Goal: Task Accomplishment & Management: Complete application form

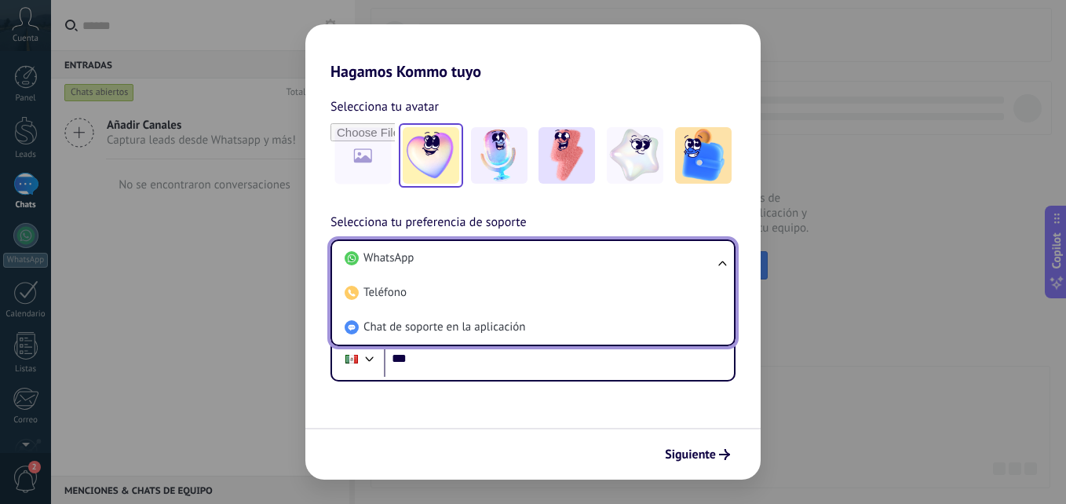
click at [440, 165] on img at bounding box center [431, 155] width 57 height 57
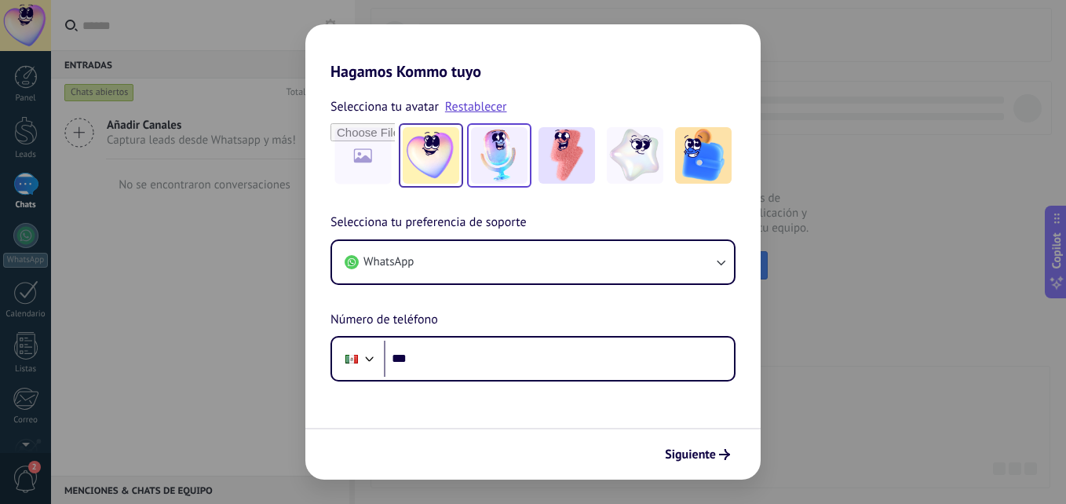
click at [491, 162] on img at bounding box center [499, 155] width 57 height 57
click at [421, 151] on img at bounding box center [431, 155] width 57 height 57
click at [357, 162] on input "file" at bounding box center [362, 155] width 61 height 61
click at [352, 151] on input "file" at bounding box center [362, 155] width 61 height 61
type input "**********"
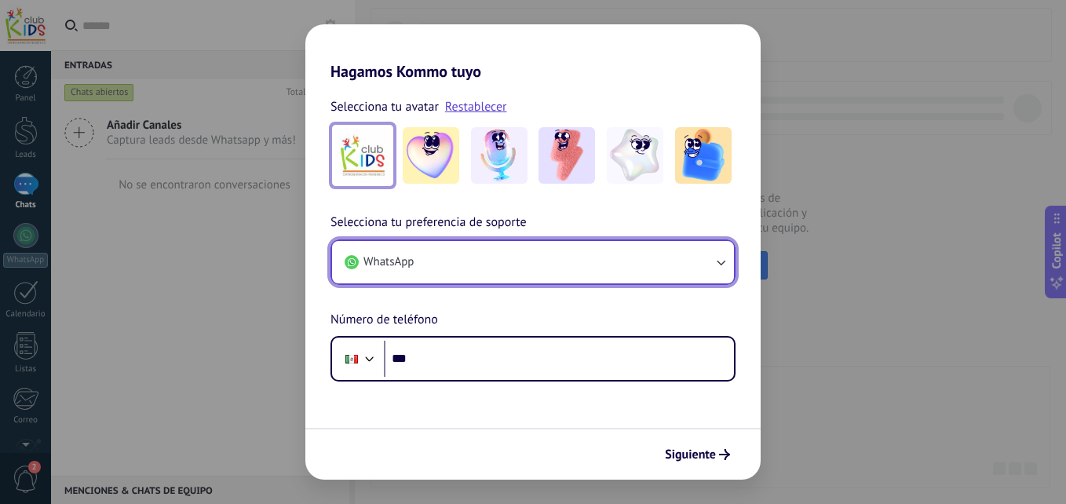
click at [455, 261] on button "WhatsApp" at bounding box center [533, 262] width 402 height 42
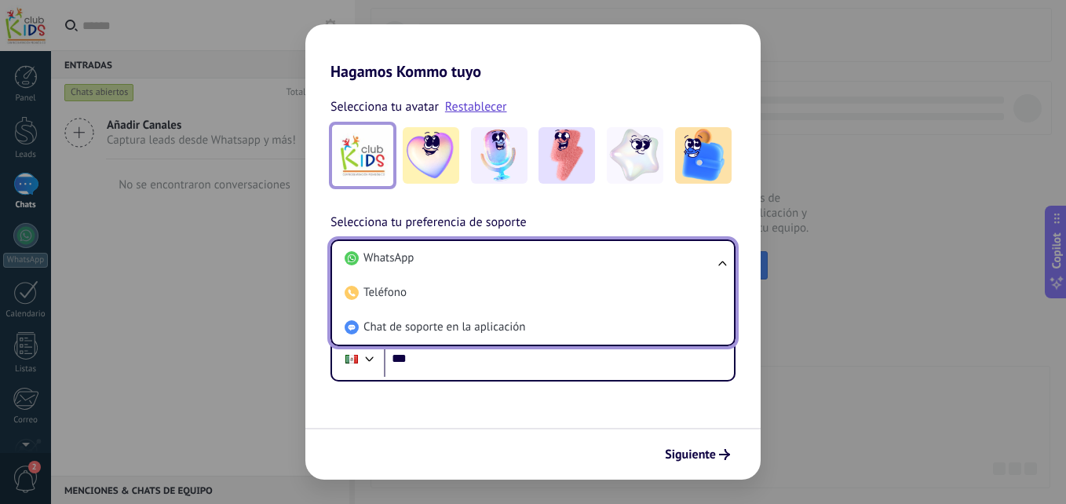
click at [292, 318] on div "Hagamos Kommo tuyo Selecciona tu avatar Restablecer Selecciona tu preferencia d…" at bounding box center [533, 252] width 1066 height 504
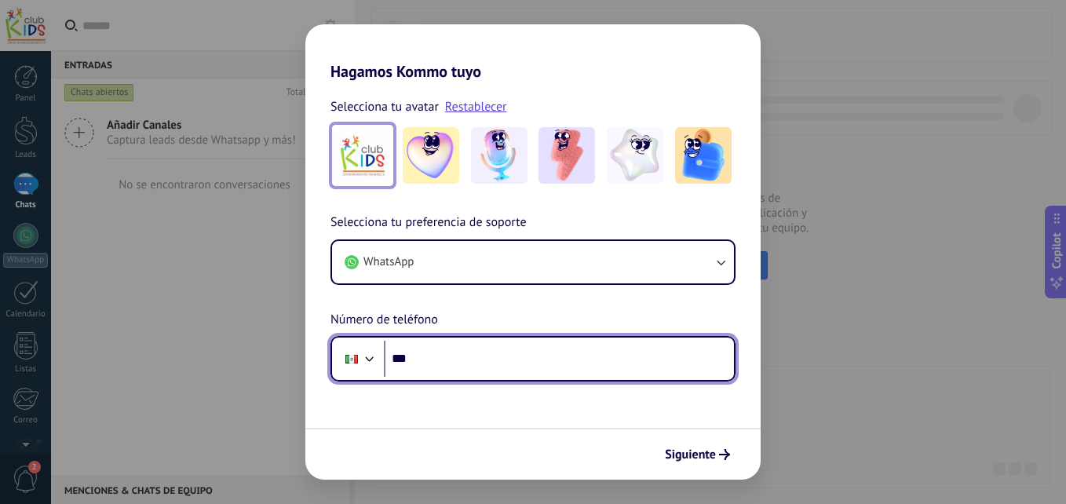
click at [456, 366] on input "***" at bounding box center [559, 359] width 350 height 36
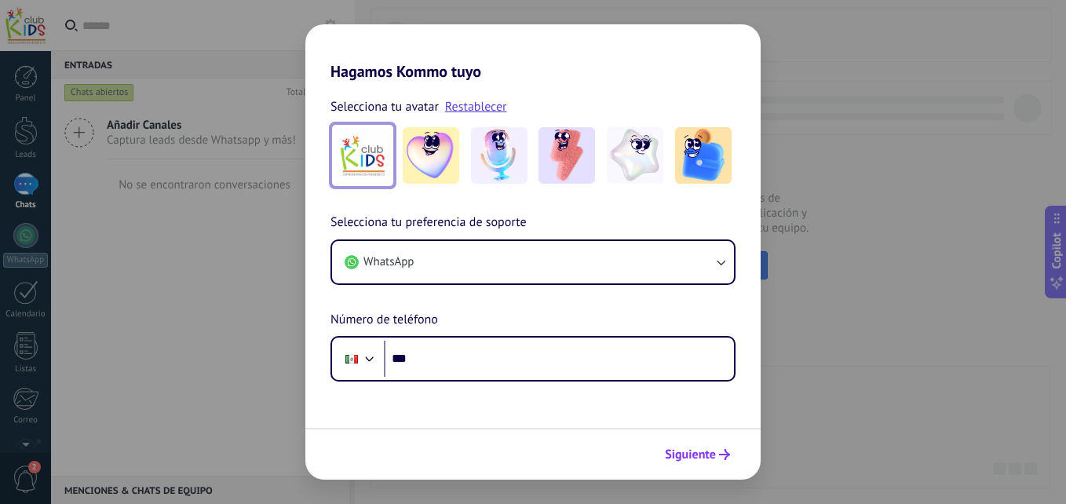
click at [724, 459] on icon "submit" at bounding box center [724, 454] width 11 height 11
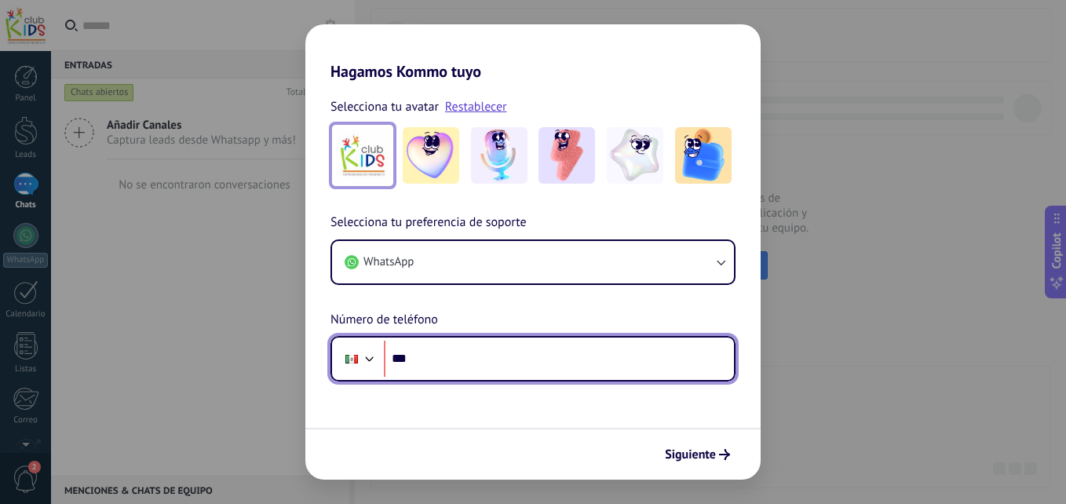
click at [493, 357] on input "***" at bounding box center [559, 359] width 350 height 36
type input "**********"
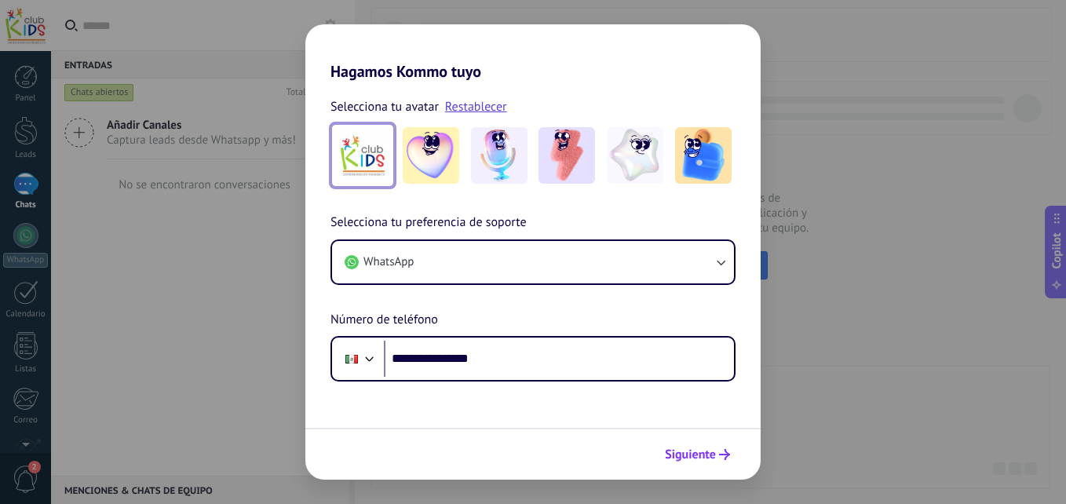
click at [712, 460] on span "Siguiente" at bounding box center [690, 454] width 51 height 11
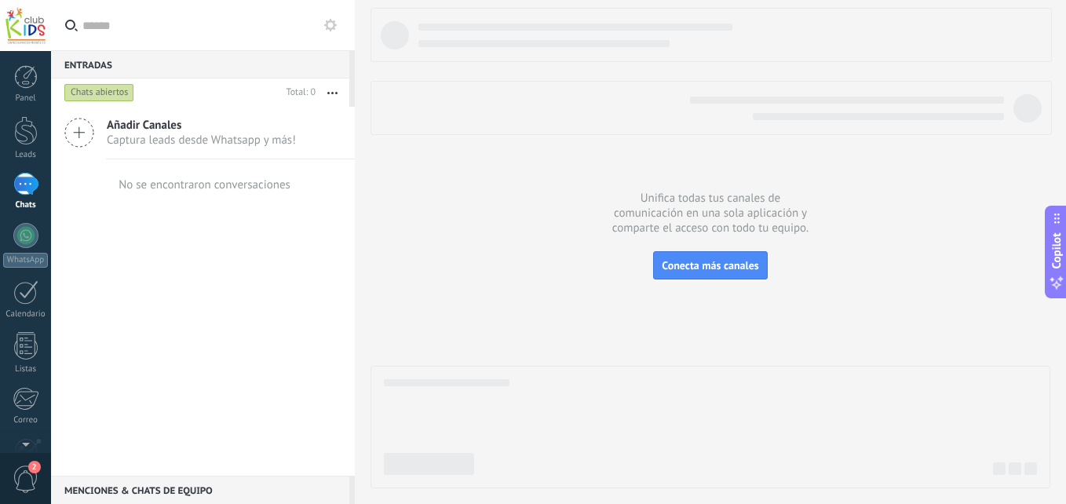
click at [326, 29] on icon at bounding box center [330, 25] width 13 height 13
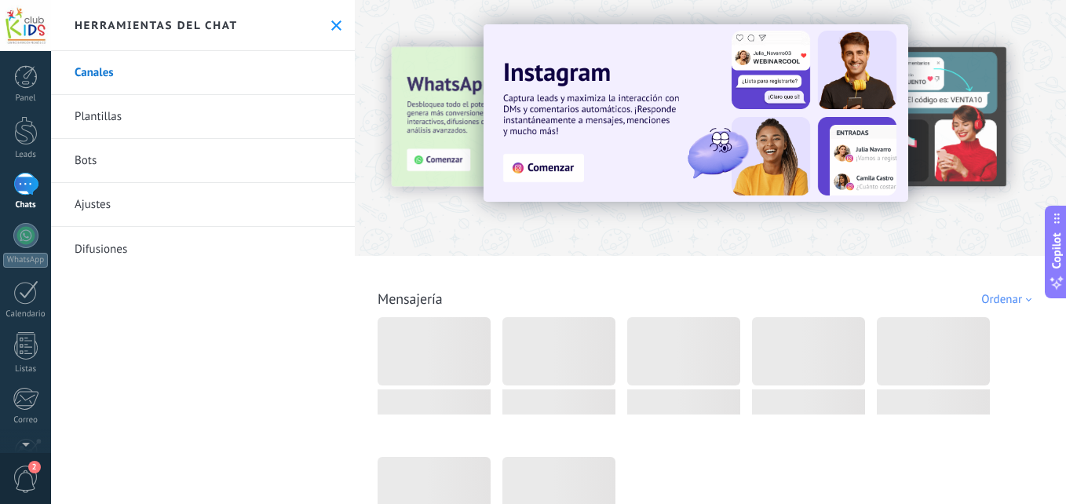
click at [331, 29] on icon at bounding box center [336, 25] width 10 height 10
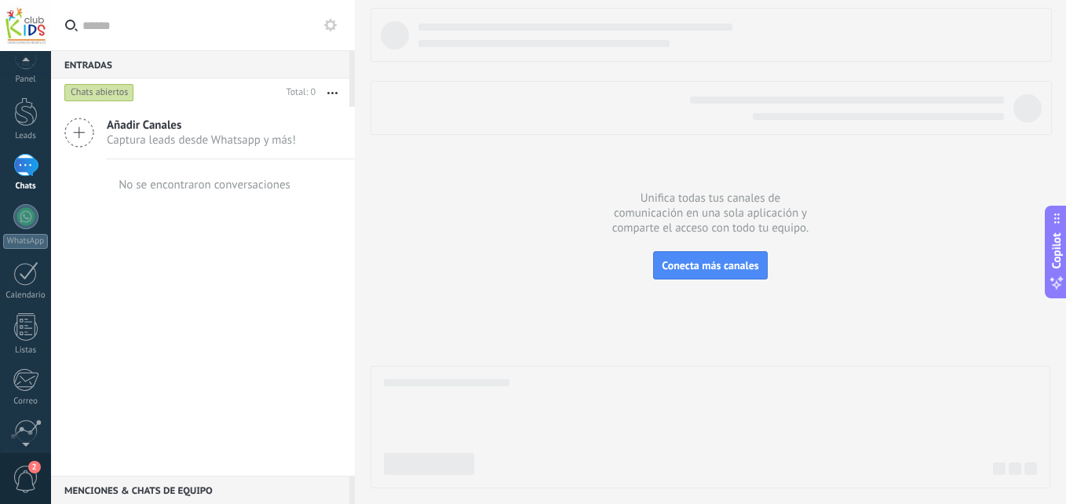
scroll to position [31, 0]
click at [27, 478] on span "2" at bounding box center [26, 479] width 27 height 27
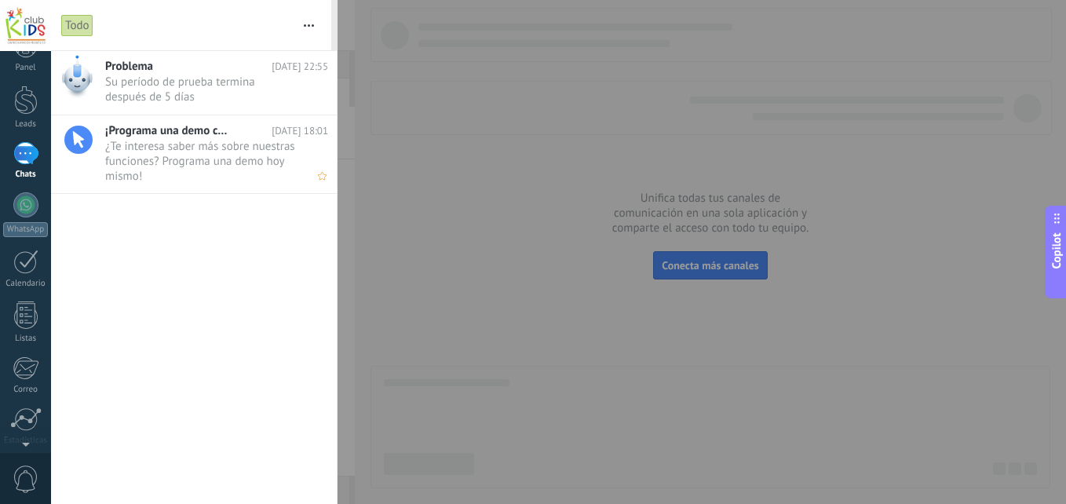
scroll to position [0, 0]
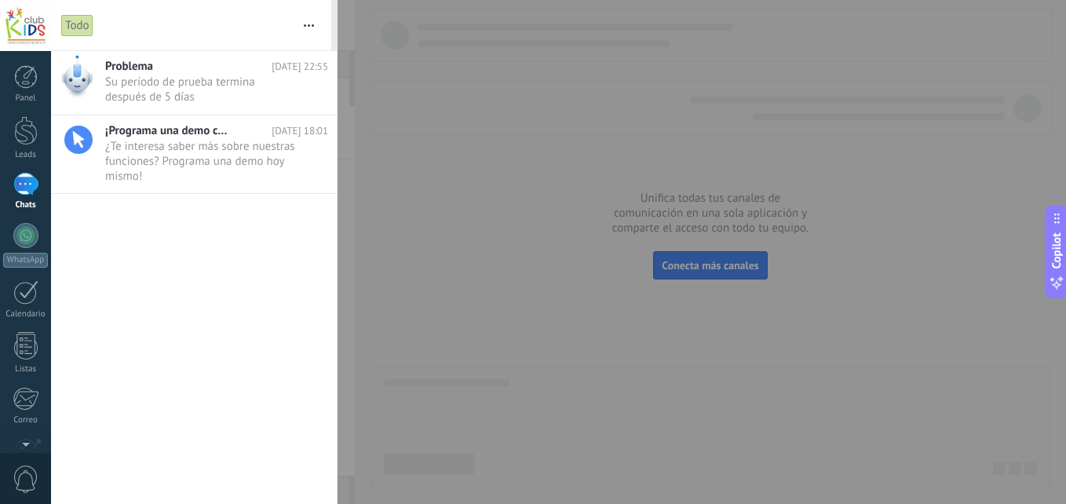
click at [98, 323] on div "Problema [DATE] 22:55 Su período de prueba termina después de 5 días ••• ¡Progr…" at bounding box center [194, 277] width 286 height 453
click at [24, 192] on div at bounding box center [25, 184] width 25 height 23
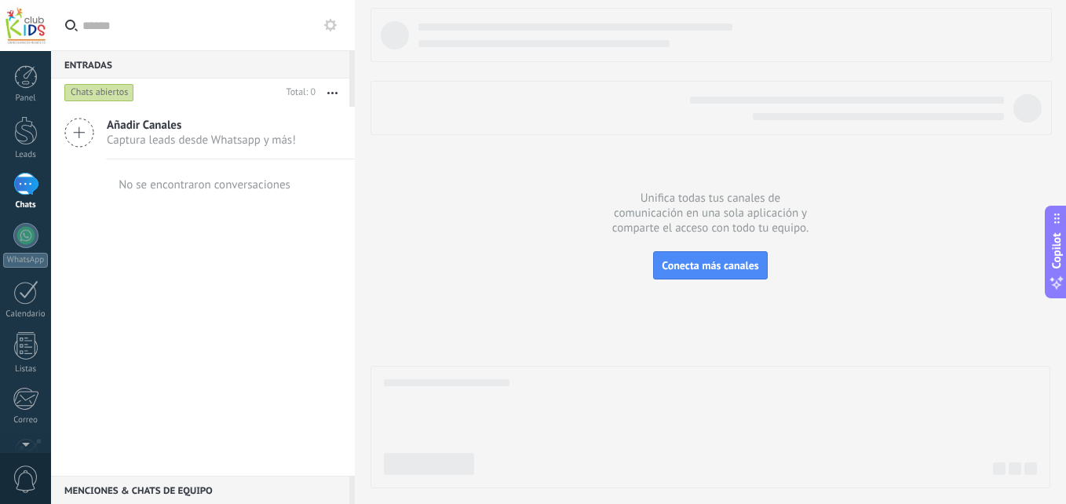
click at [78, 133] on use at bounding box center [79, 133] width 28 height 28
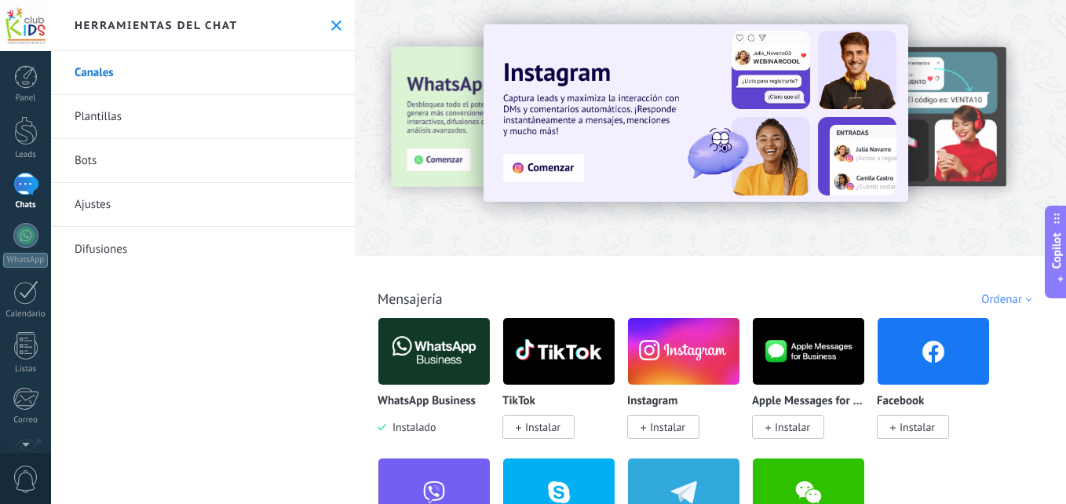
click at [966, 364] on img at bounding box center [934, 351] width 112 height 76
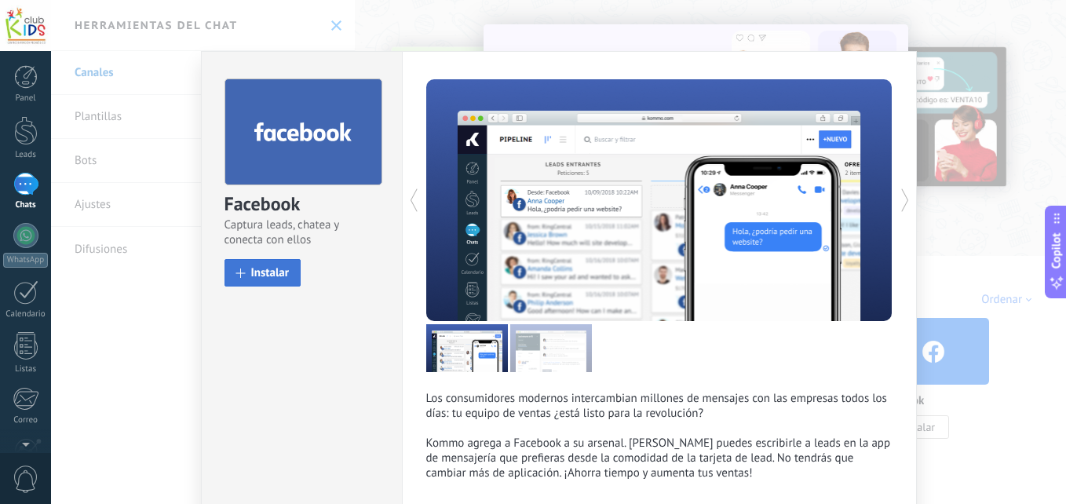
click at [266, 273] on span "Instalar" at bounding box center [270, 273] width 38 height 12
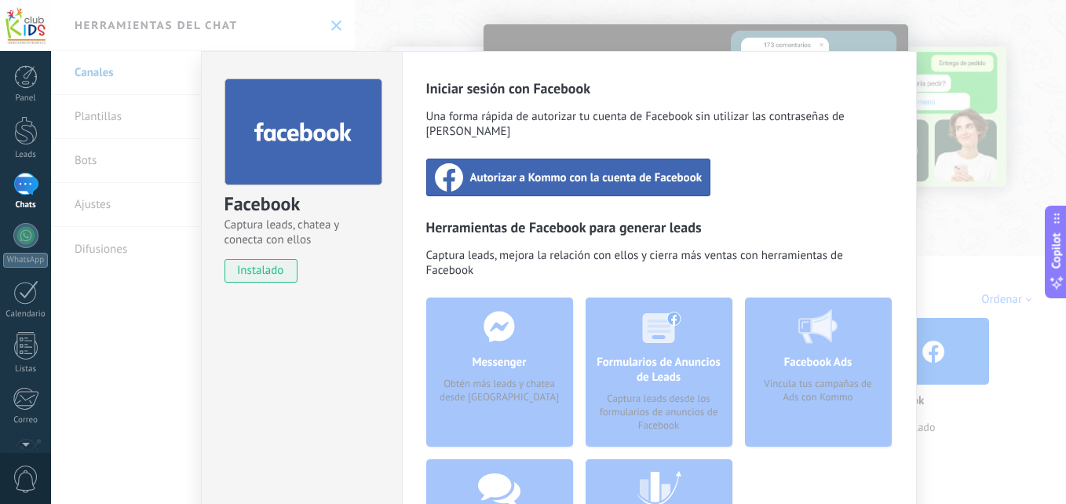
click at [574, 170] on span "Autorizar a Kommo con la cuenta de Facebook" at bounding box center [586, 178] width 232 height 16
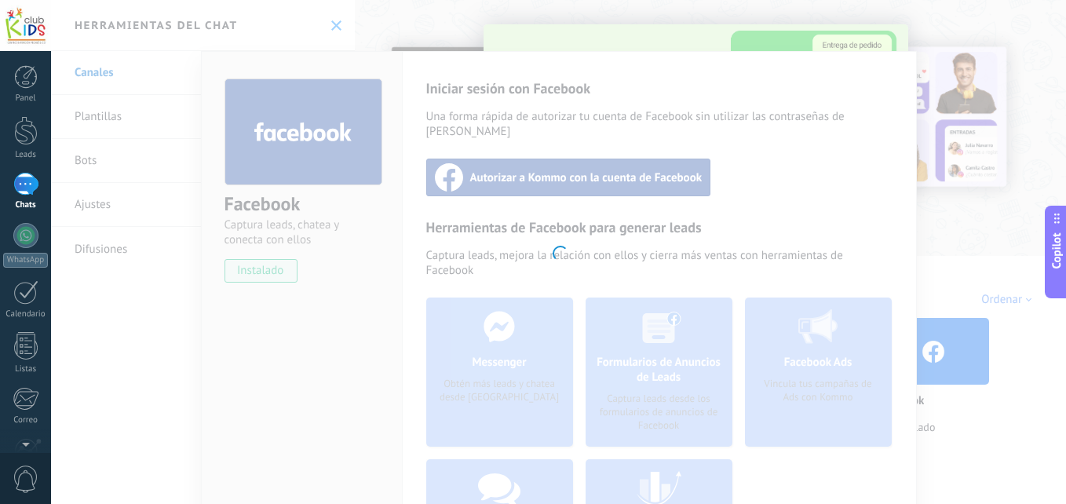
click at [672, 472] on div at bounding box center [558, 252] width 1015 height 504
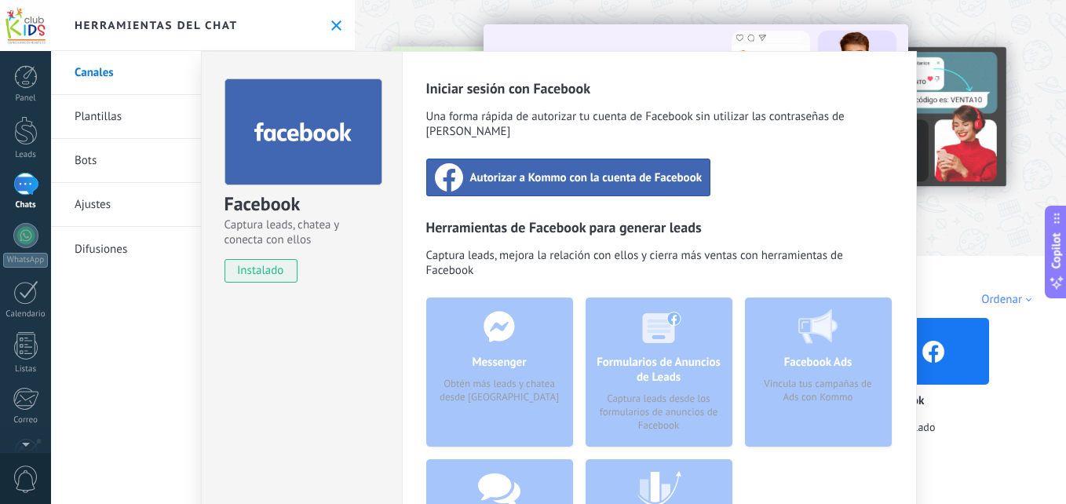
click at [827, 467] on div "Facebook Ads Vincula tus campañas de Ads con Kommo" at bounding box center [818, 460] width 147 height 324
click at [258, 27] on div "Facebook Captura leads, chatea y conecta con ellos instalado Desinstalar Inicia…" at bounding box center [558, 252] width 1015 height 504
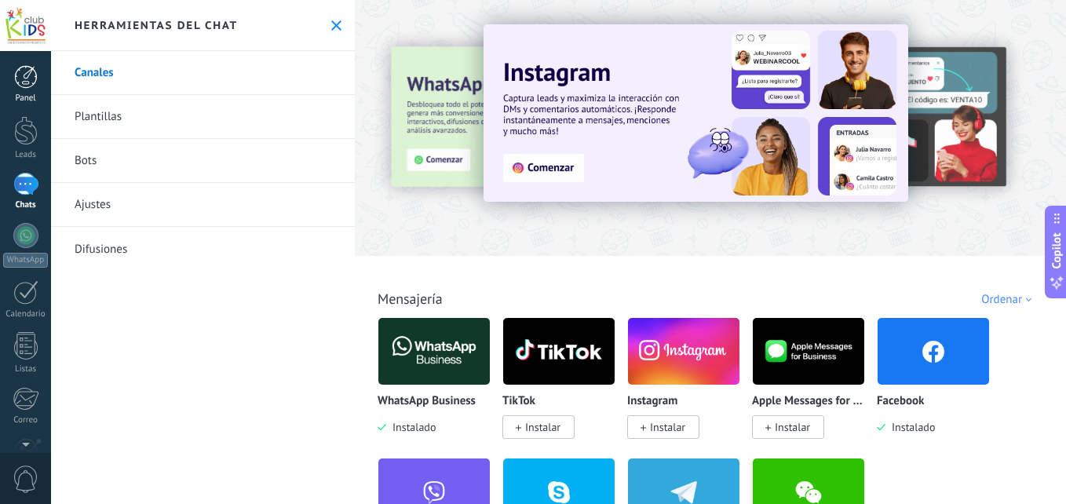
click at [29, 66] on div at bounding box center [26, 77] width 24 height 24
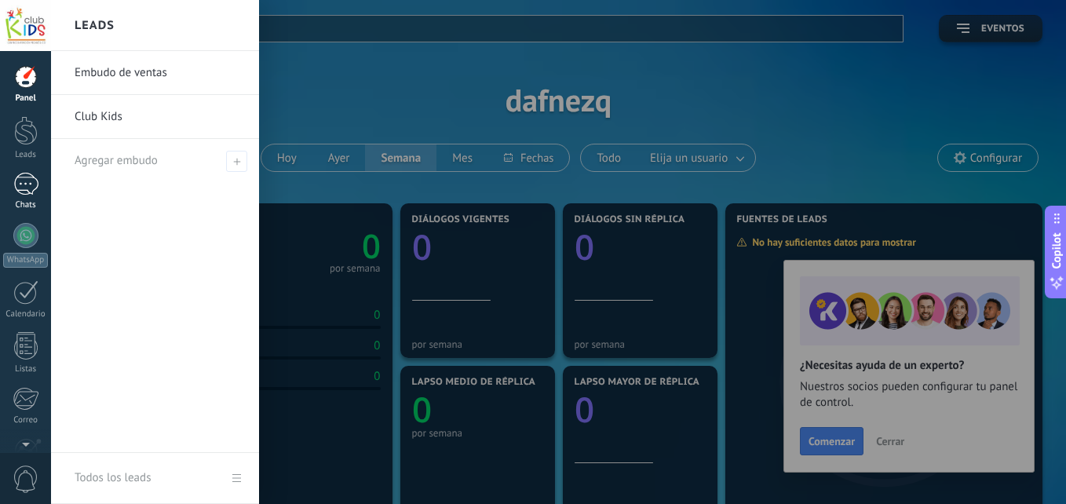
click at [31, 179] on div at bounding box center [25, 184] width 25 height 23
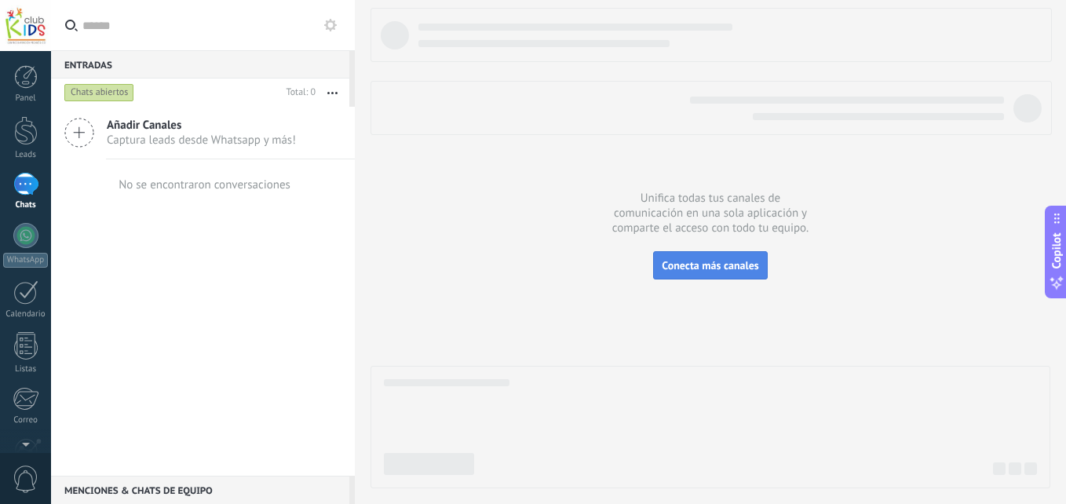
click at [720, 271] on span "Conecta más canales" at bounding box center [710, 265] width 97 height 14
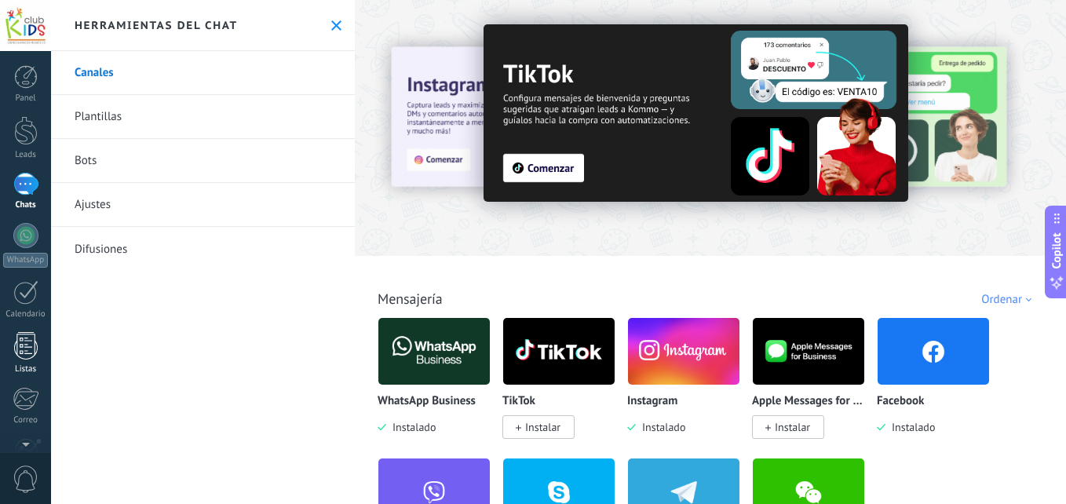
click at [23, 358] on div at bounding box center [26, 345] width 24 height 27
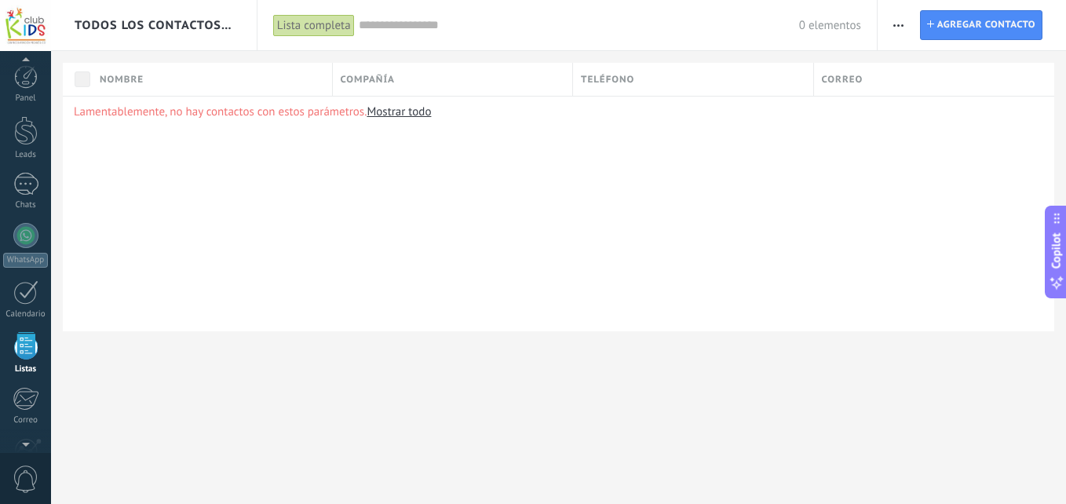
scroll to position [97, 0]
click at [20, 95] on div at bounding box center [25, 86] width 25 height 23
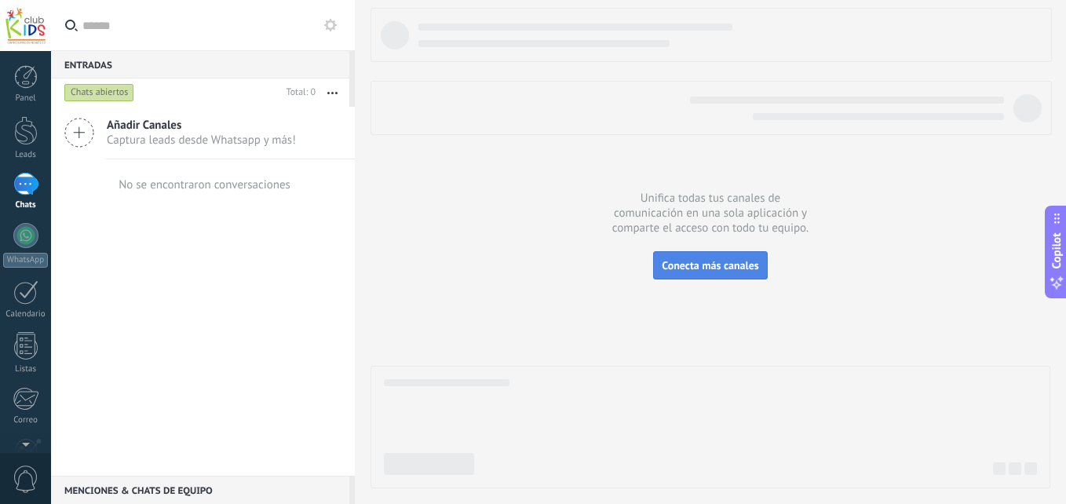
click at [737, 265] on span "Conecta más canales" at bounding box center [710, 265] width 97 height 14
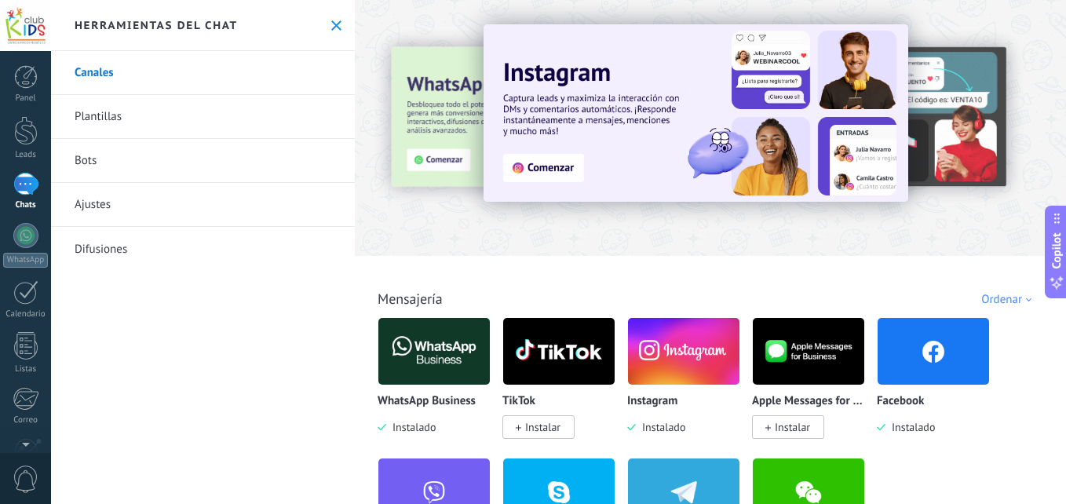
click at [678, 345] on img at bounding box center [684, 351] width 112 height 76
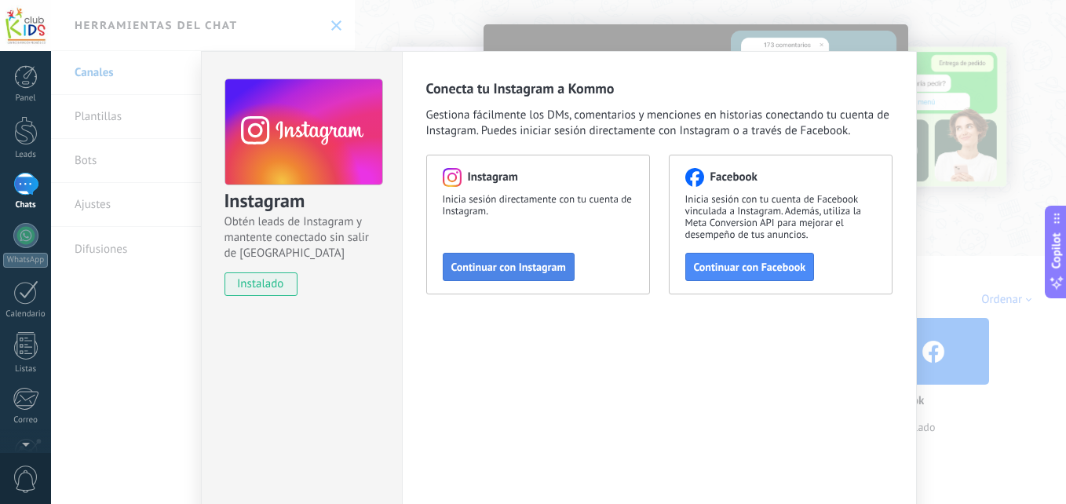
click at [529, 265] on span "Continuar con Instagram" at bounding box center [509, 267] width 115 height 11
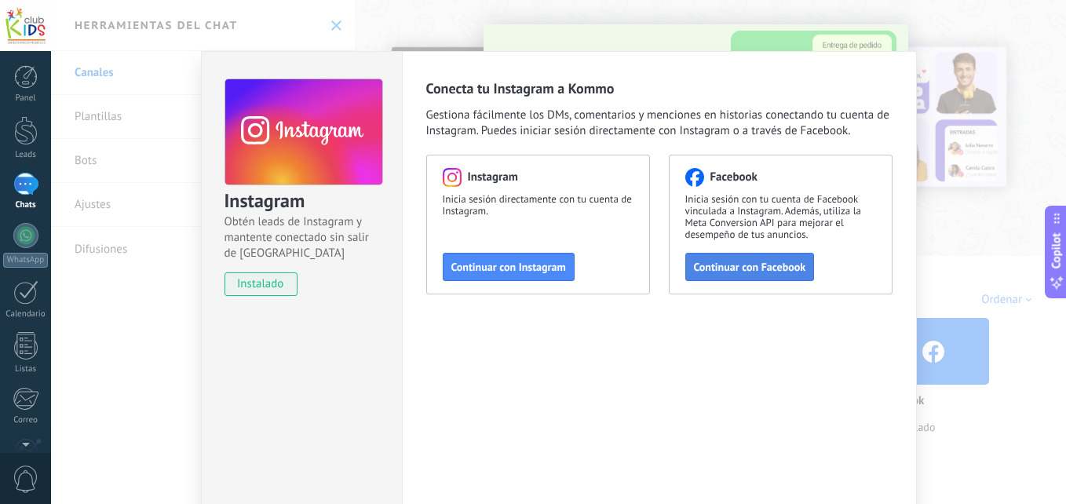
click at [759, 276] on button "Continuar con Facebook" at bounding box center [751, 267] width 130 height 28
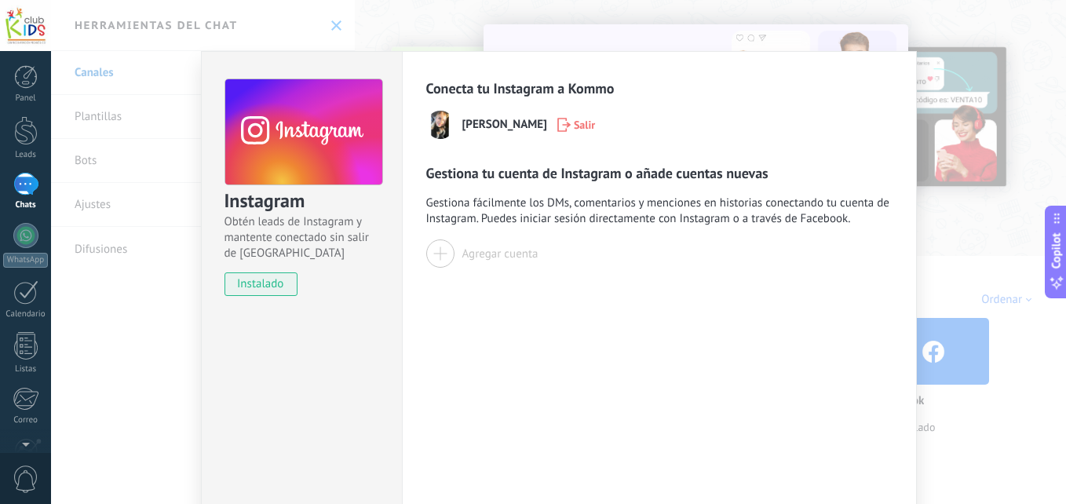
click at [471, 131] on span "[PERSON_NAME]" at bounding box center [505, 125] width 85 height 16
click at [873, 80] on div "Conecta tu Instagram a Kommo [PERSON_NAME] Salir" at bounding box center [659, 109] width 466 height 60
click at [755, 26] on div "Instagram Obtén leads de Instagram y mantente conectado sin salir de Kommo inst…" at bounding box center [558, 252] width 1015 height 504
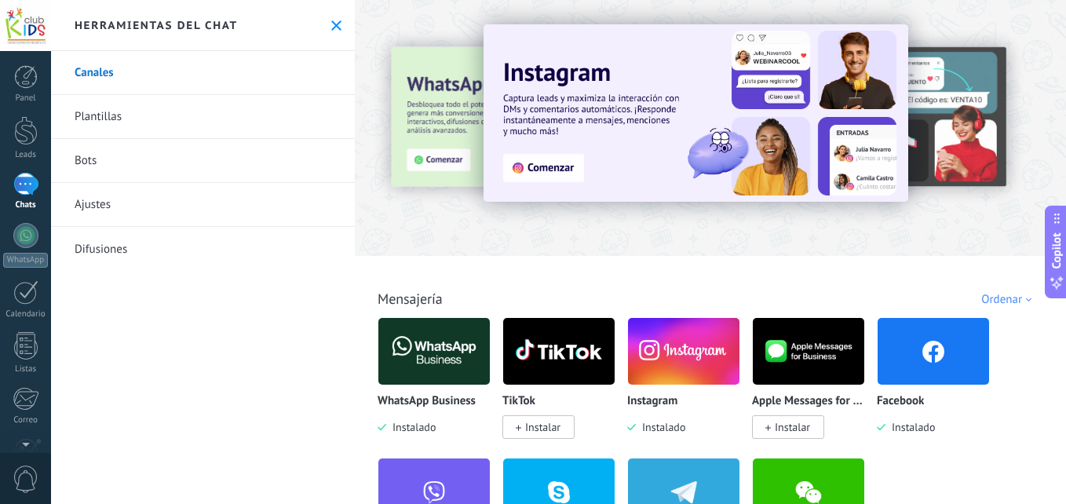
click at [330, 24] on button at bounding box center [336, 25] width 13 height 13
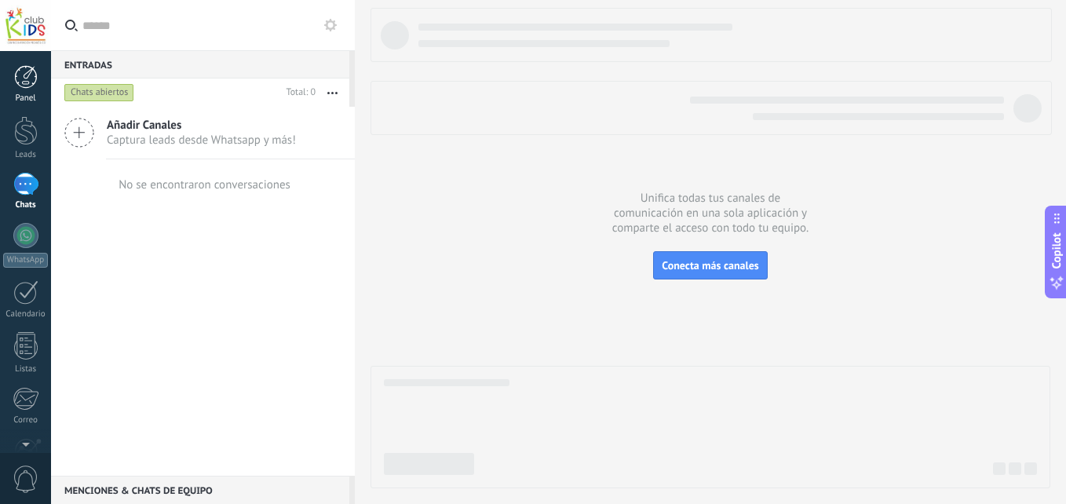
click at [32, 86] on div at bounding box center [26, 77] width 24 height 24
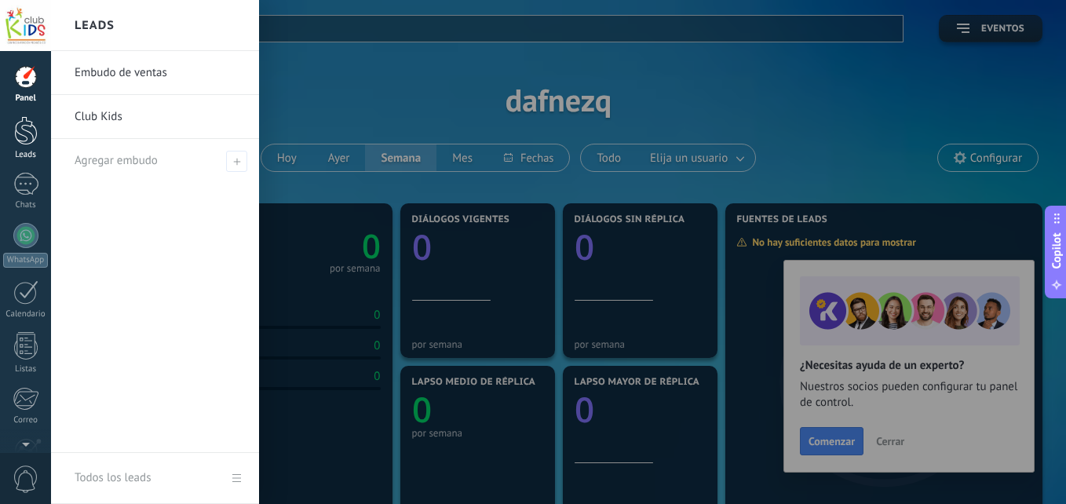
click at [27, 132] on div at bounding box center [26, 130] width 24 height 29
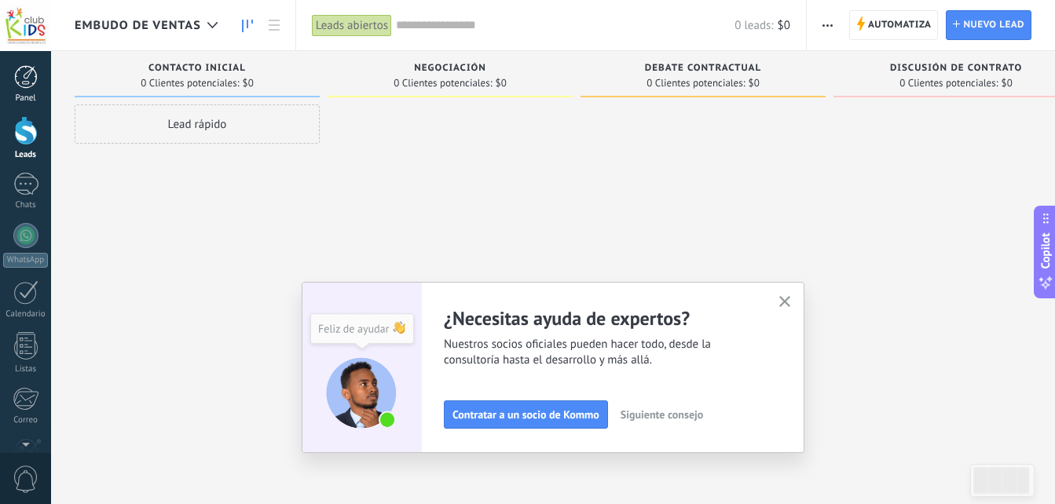
click at [19, 78] on div at bounding box center [26, 77] width 24 height 24
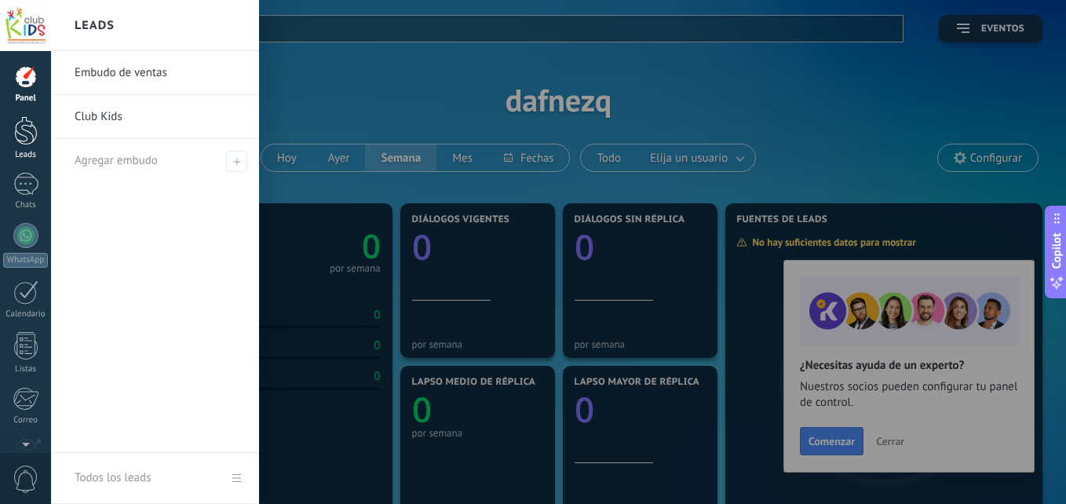
click at [23, 131] on div at bounding box center [26, 130] width 24 height 29
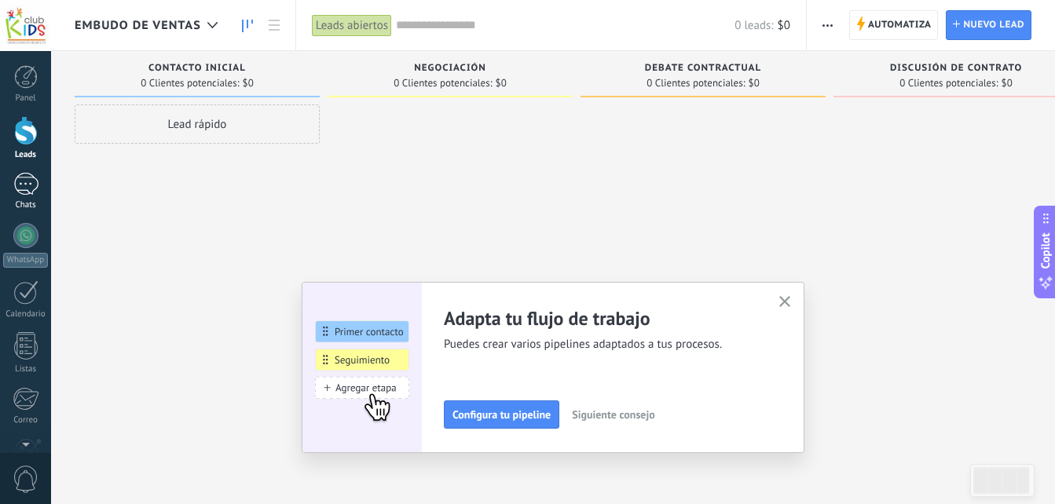
click at [28, 185] on div at bounding box center [25, 184] width 25 height 23
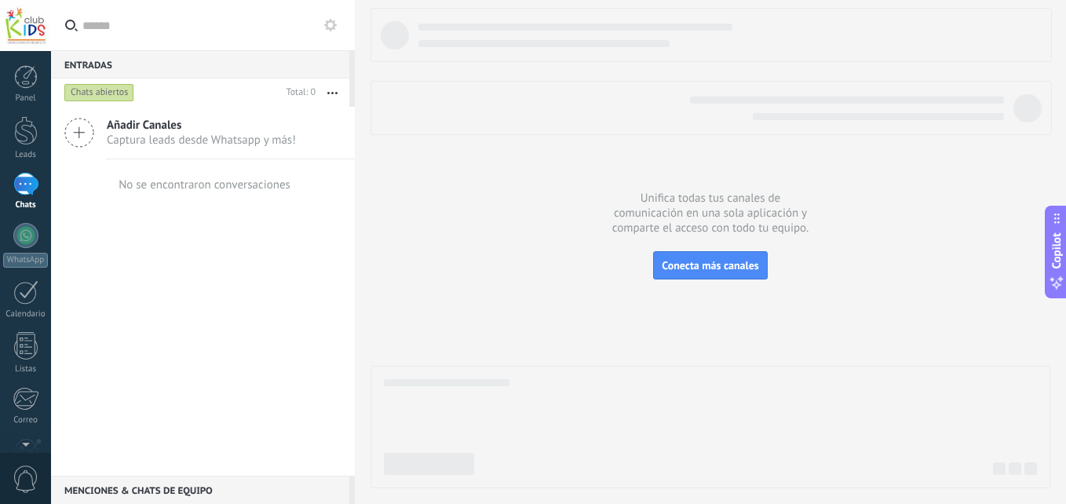
click at [83, 131] on icon at bounding box center [79, 133] width 30 height 30
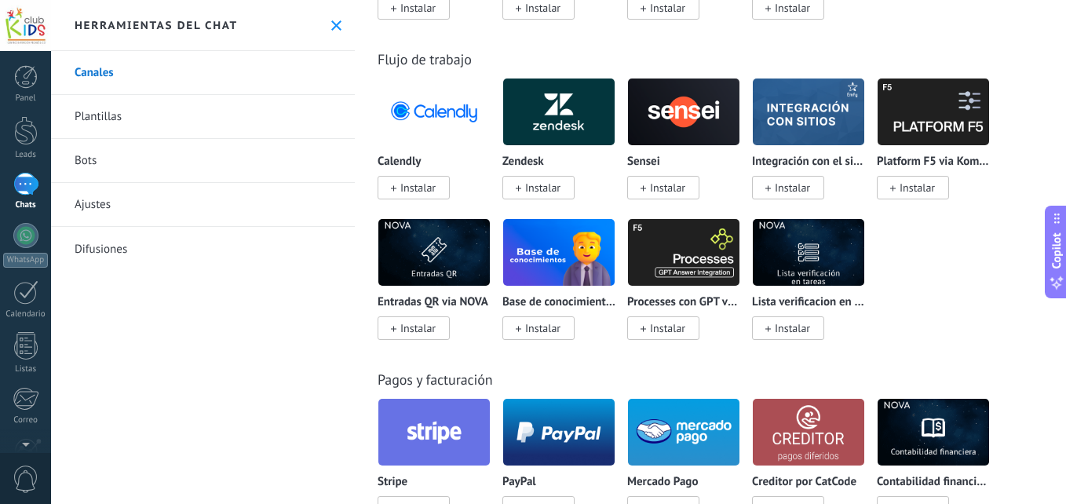
scroll to position [2206, 0]
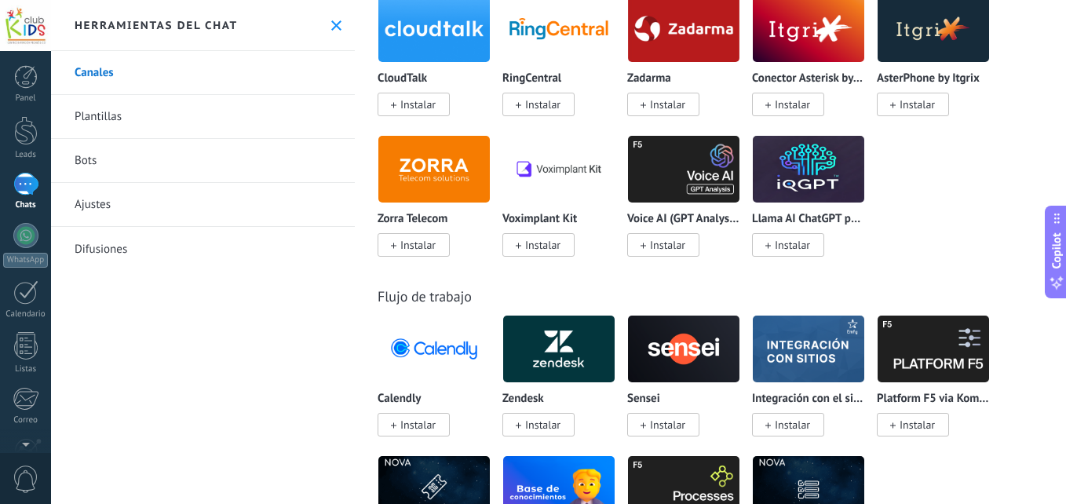
click at [1053, 42] on div "Twilio Instalar Zoom Instalar Aplicación de voz [PERSON_NAME] Instalar Nvoip In…" at bounding box center [719, 65] width 682 height 422
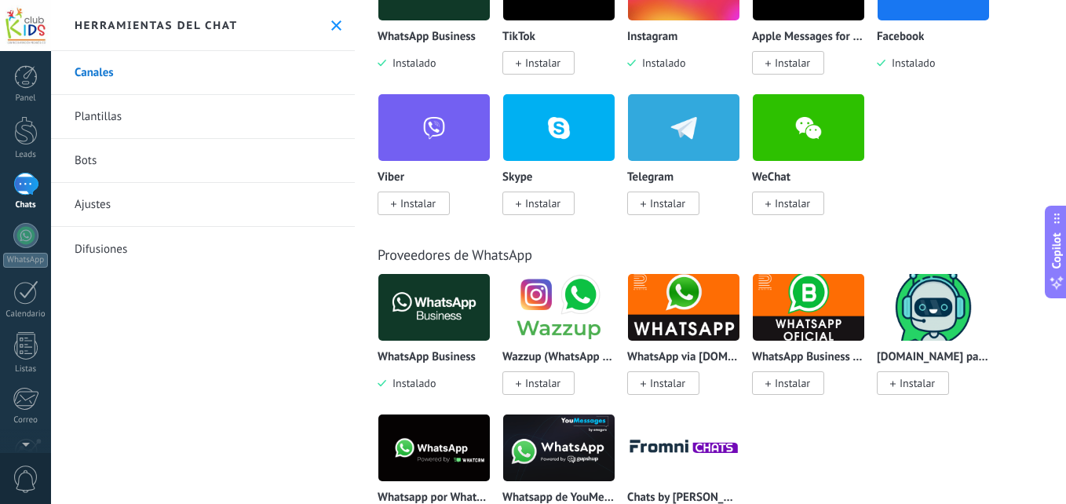
scroll to position [413, 0]
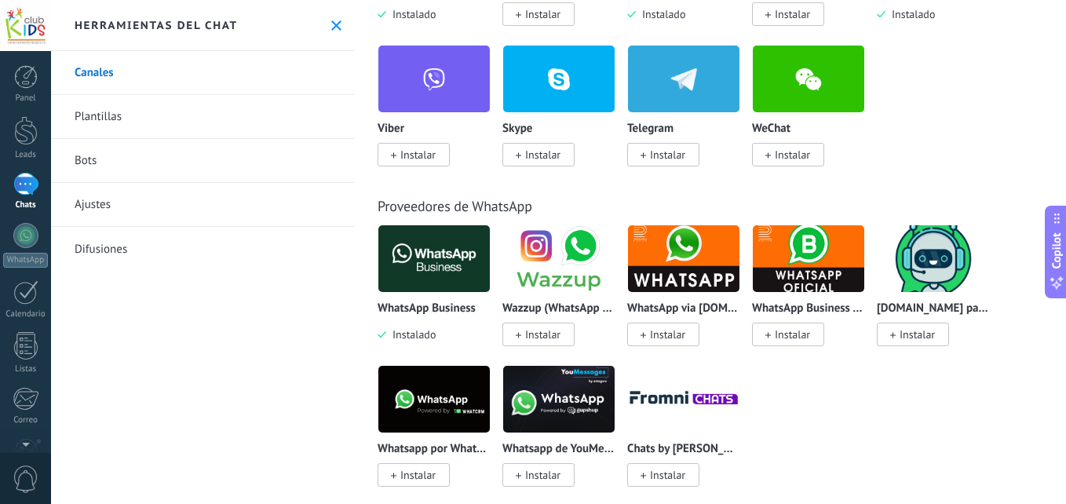
click at [419, 257] on img at bounding box center [435, 259] width 112 height 76
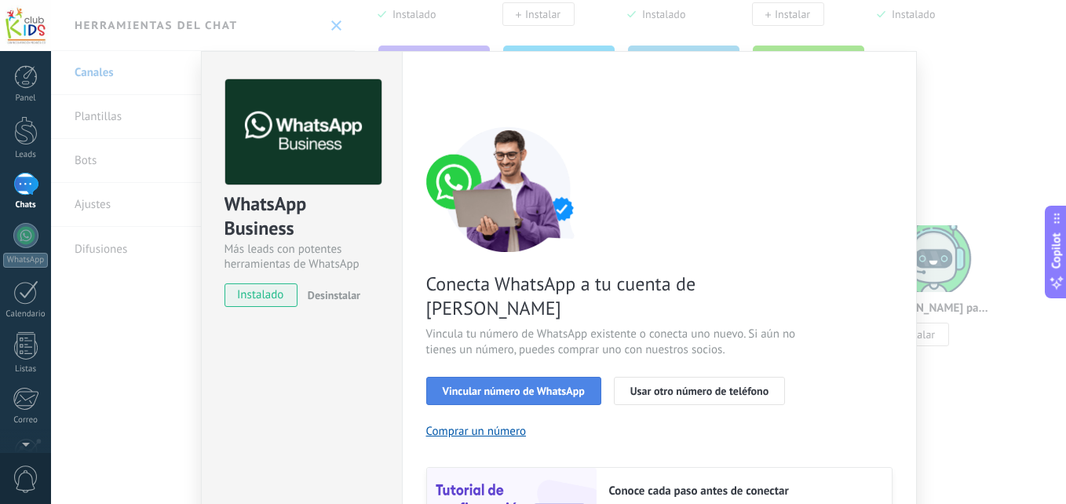
click at [556, 386] on span "Vincular número de WhatsApp" at bounding box center [514, 391] width 142 height 11
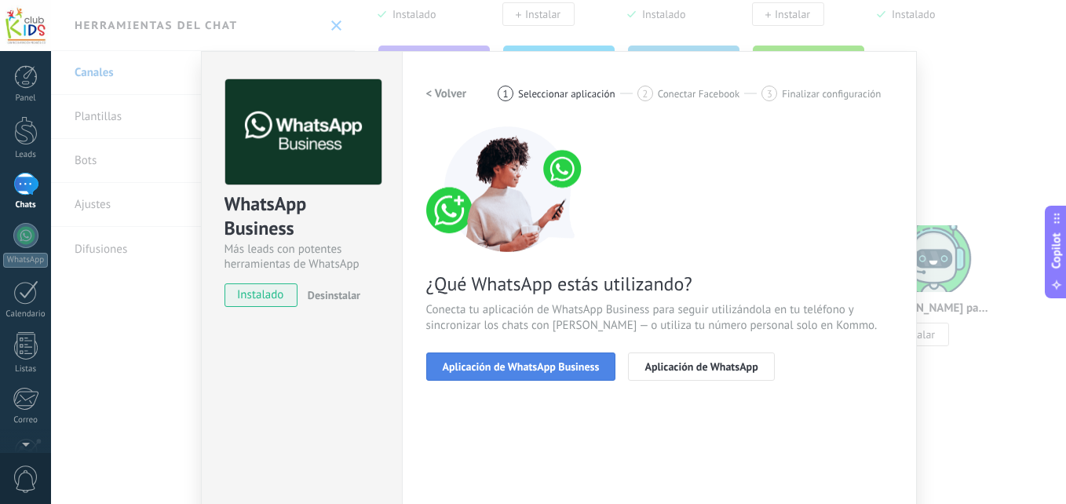
click at [535, 365] on span "Aplicación de WhatsApp Business" at bounding box center [521, 366] width 157 height 11
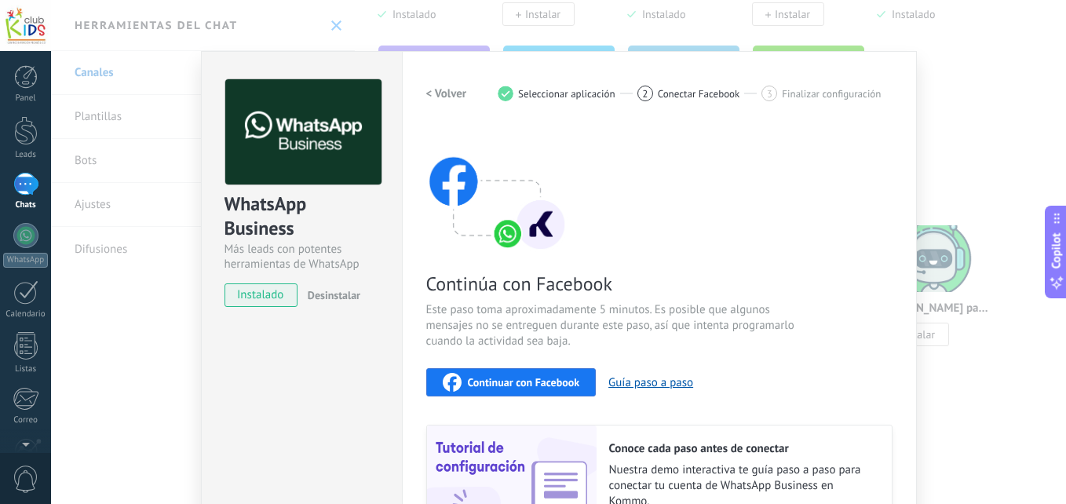
click at [536, 381] on span "Continuar con Facebook" at bounding box center [524, 382] width 112 height 11
click at [107, 316] on div "WhatsApp Business Más leads con potentes herramientas de WhatsApp instalado Des…" at bounding box center [558, 252] width 1015 height 504
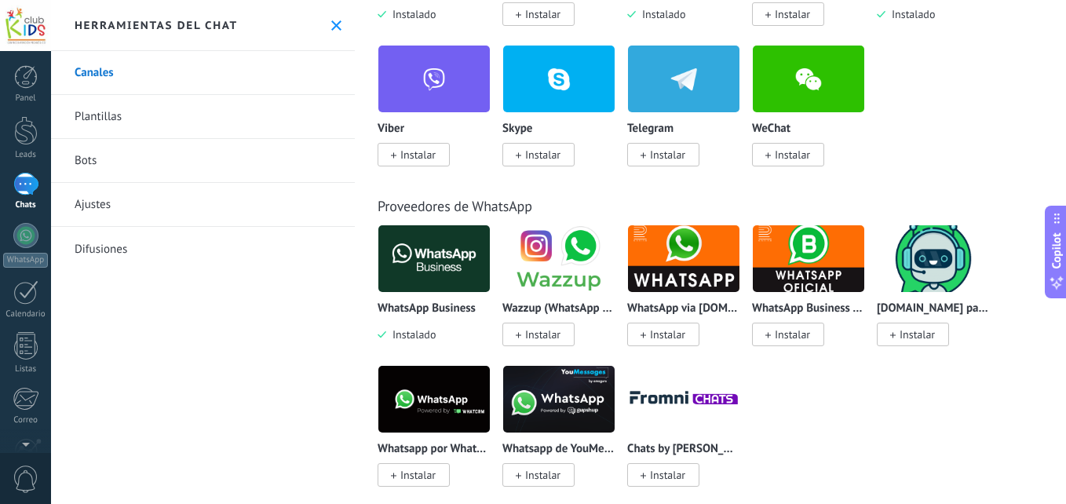
click at [137, 365] on div "Canales Plantillas Bots Ajustes Difusiones" at bounding box center [203, 277] width 304 height 453
click at [324, 36] on div "Herramientas del chat" at bounding box center [203, 25] width 304 height 51
click at [331, 31] on button at bounding box center [336, 25] width 13 height 13
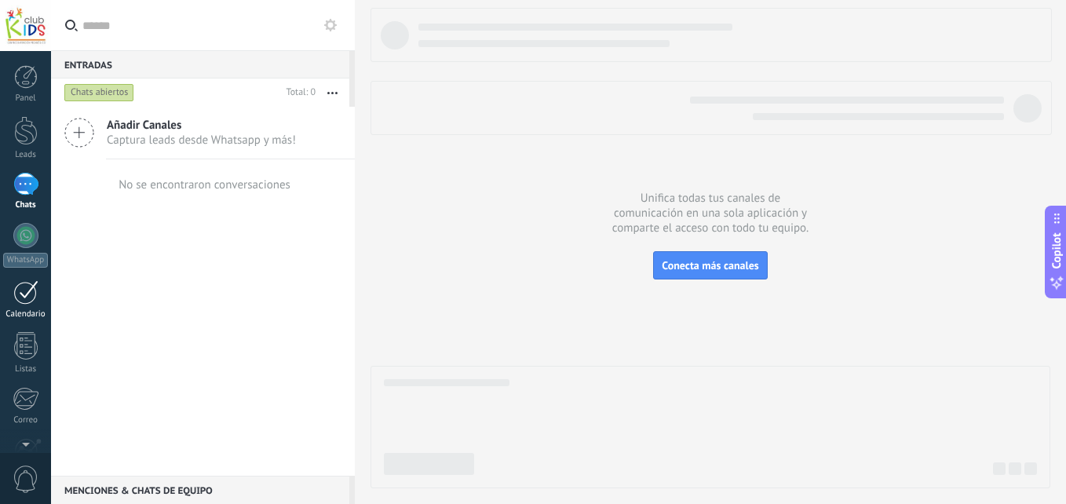
click at [27, 308] on link "Calendario" at bounding box center [25, 299] width 51 height 39
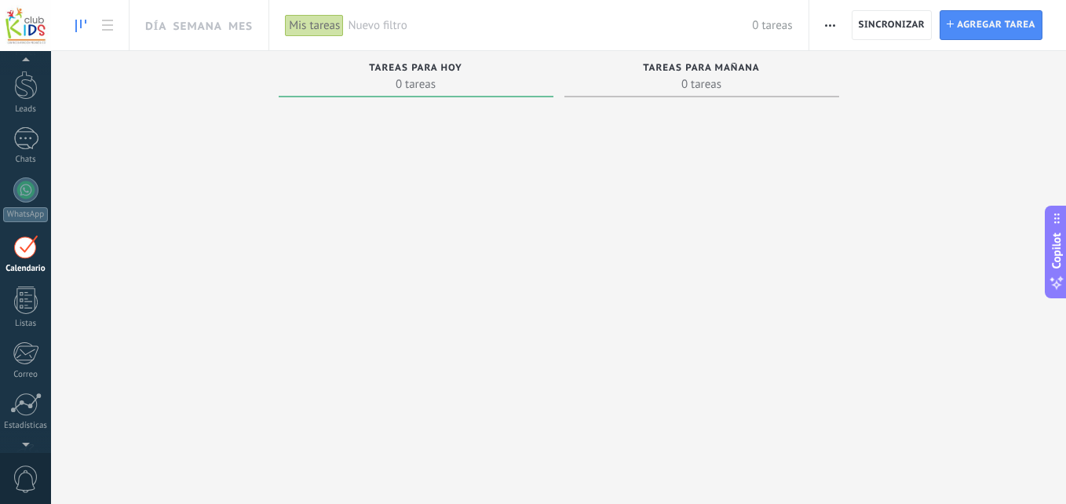
scroll to position [46, 0]
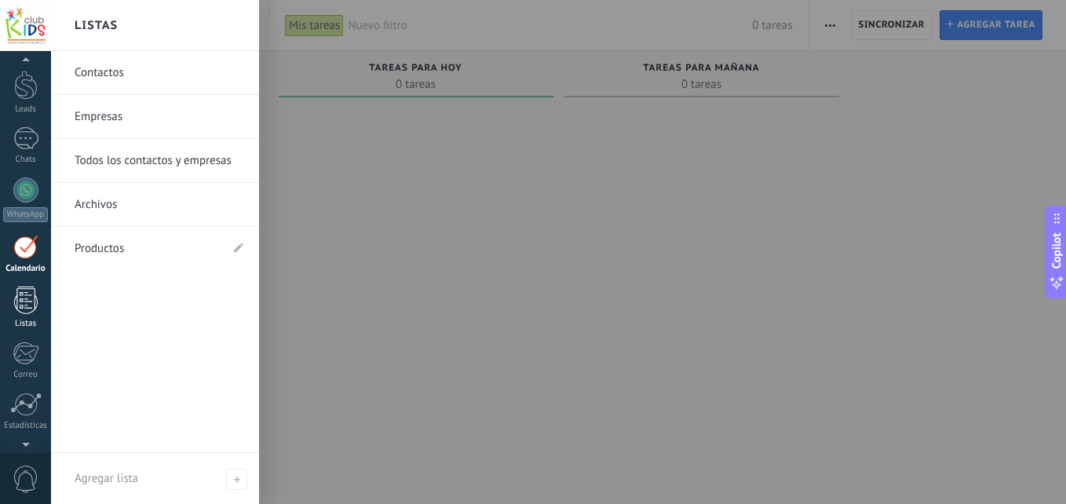
click at [20, 301] on div at bounding box center [26, 300] width 24 height 27
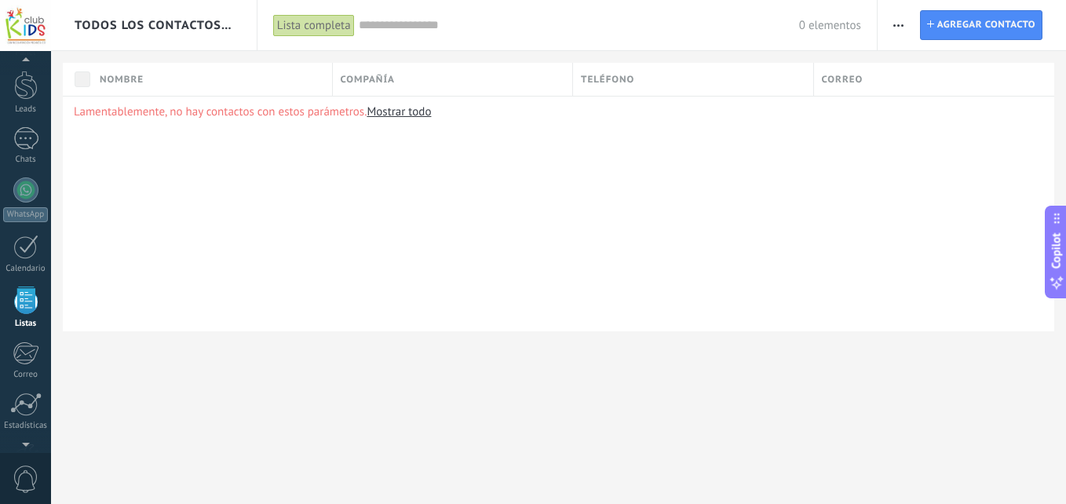
scroll to position [97, 0]
click at [414, 112] on link "Mostrar todo" at bounding box center [399, 111] width 64 height 15
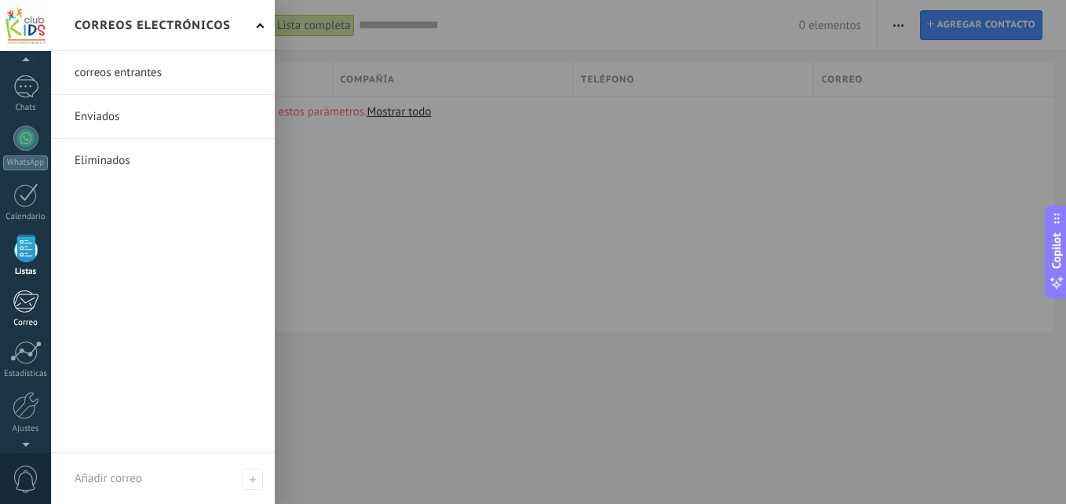
click at [25, 305] on div at bounding box center [26, 302] width 26 height 24
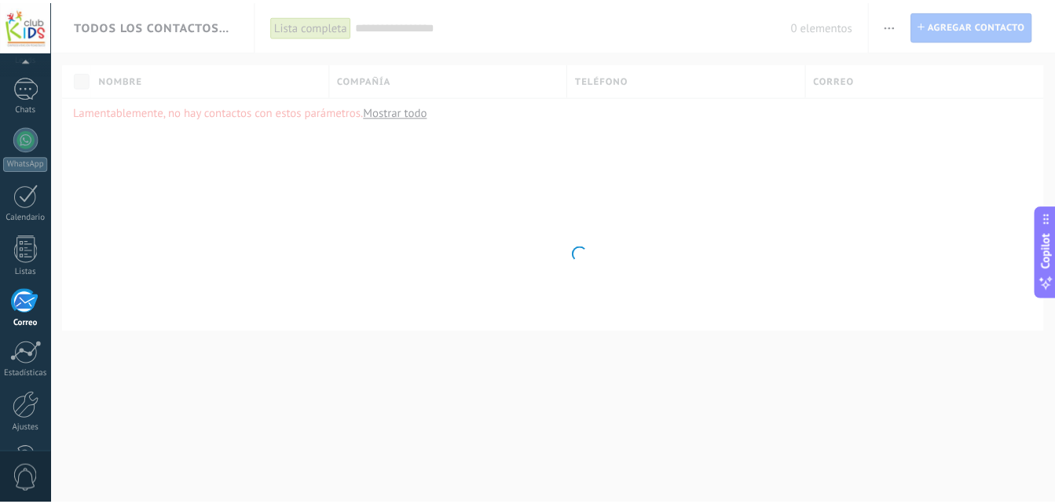
scroll to position [149, 0]
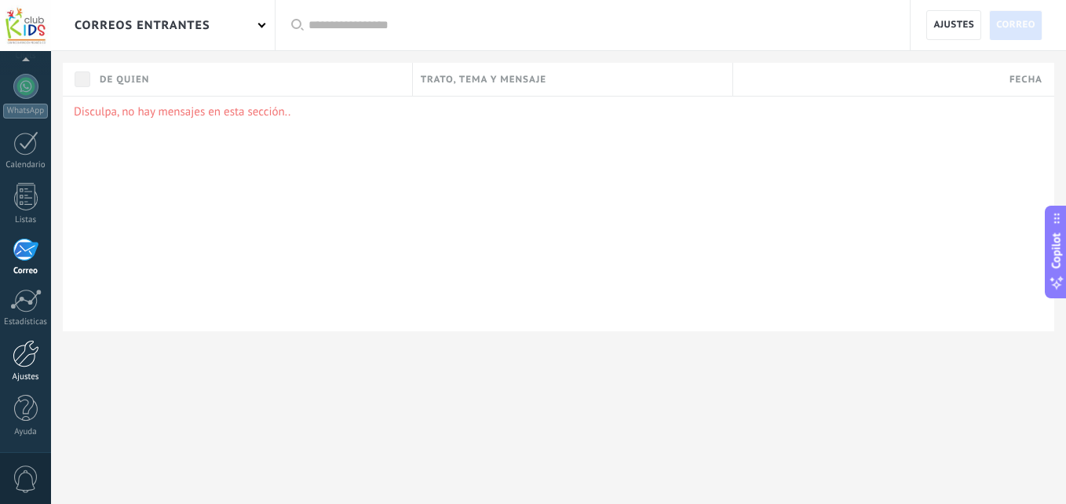
click at [24, 376] on div "Ajustes" at bounding box center [26, 377] width 46 height 10
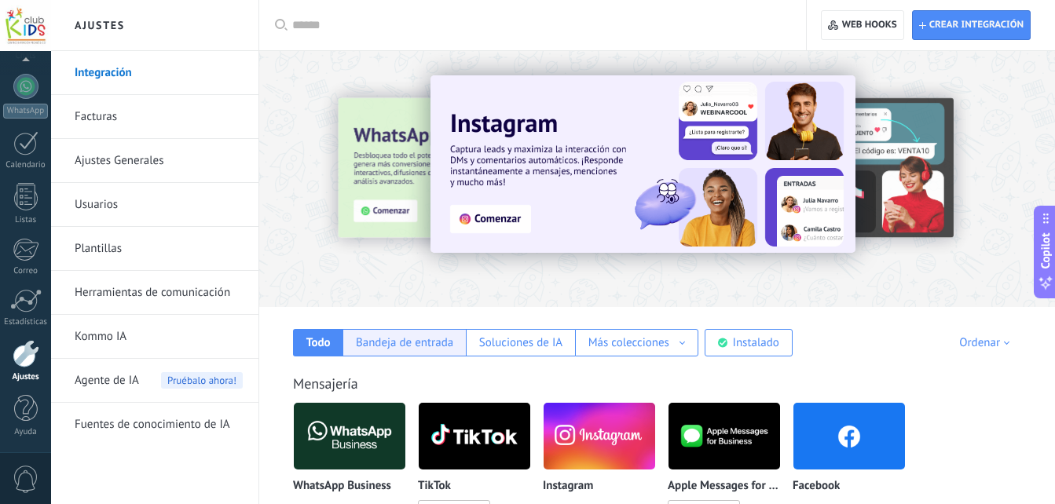
click at [401, 340] on div "Bandeja de entrada" at bounding box center [404, 342] width 97 height 15
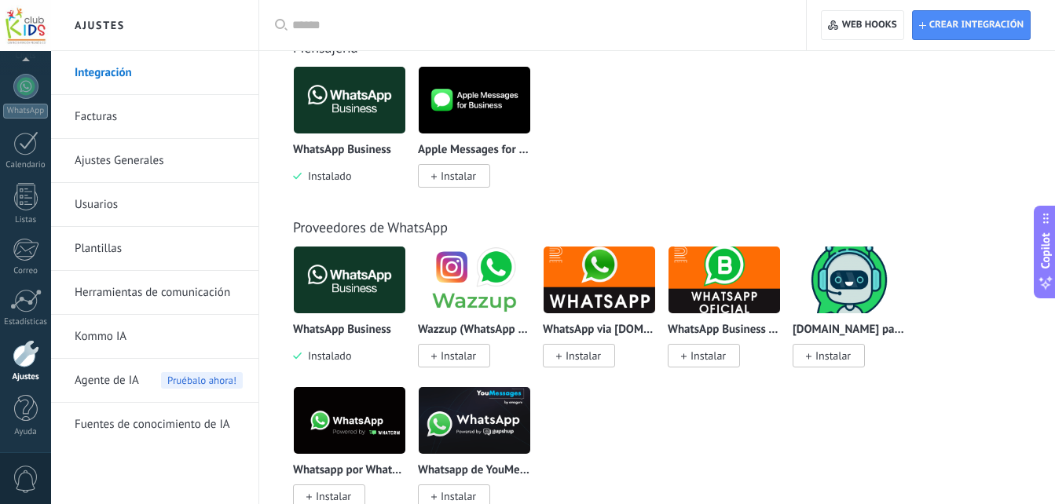
scroll to position [345, 0]
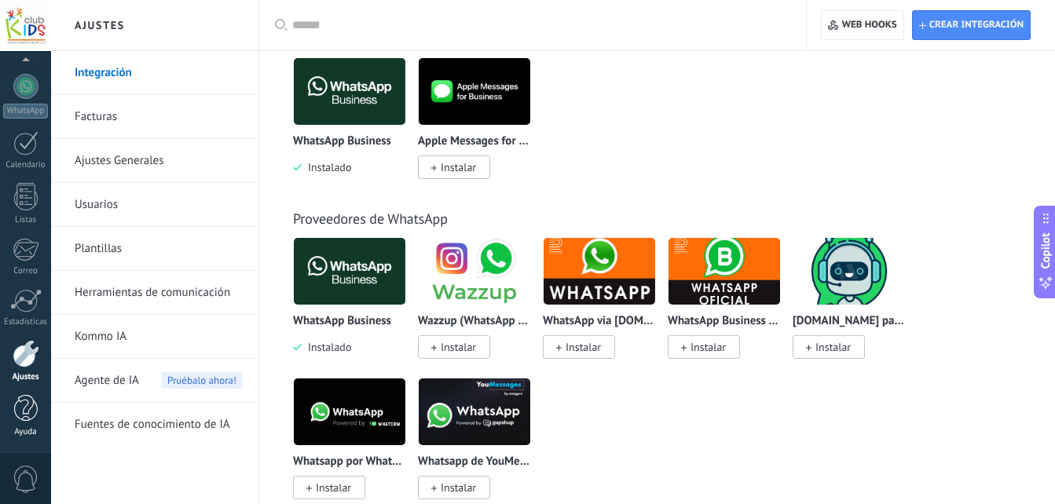
click at [31, 422] on div at bounding box center [26, 408] width 24 height 27
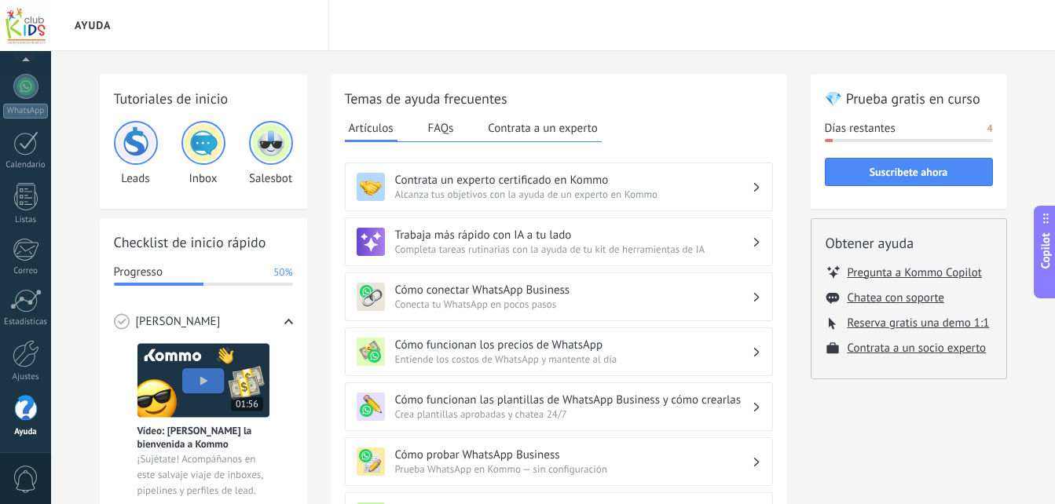
click at [287, 328] on div "[PERSON_NAME]" at bounding box center [203, 321] width 179 height 43
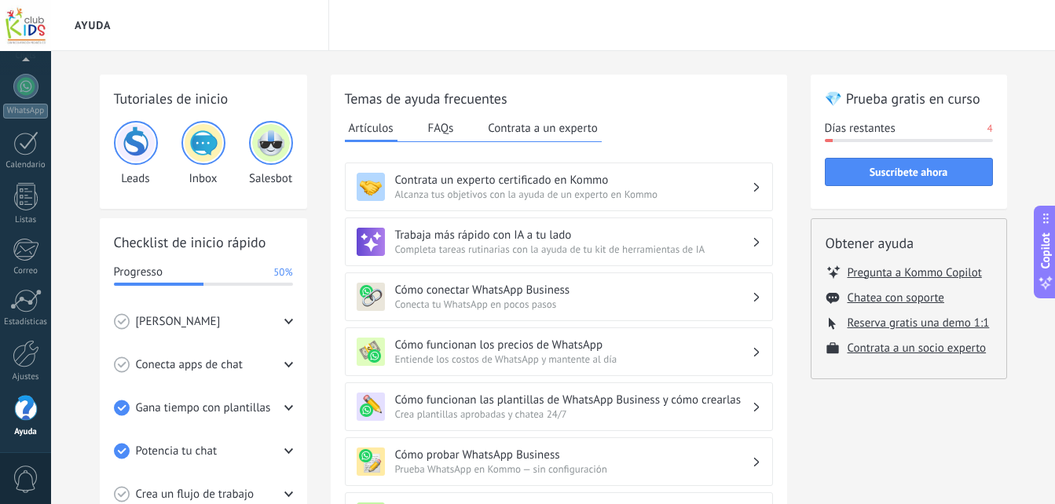
click at [214, 367] on span "Conecta apps de chat" at bounding box center [189, 365] width 107 height 16
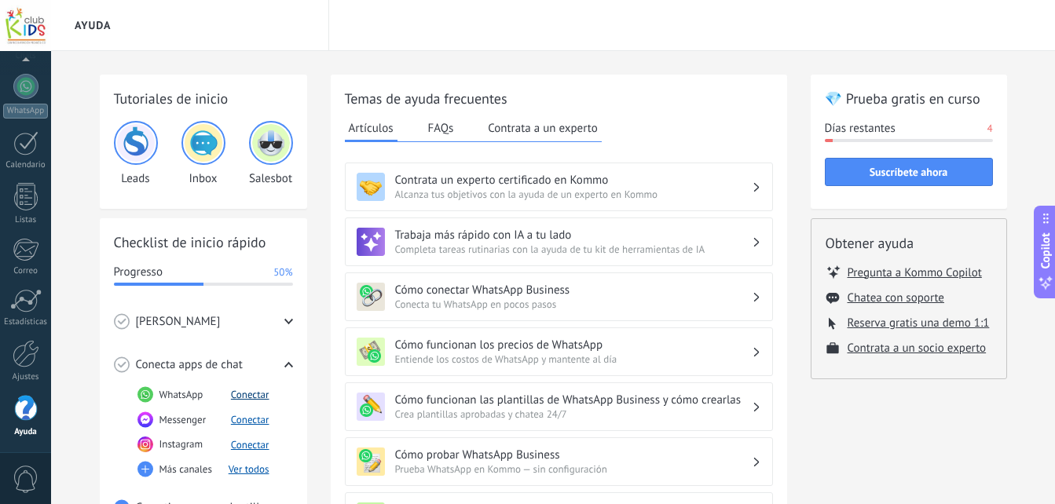
click at [251, 394] on button "Conectar" at bounding box center [250, 394] width 38 height 13
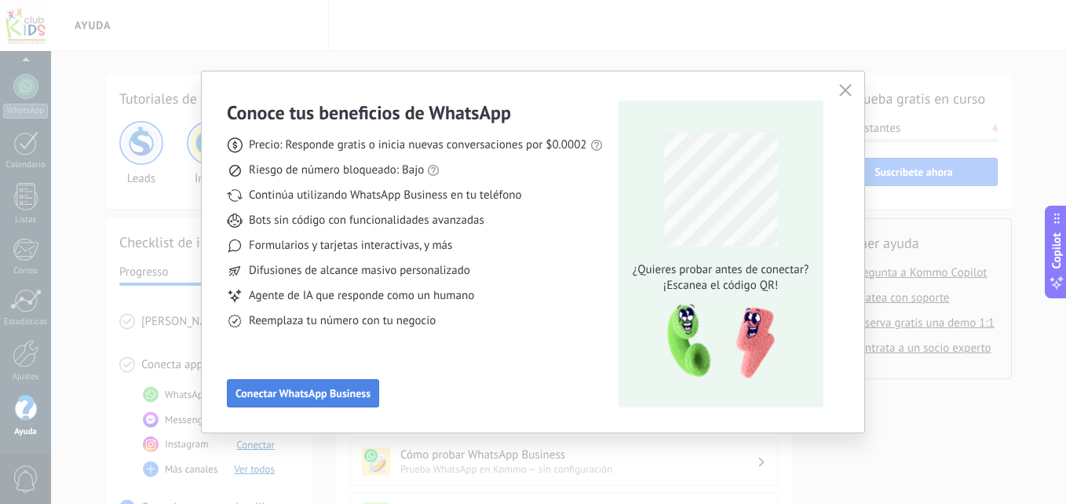
click at [307, 385] on button "Conectar WhatsApp Business" at bounding box center [303, 393] width 152 height 28
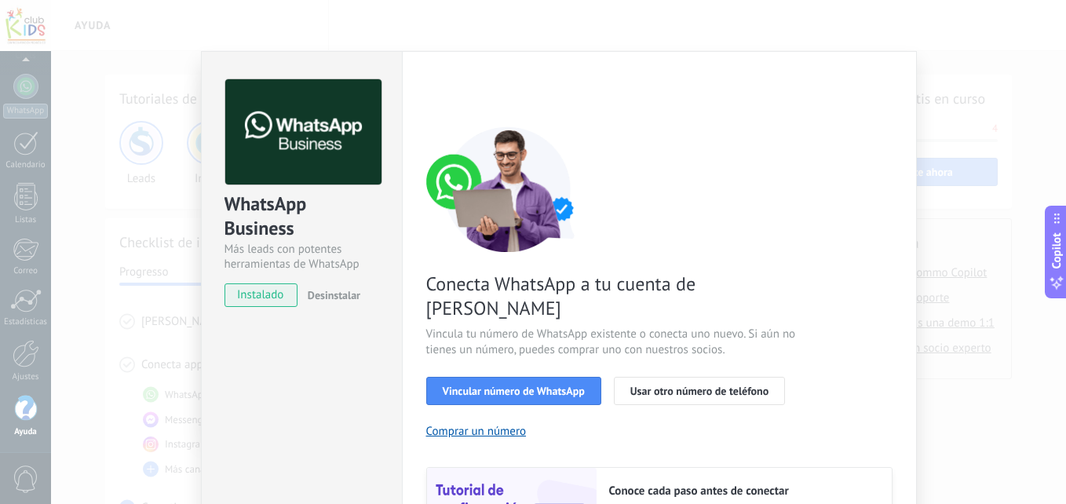
click at [983, 317] on div "WhatsApp Business Más leads con potentes herramientas de WhatsApp instalado Des…" at bounding box center [558, 252] width 1015 height 504
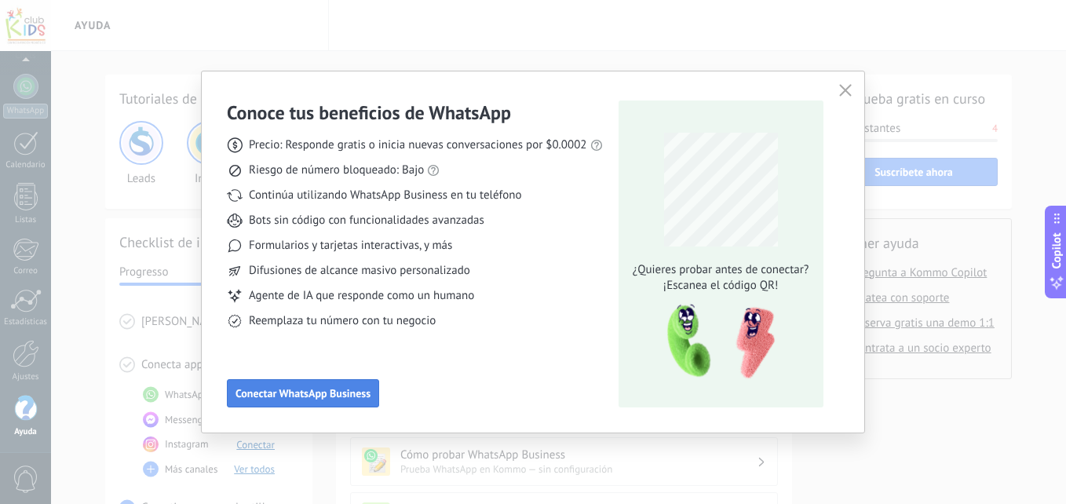
click at [305, 401] on button "Conectar WhatsApp Business" at bounding box center [303, 393] width 152 height 28
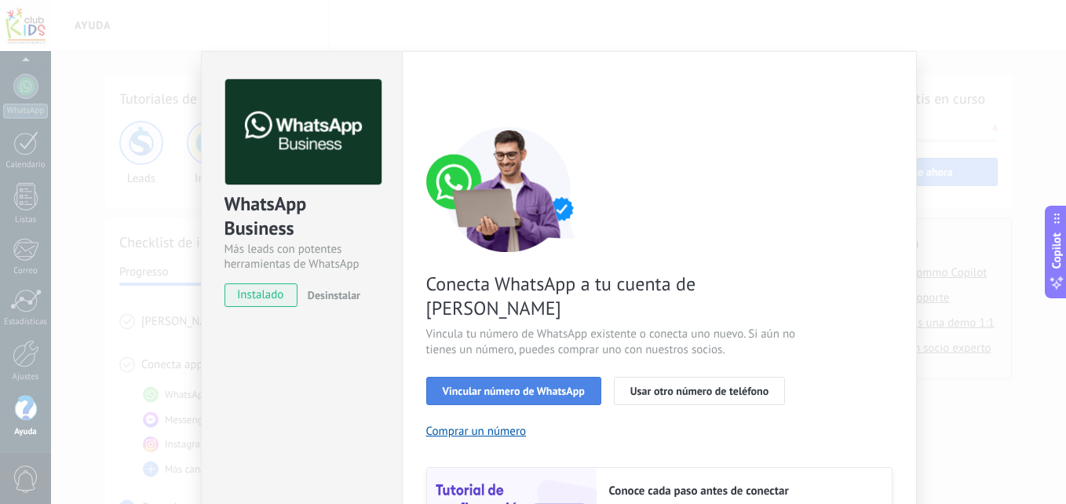
click at [559, 386] on span "Vincular número de WhatsApp" at bounding box center [514, 391] width 142 height 11
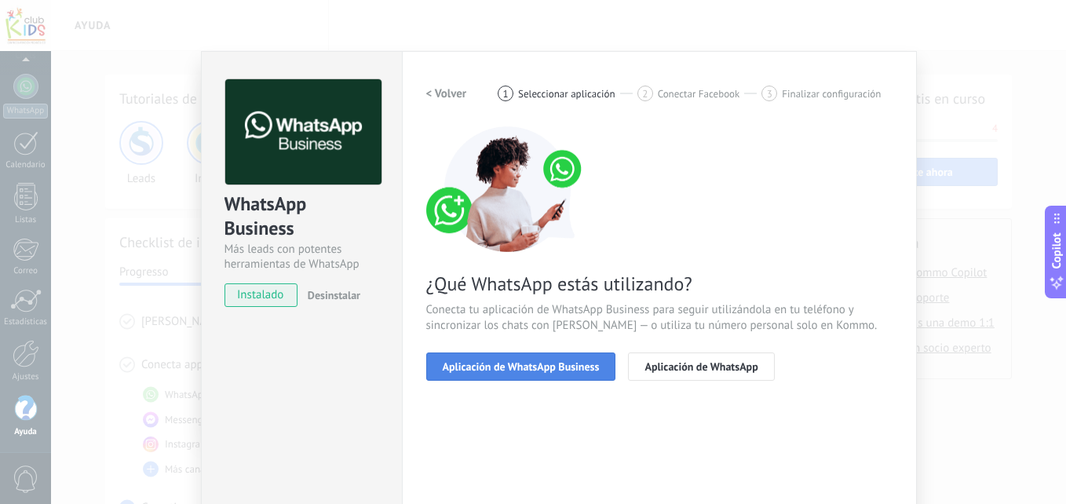
click at [553, 375] on button "Aplicación de WhatsApp Business" at bounding box center [521, 367] width 190 height 28
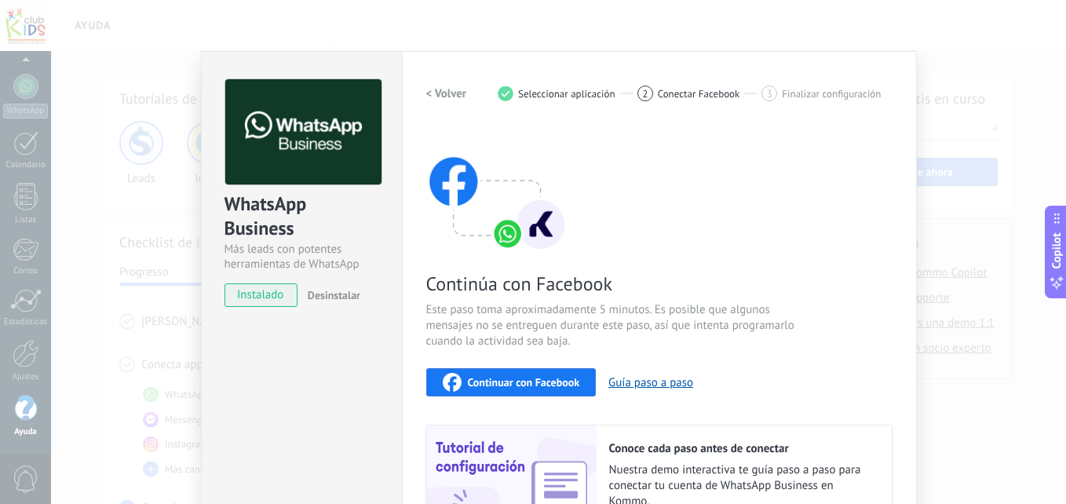
click at [553, 375] on div "Continuar con Facebook" at bounding box center [511, 382] width 137 height 19
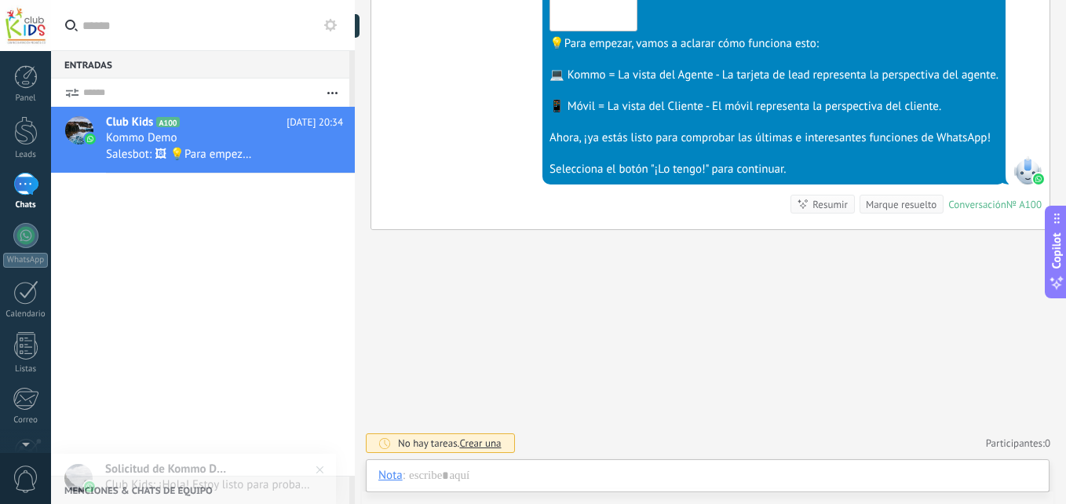
scroll to position [24, 0]
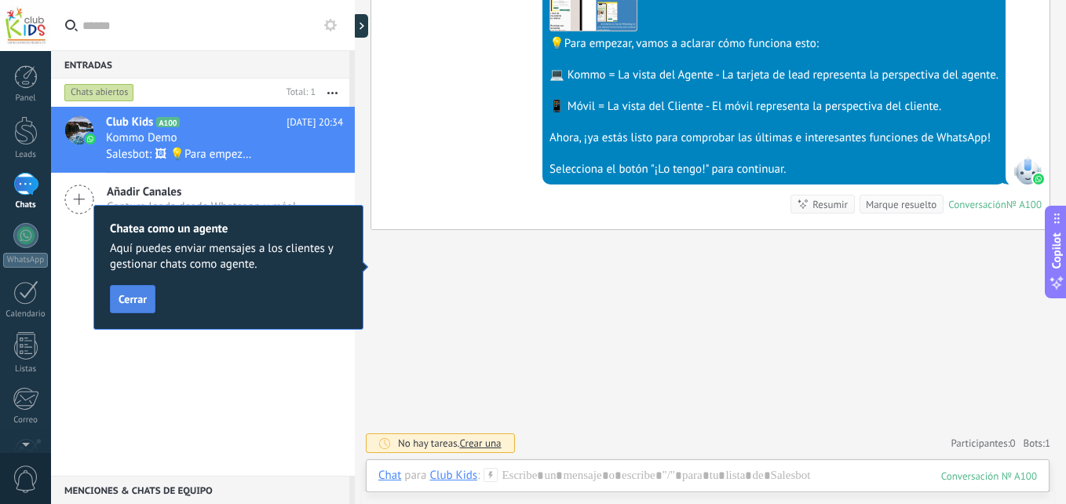
click at [126, 305] on span "Cerrar" at bounding box center [133, 299] width 28 height 11
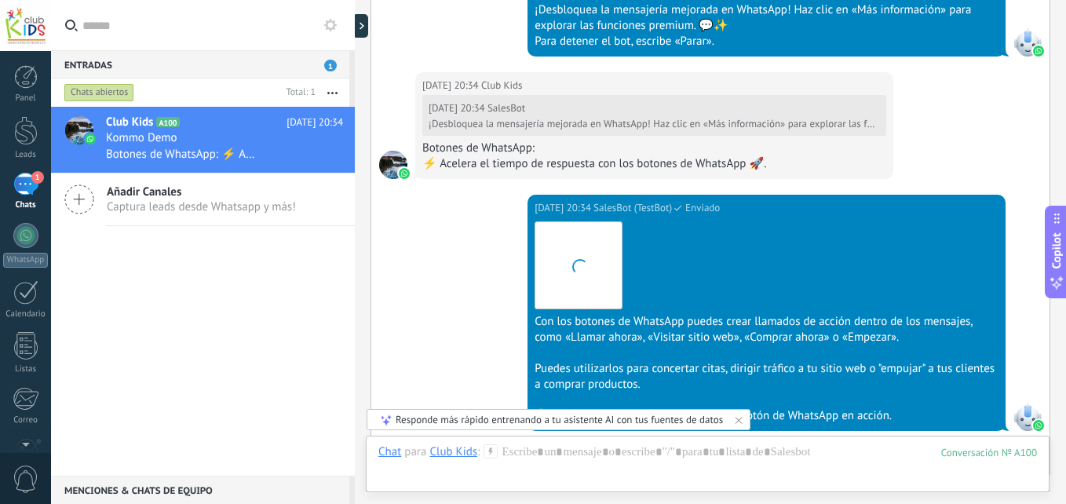
scroll to position [1141, 0]
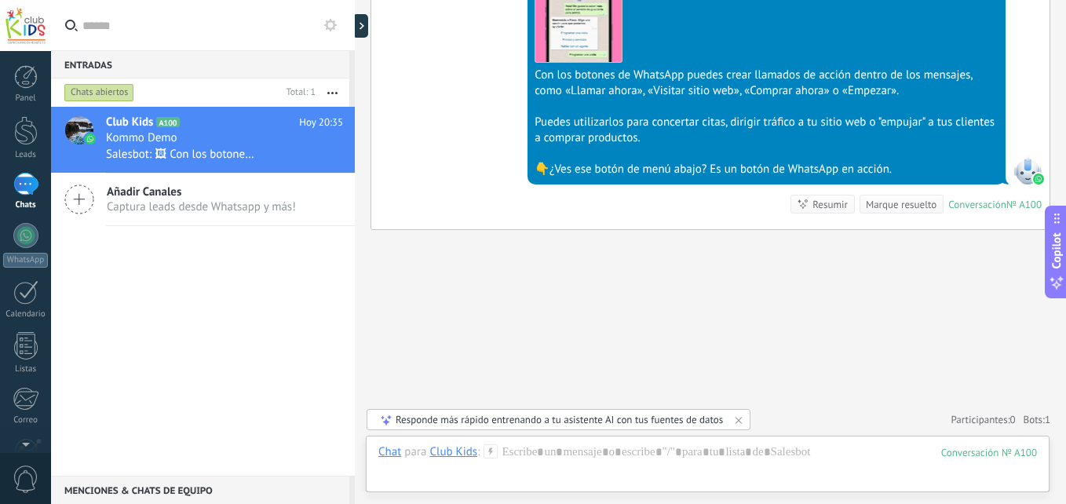
click at [508, 422] on div "Responde más rápido entrenando a tu asistente AI con tus fuentes de datos" at bounding box center [559, 419] width 327 height 13
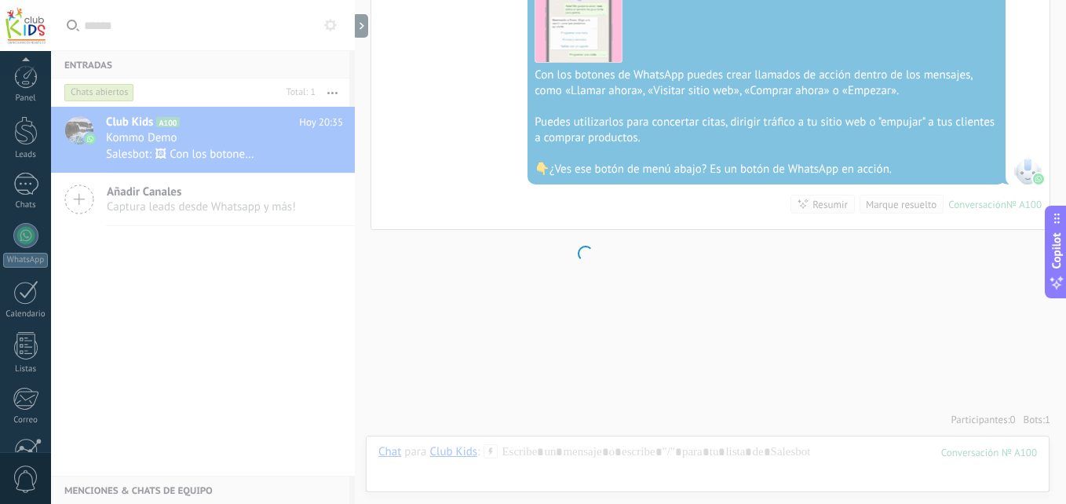
scroll to position [149, 0]
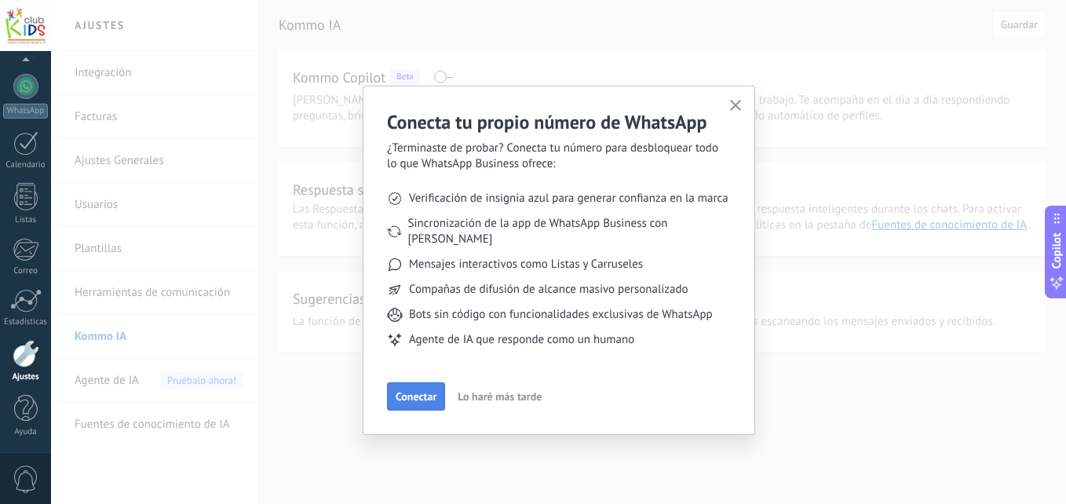
click at [412, 391] on span "Conectar" at bounding box center [416, 396] width 41 height 11
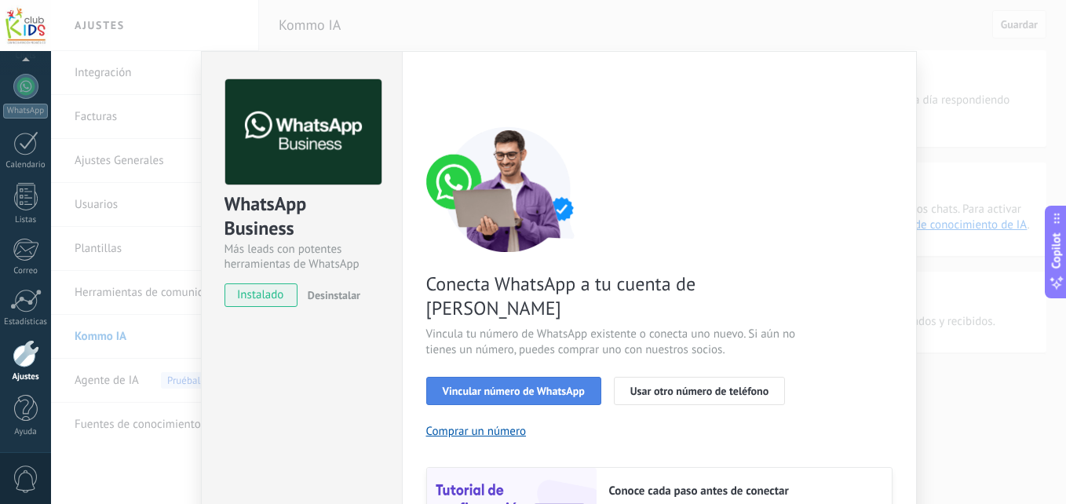
click at [525, 386] on span "Vincular número de WhatsApp" at bounding box center [514, 391] width 142 height 11
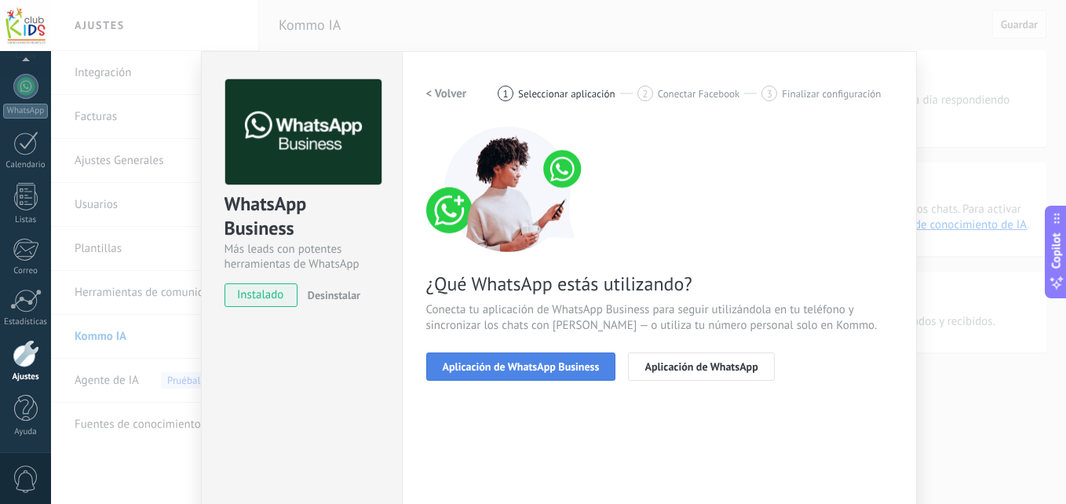
click at [519, 361] on span "Aplicación de WhatsApp Business" at bounding box center [521, 366] width 157 height 11
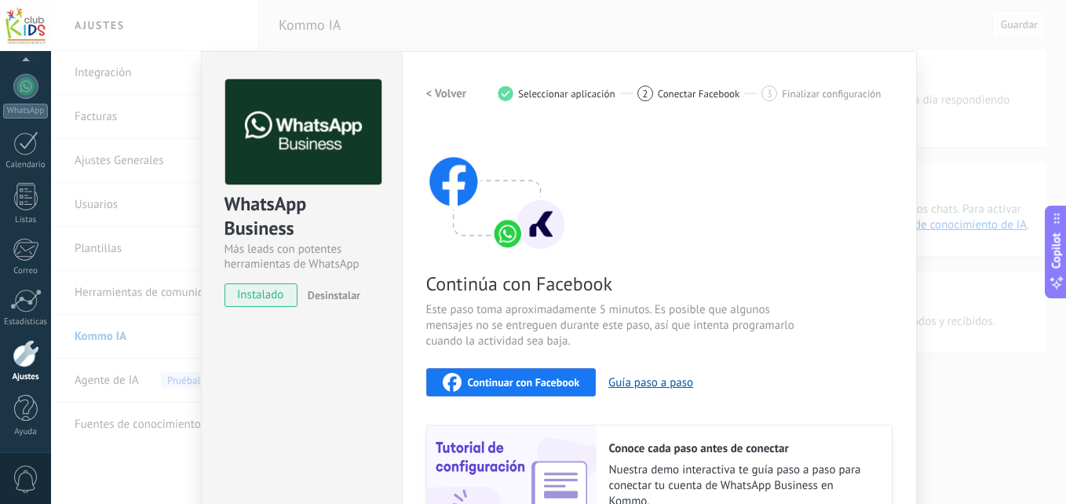
click at [278, 289] on span "instalado" at bounding box center [260, 296] width 71 height 24
click at [503, 377] on span "Continuar con Facebook" at bounding box center [524, 382] width 112 height 11
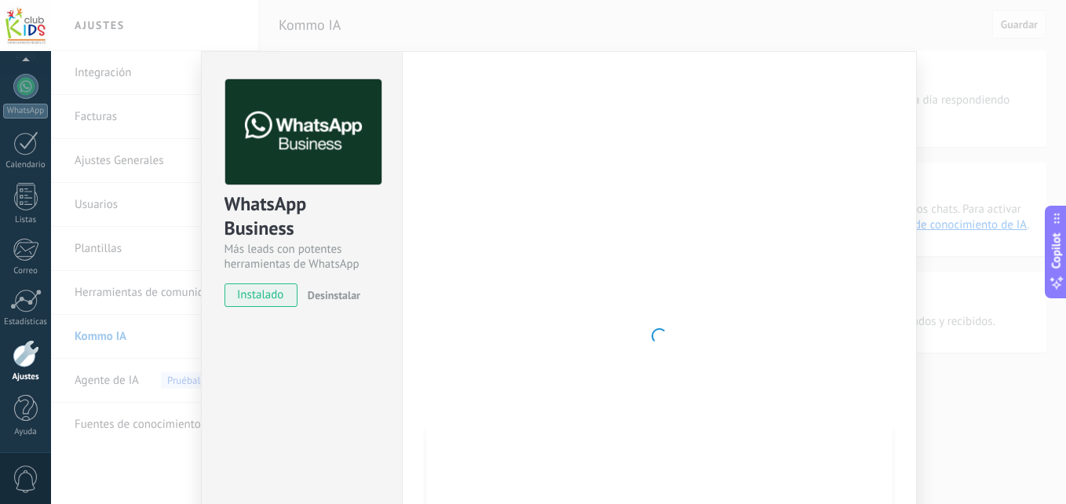
click at [220, 283] on div "WhatsApp Business Más leads con potentes herramientas de WhatsApp instalado Des…" at bounding box center [302, 186] width 200 height 268
click at [247, 292] on span "instalado" at bounding box center [260, 296] width 71 height 24
click at [925, 137] on div "WhatsApp Business Más leads con potentes herramientas de WhatsApp instalado Des…" at bounding box center [558, 252] width 1015 height 504
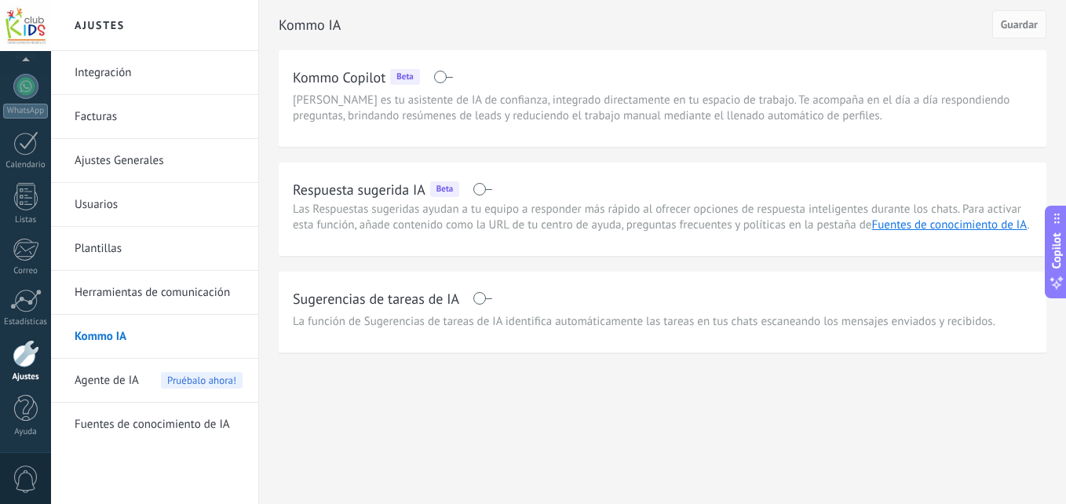
click at [444, 114] on span "[PERSON_NAME] es tu asistente de IA de confianza, integrado directamente en tu …" at bounding box center [663, 108] width 740 height 31
click at [20, 160] on div "Calendario" at bounding box center [26, 165] width 46 height 10
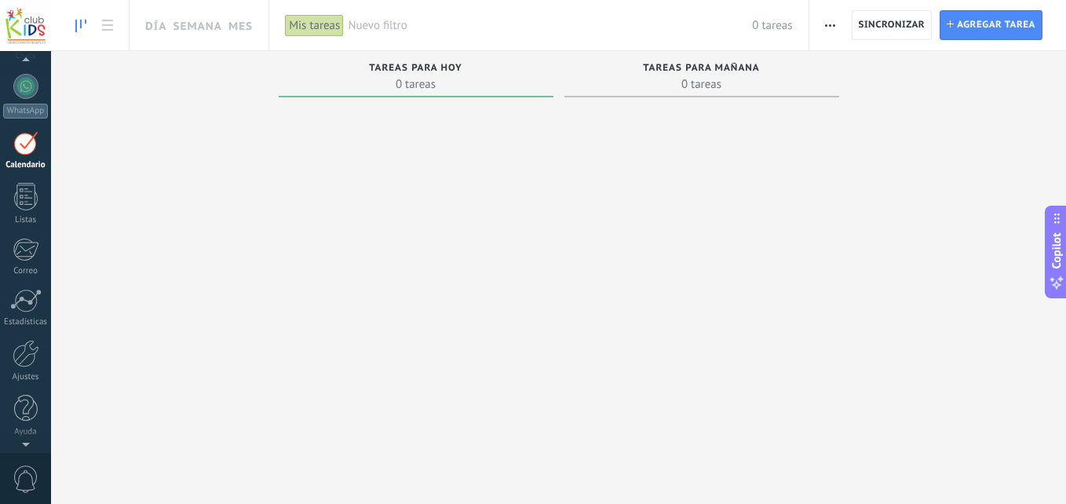
scroll to position [46, 0]
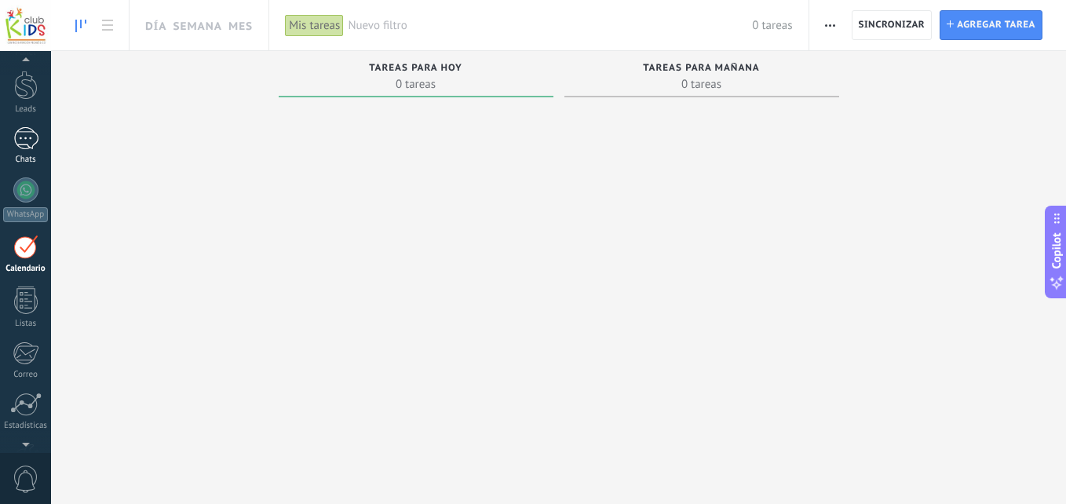
click at [24, 141] on div "1" at bounding box center [25, 138] width 25 height 23
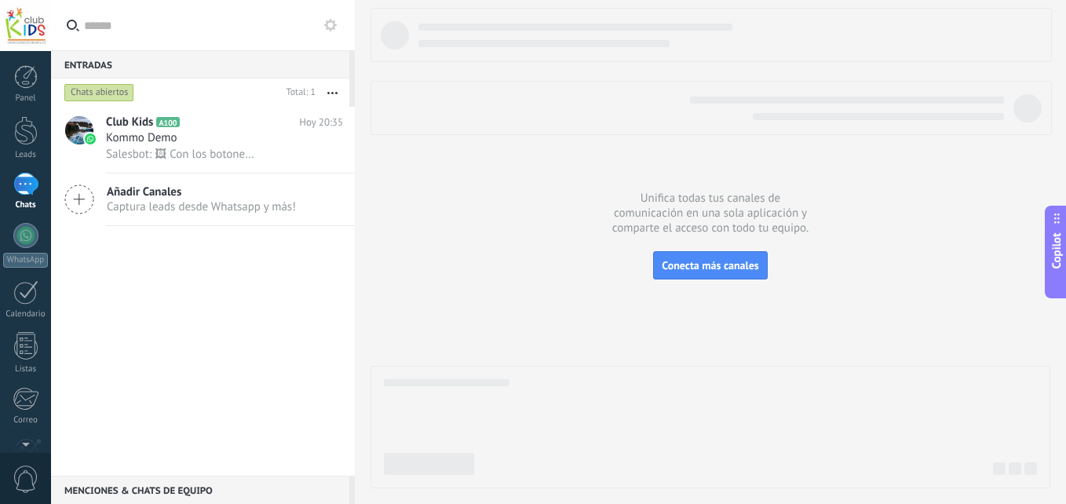
click at [134, 195] on span "Añadir Canales" at bounding box center [201, 192] width 189 height 15
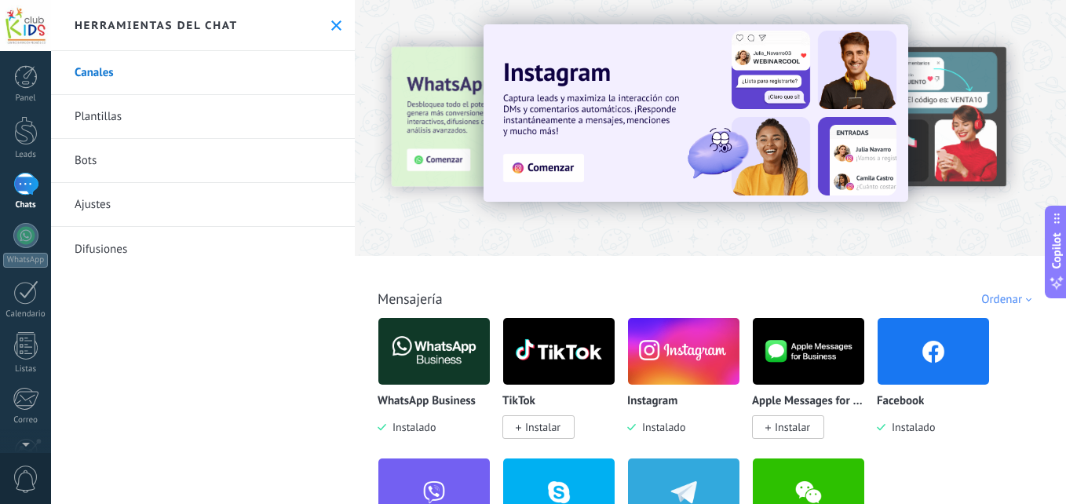
click at [1009, 404] on div "WhatsApp Business Instalado TikTok Instalar Instagram Instalado Apple Messages …" at bounding box center [719, 457] width 682 height 281
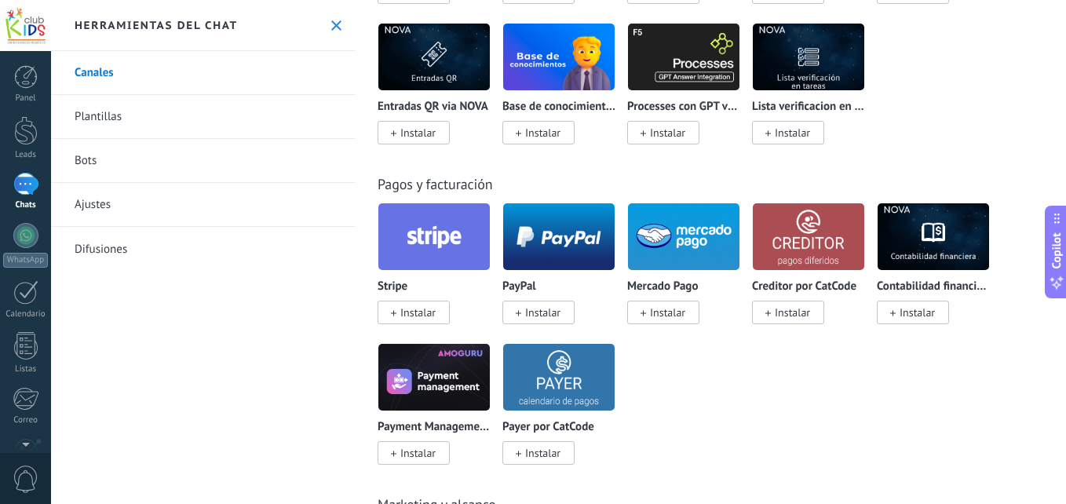
click at [107, 385] on div "Canales Plantillas Bots Ajustes Difusiones" at bounding box center [203, 277] width 304 height 453
click at [331, 26] on icon at bounding box center [336, 25] width 10 height 10
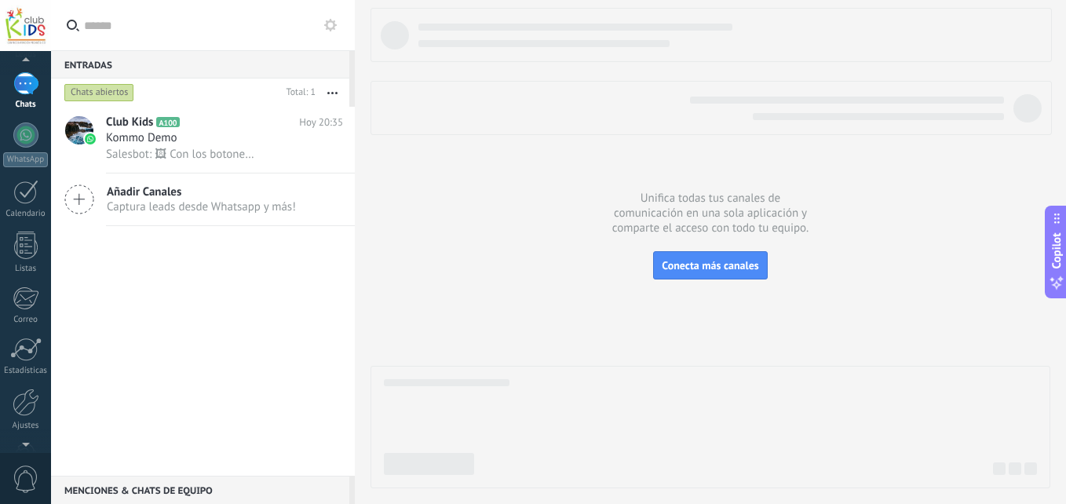
click at [25, 442] on div at bounding box center [25, 442] width 51 height 24
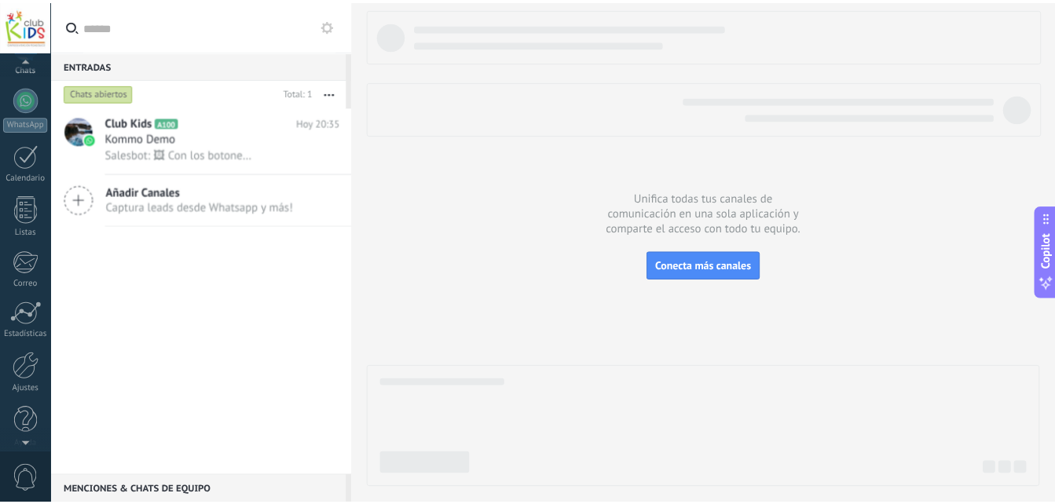
scroll to position [149, 0]
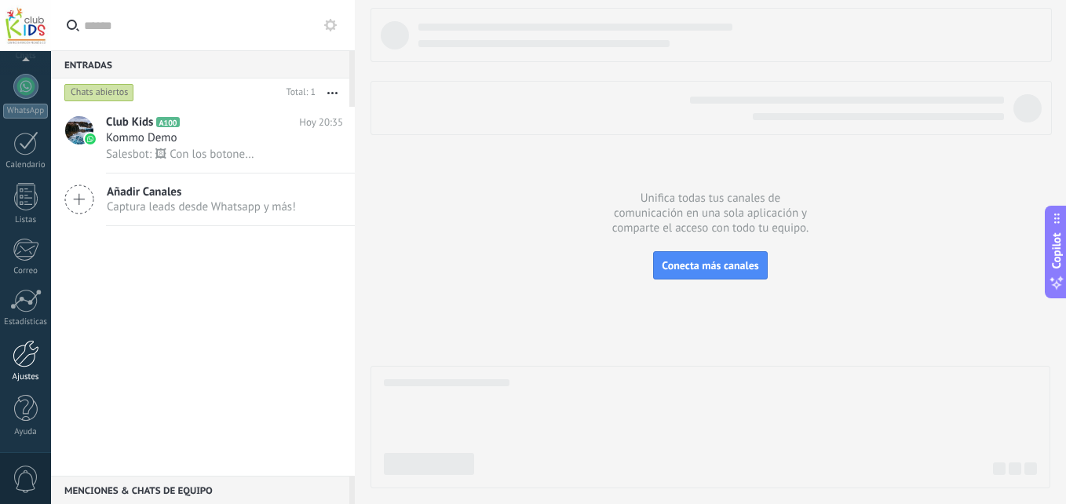
click at [31, 355] on div at bounding box center [26, 353] width 27 height 27
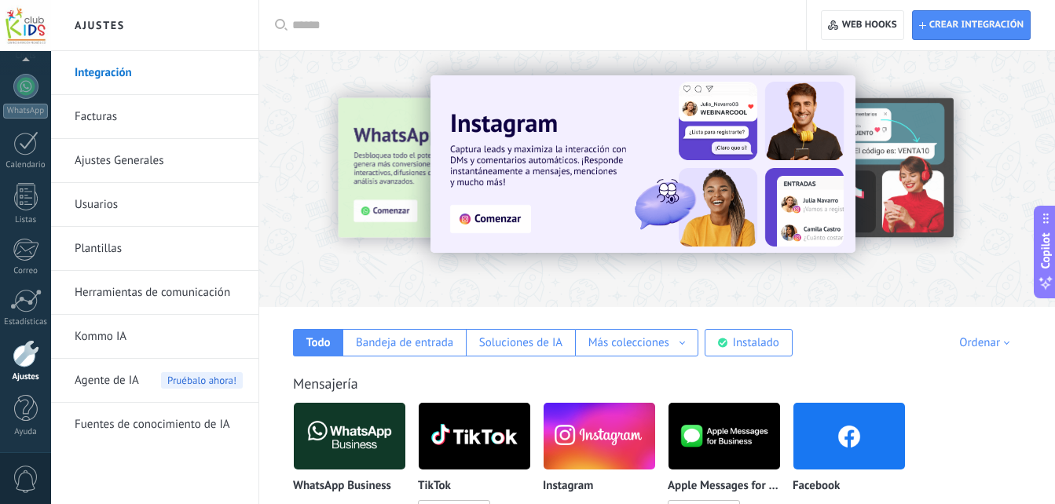
click at [662, 39] on div at bounding box center [538, 25] width 492 height 50
click at [690, 346] on div "Más colecciones Automatizaciones Fuentes de leads Más colecciones" at bounding box center [636, 342] width 123 height 27
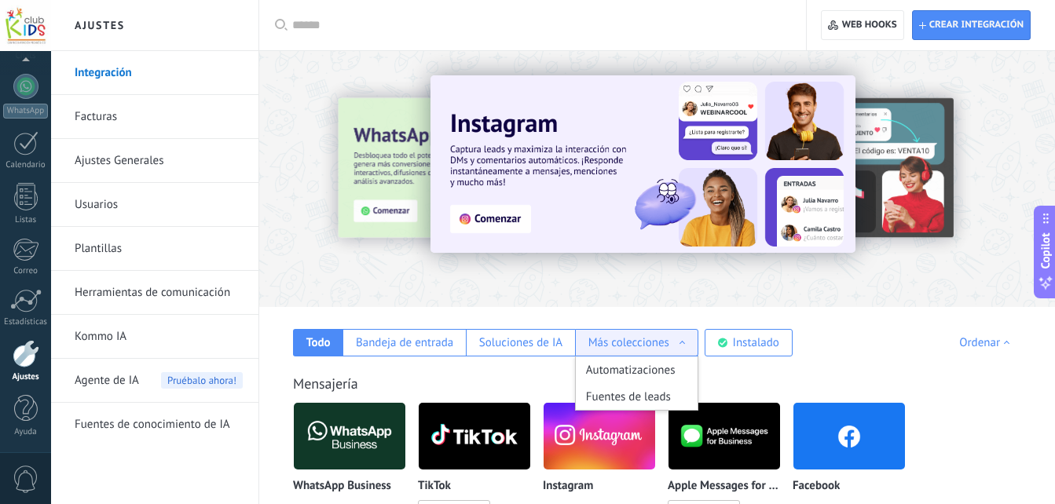
click at [690, 346] on div "Más colecciones Automatizaciones Fuentes de leads Más colecciones" at bounding box center [636, 342] width 123 height 27
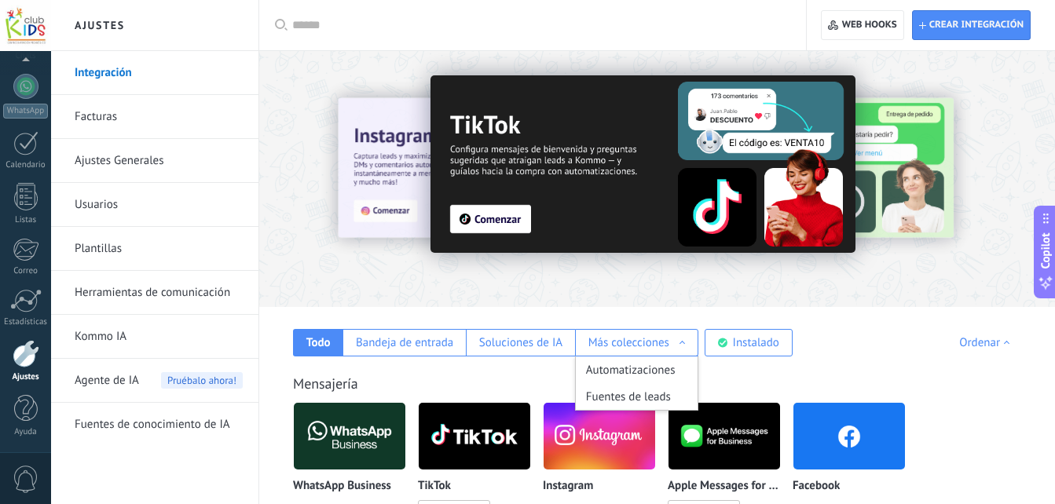
click at [170, 297] on link "Herramientas de comunicación" at bounding box center [159, 293] width 168 height 44
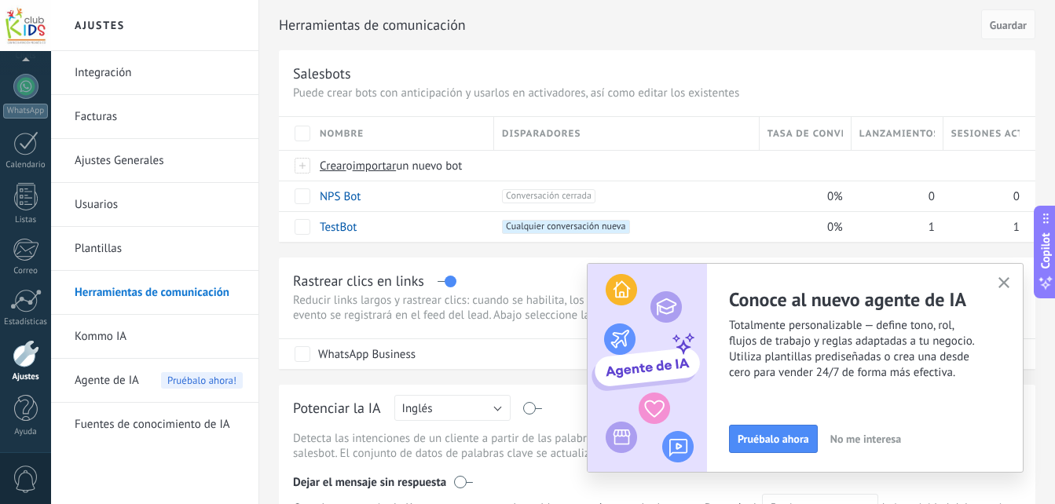
click at [1004, 288] on icon "button" at bounding box center [1004, 283] width 12 height 12
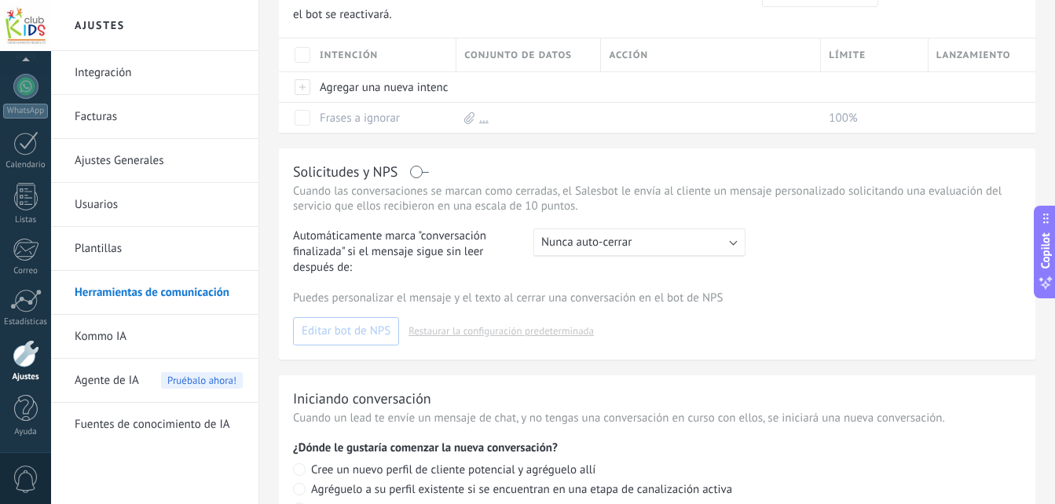
scroll to position [642, 0]
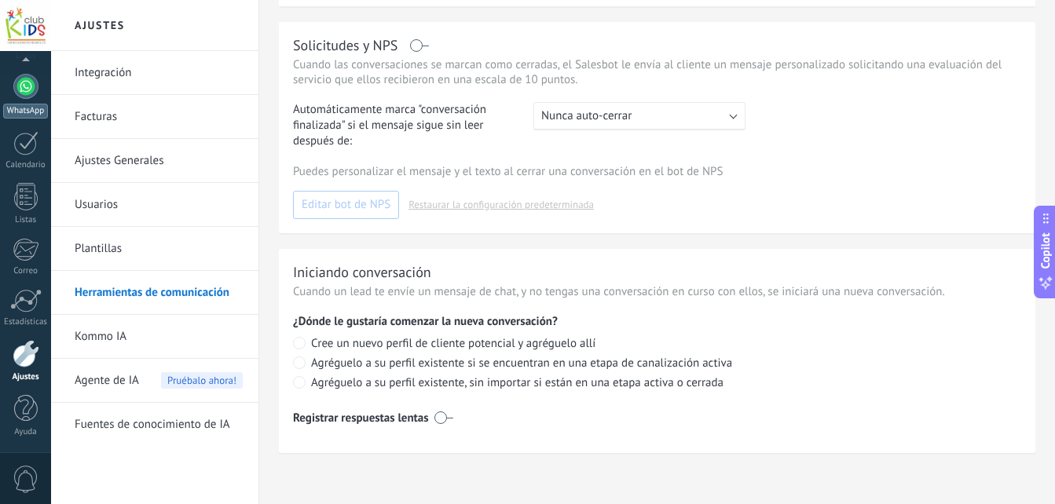
click at [22, 93] on div at bounding box center [25, 86] width 25 height 25
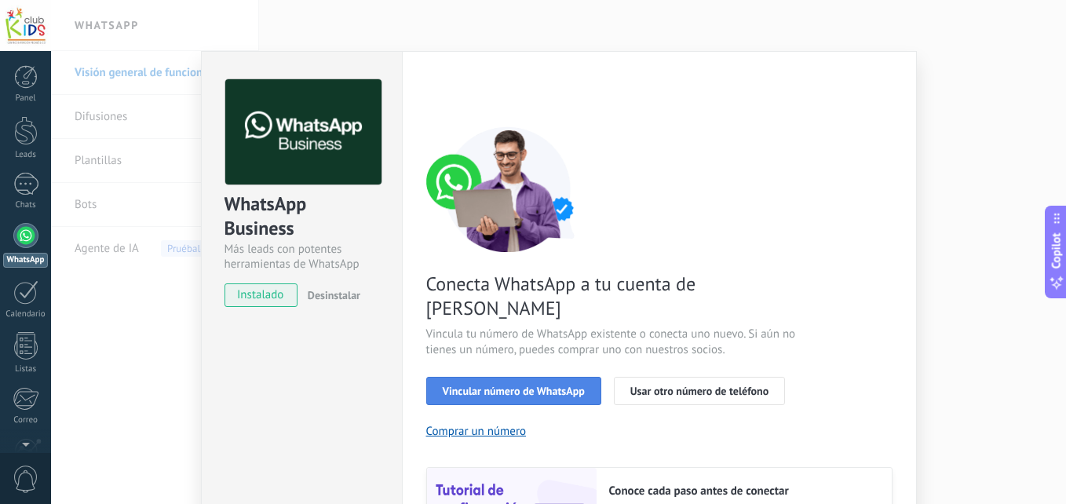
click at [506, 386] on span "Vincular número de WhatsApp" at bounding box center [514, 391] width 142 height 11
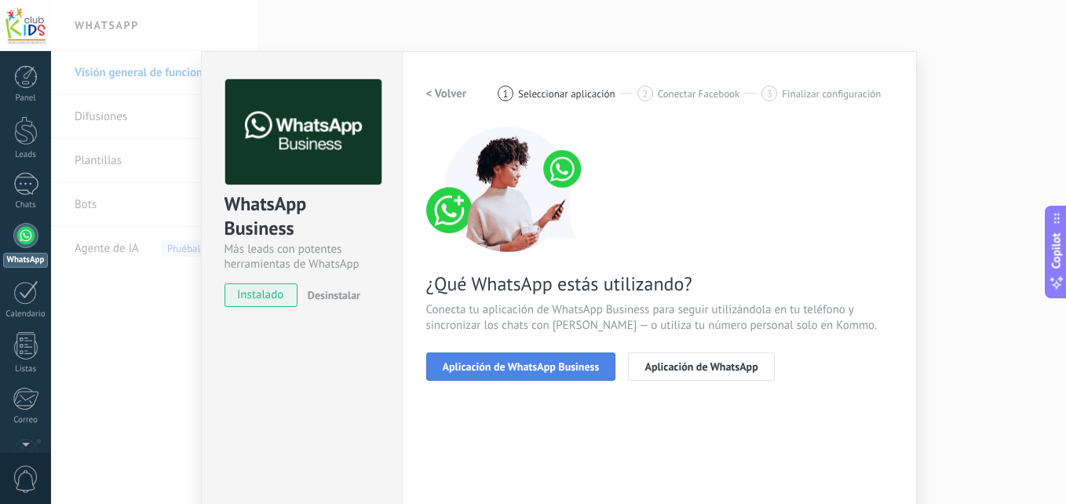
click at [558, 366] on span "Aplicación de WhatsApp Business" at bounding box center [521, 366] width 157 height 11
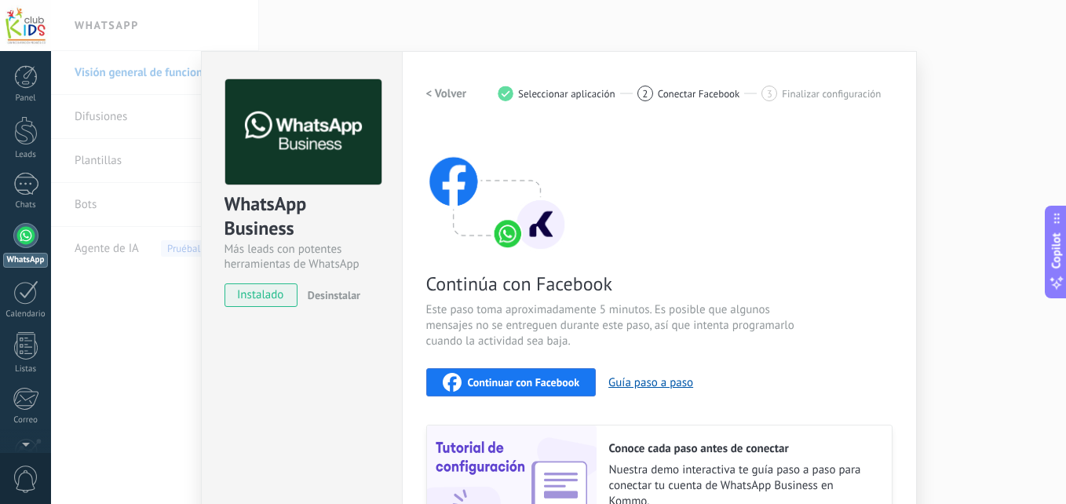
click at [499, 381] on span "Continuar con Facebook" at bounding box center [524, 382] width 112 height 11
click at [540, 386] on span "Continuar con Facebook" at bounding box center [524, 382] width 112 height 11
click at [354, 359] on div "WhatsApp Business Más leads con potentes herramientas de WhatsApp instalado Des…" at bounding box center [301, 336] width 201 height 570
click at [27, 181] on div "2" at bounding box center [25, 184] width 25 height 23
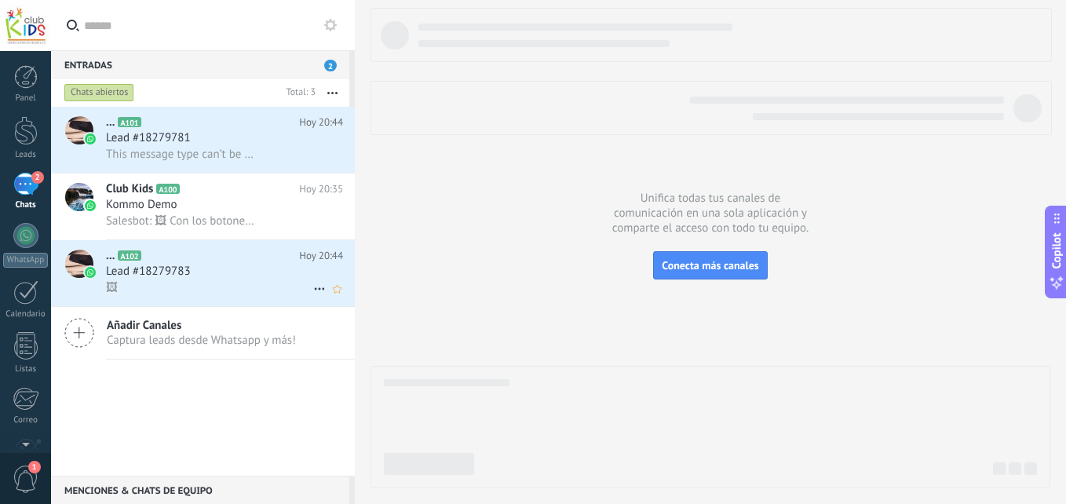
click at [223, 276] on div "Lead #18279783" at bounding box center [224, 272] width 237 height 16
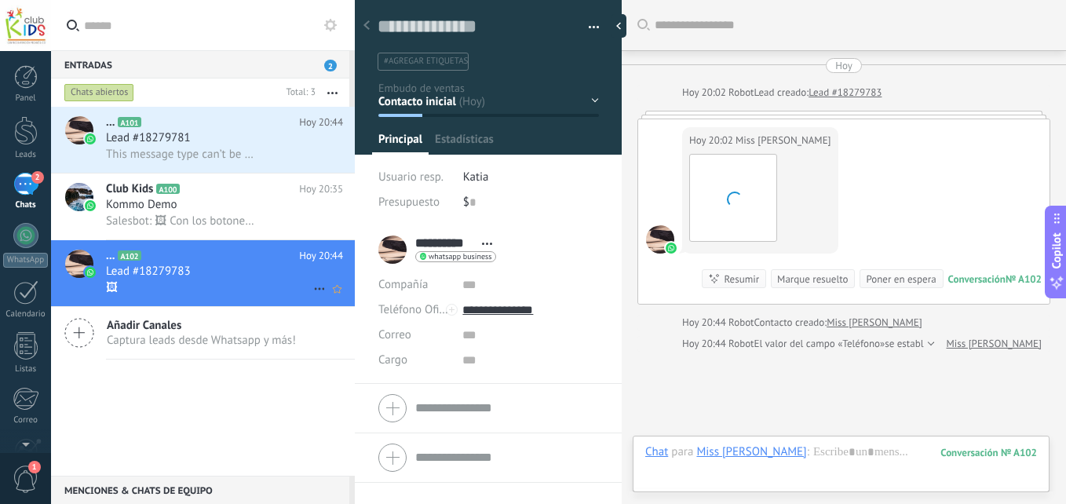
scroll to position [24, 0]
click at [181, 146] on div "This message type can’t be displayed because it’s not supported yet." at bounding box center [224, 154] width 237 height 16
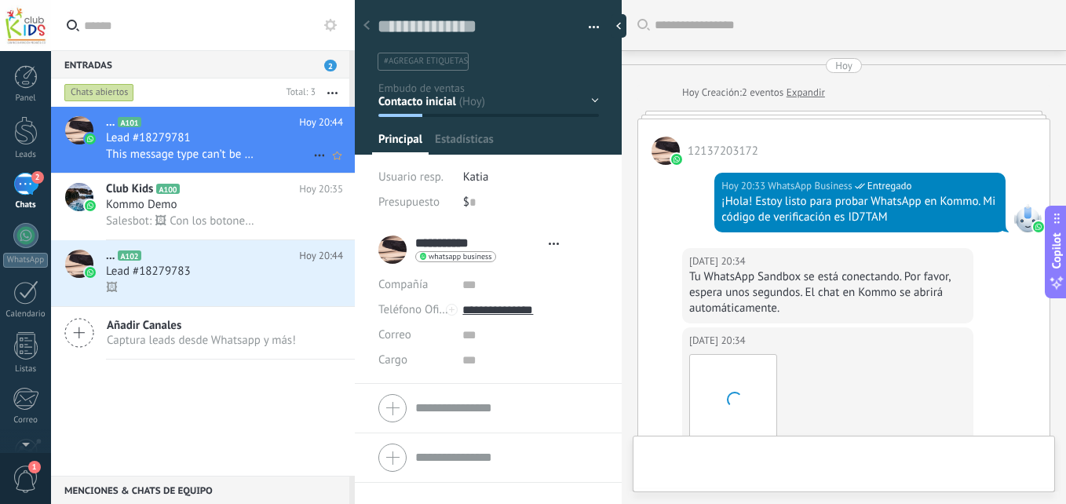
type textarea "**********"
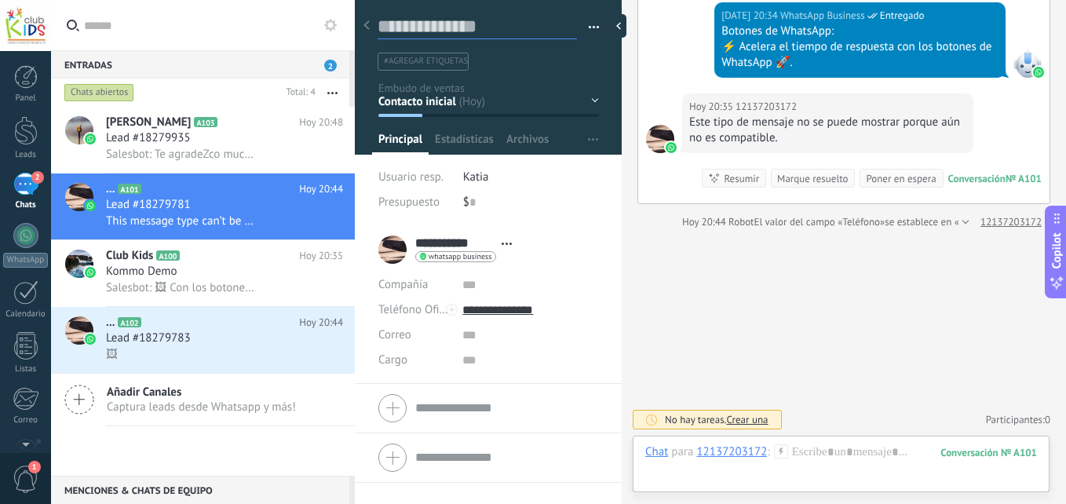
click at [458, 24] on textarea at bounding box center [477, 27] width 199 height 24
click at [440, 64] on span "#agregar etiquetas" at bounding box center [426, 61] width 84 height 11
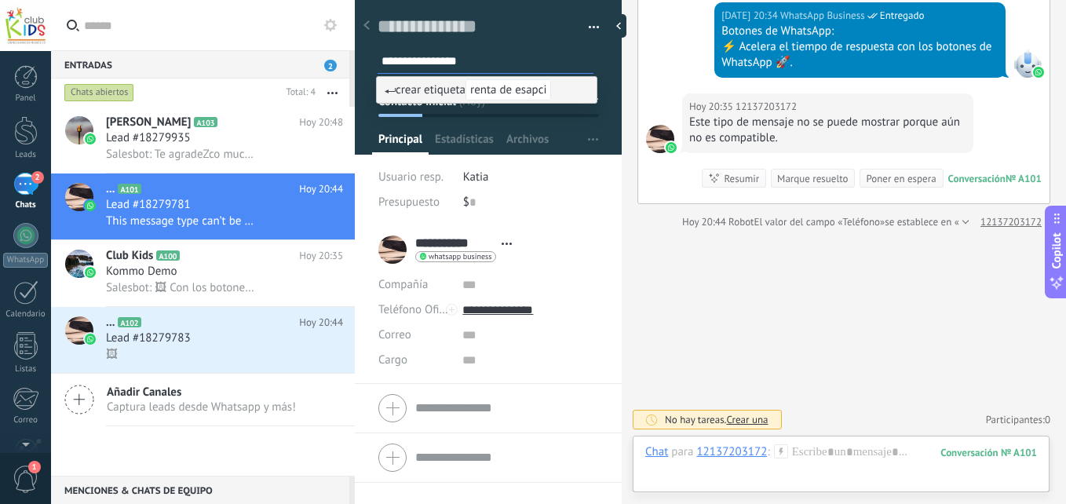
type input "**********"
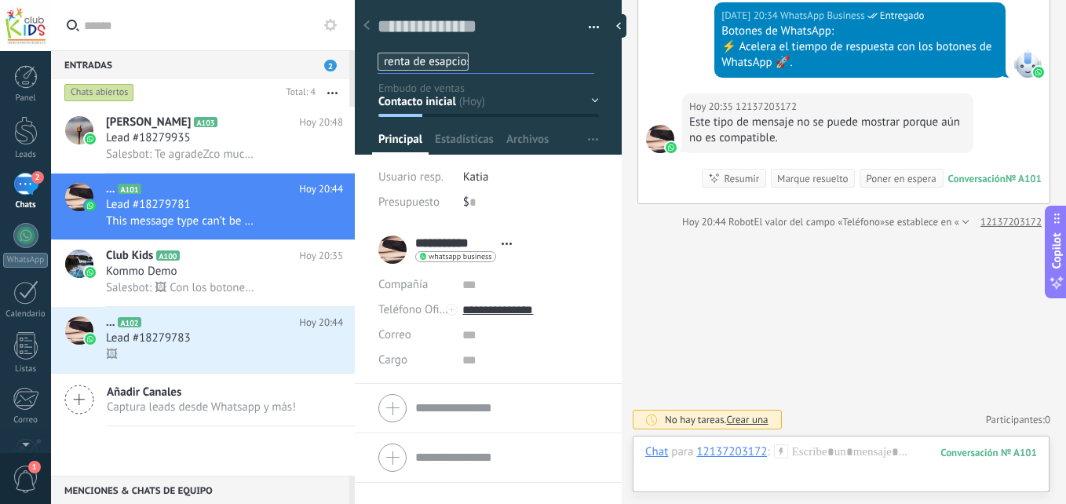
click at [0, 0] on div "Contacto inicial Negociación Debate contractual Discusión de contrato Leads gan…" at bounding box center [0, 0] width 0 height 0
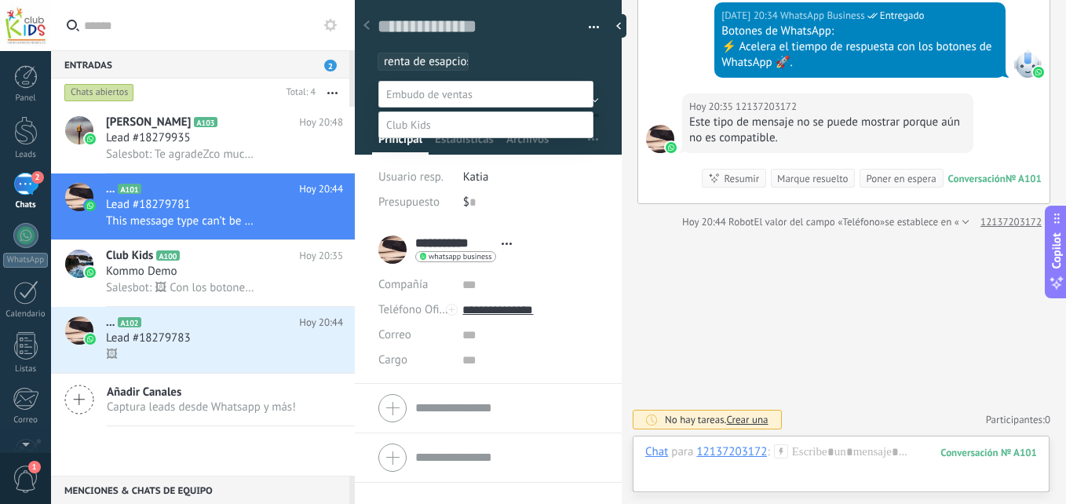
drag, startPoint x: 441, startPoint y: 132, endPoint x: 433, endPoint y: 143, distance: 14.0
click at [0, 0] on label "Negociación" at bounding box center [0, 0] width 0 height 0
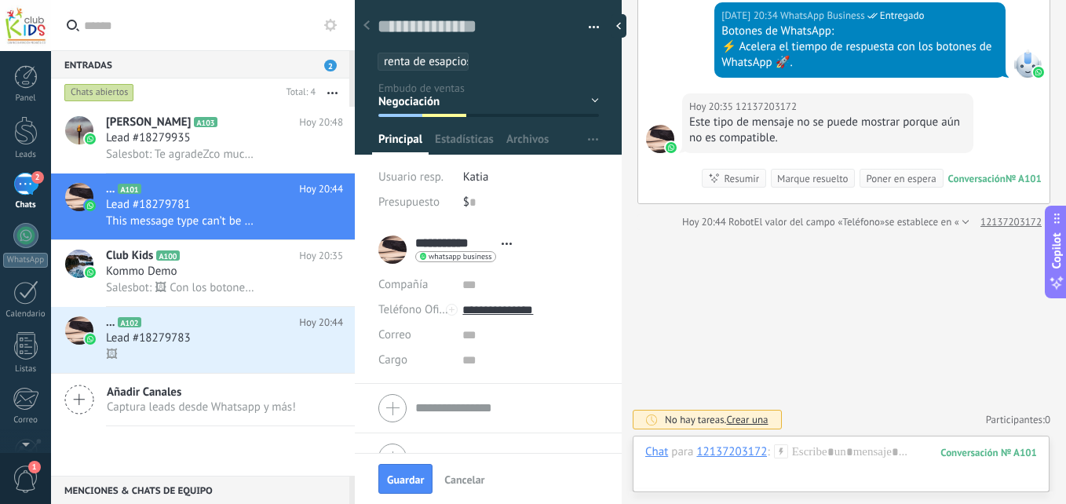
drag, startPoint x: 433, startPoint y: 143, endPoint x: 424, endPoint y: 108, distance: 36.4
click at [0, 0] on div "Contacto inicial Negociación Debate contractual Discusión de contrato Leads gan…" at bounding box center [0, 0] width 0 height 0
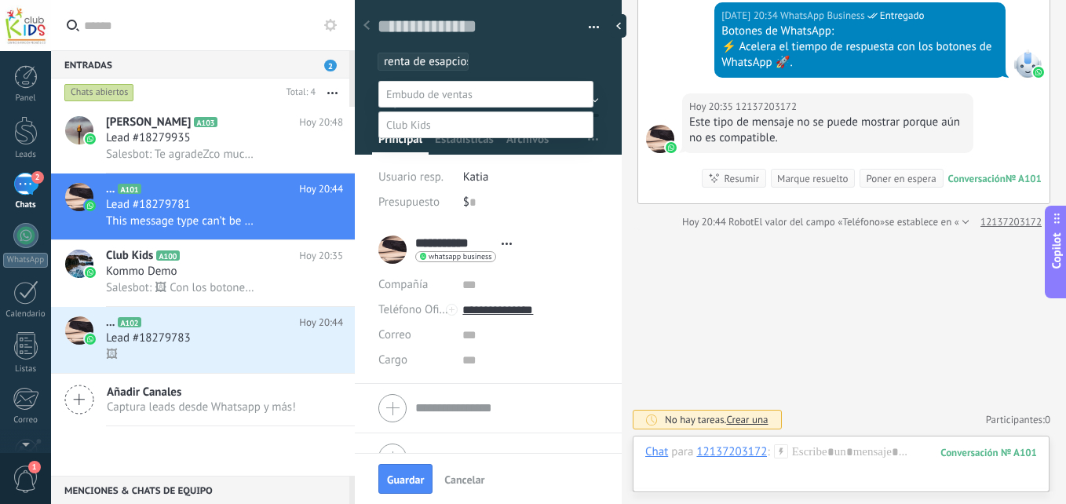
click at [775, 330] on div at bounding box center [558, 252] width 1015 height 504
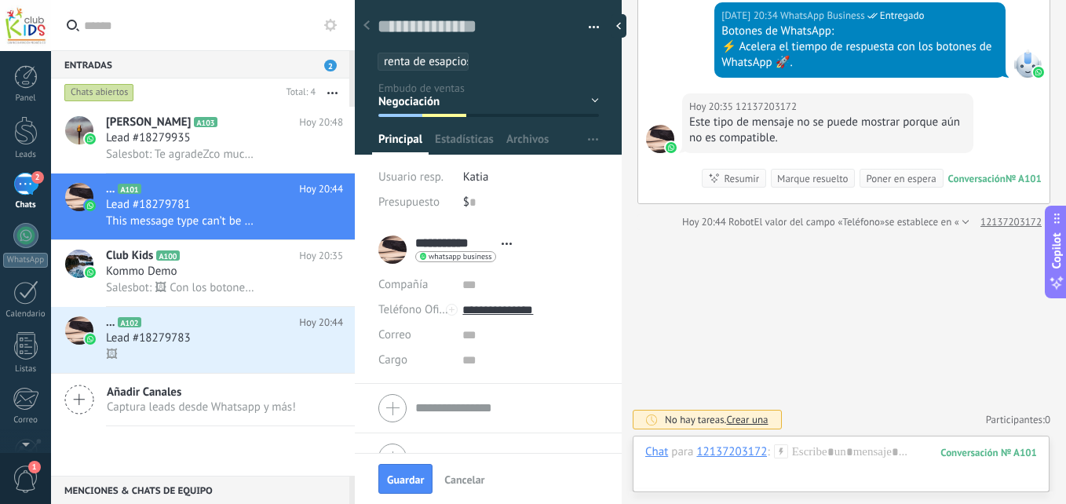
click at [330, 92] on icon "button" at bounding box center [332, 93] width 10 height 2
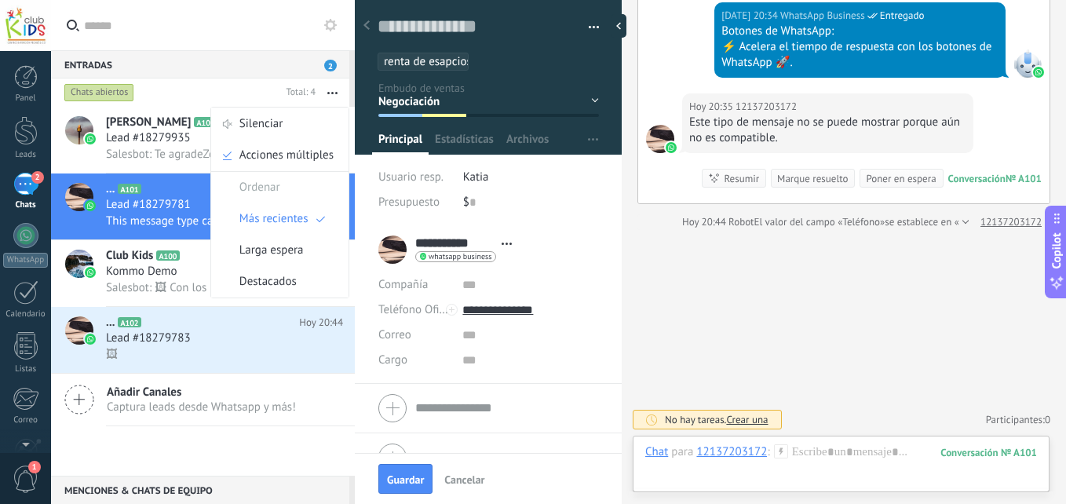
click at [336, 99] on button "button" at bounding box center [333, 93] width 34 height 28
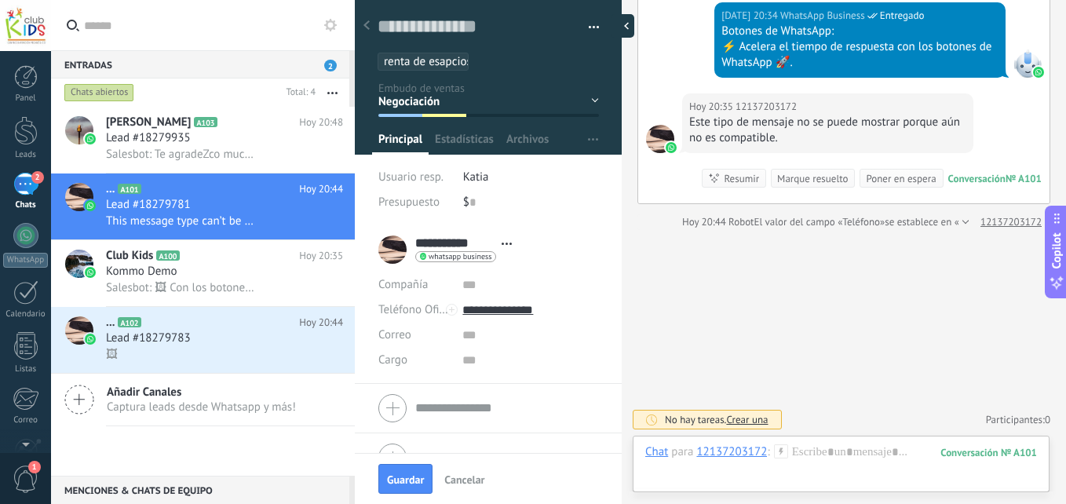
click at [622, 24] on div at bounding box center [623, 26] width 24 height 24
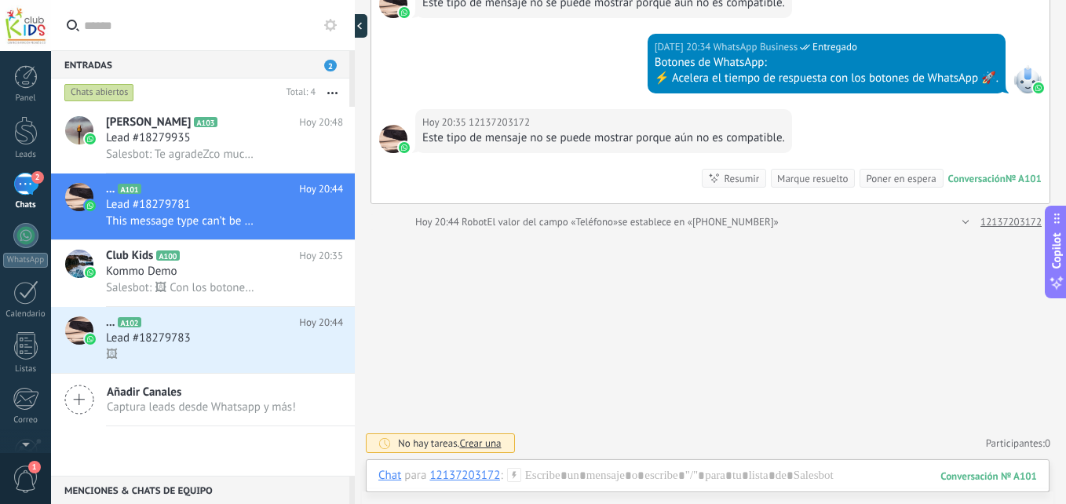
scroll to position [15, 0]
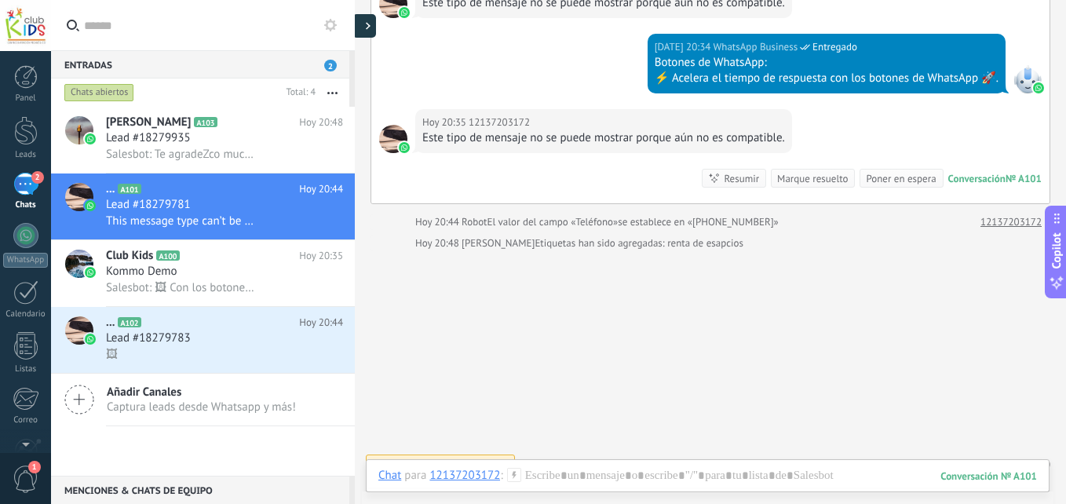
click at [365, 31] on div at bounding box center [365, 26] width 24 height 24
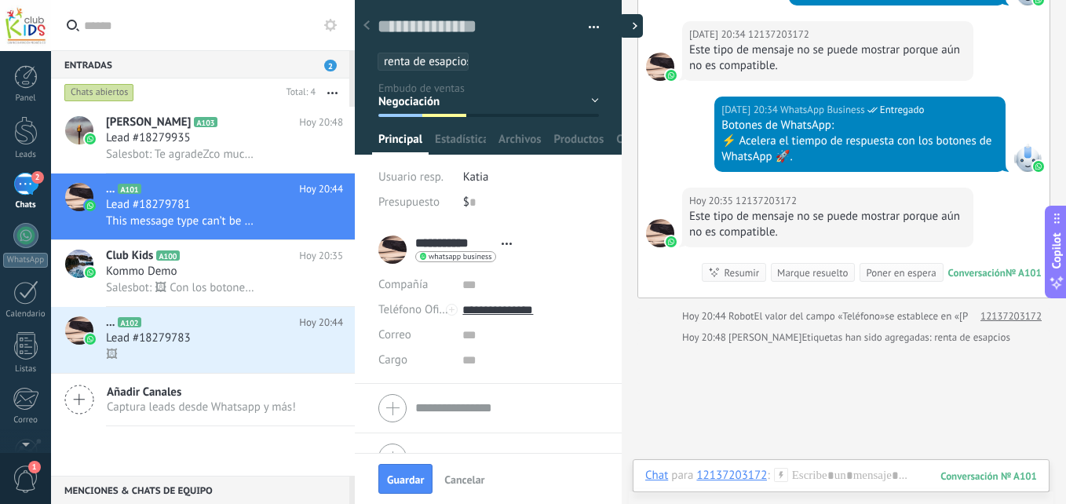
type textarea "**********"
click at [17, 77] on div at bounding box center [26, 77] width 24 height 24
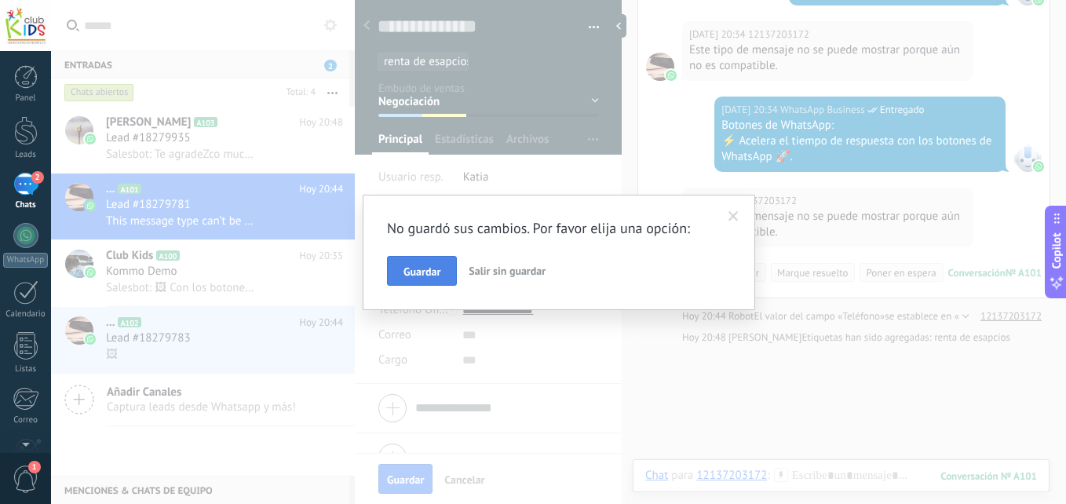
click at [432, 273] on span "Guardar" at bounding box center [422, 271] width 37 height 11
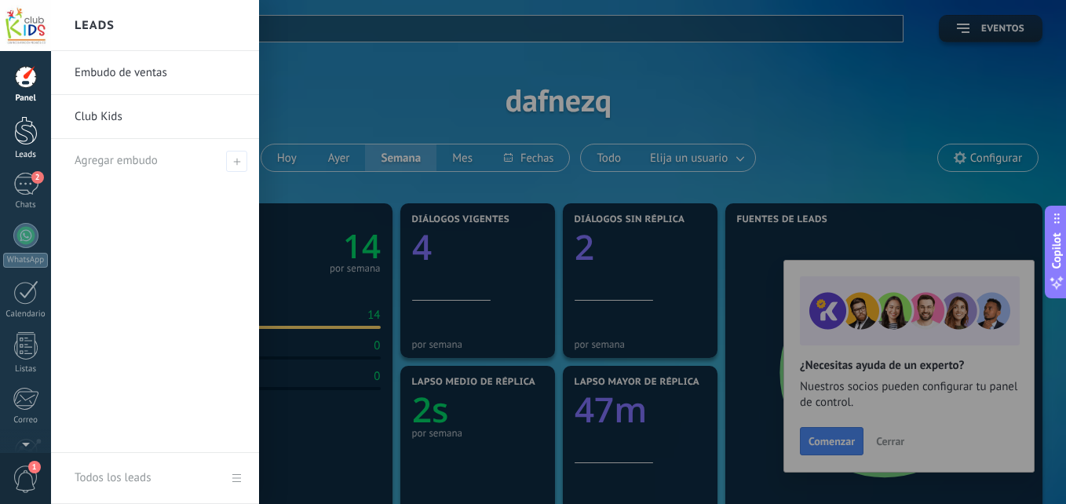
click at [25, 128] on div at bounding box center [26, 130] width 24 height 29
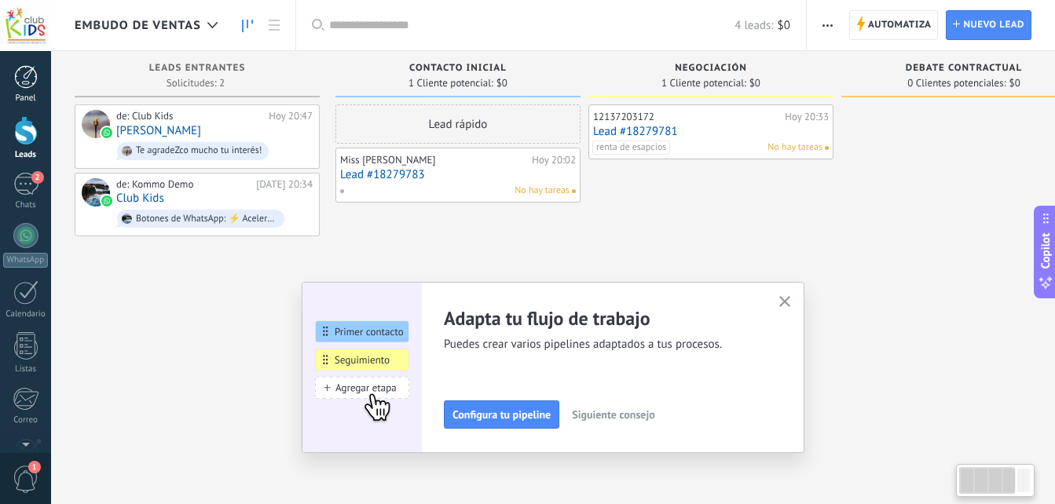
click at [23, 102] on div "Panel" at bounding box center [26, 98] width 46 height 10
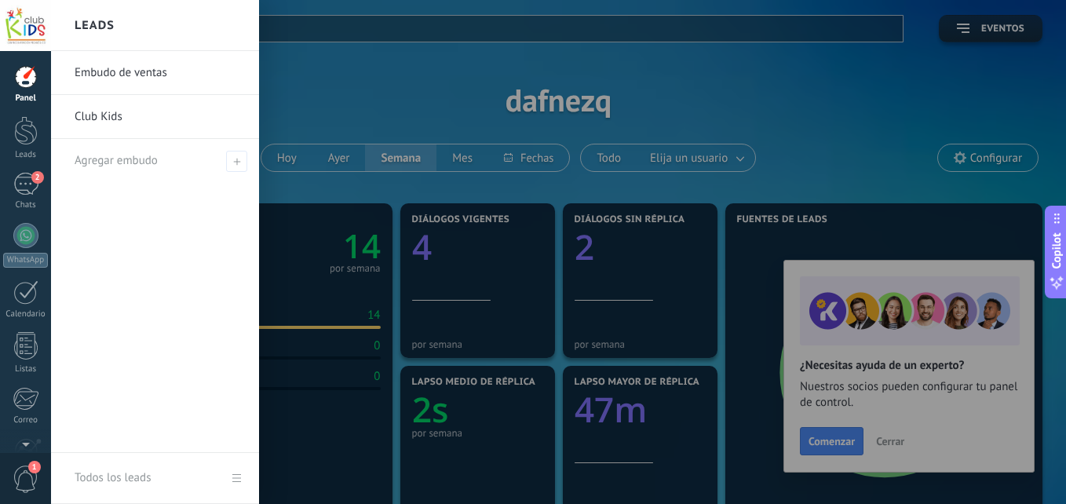
click at [139, 114] on link "Club Kids" at bounding box center [159, 117] width 169 height 44
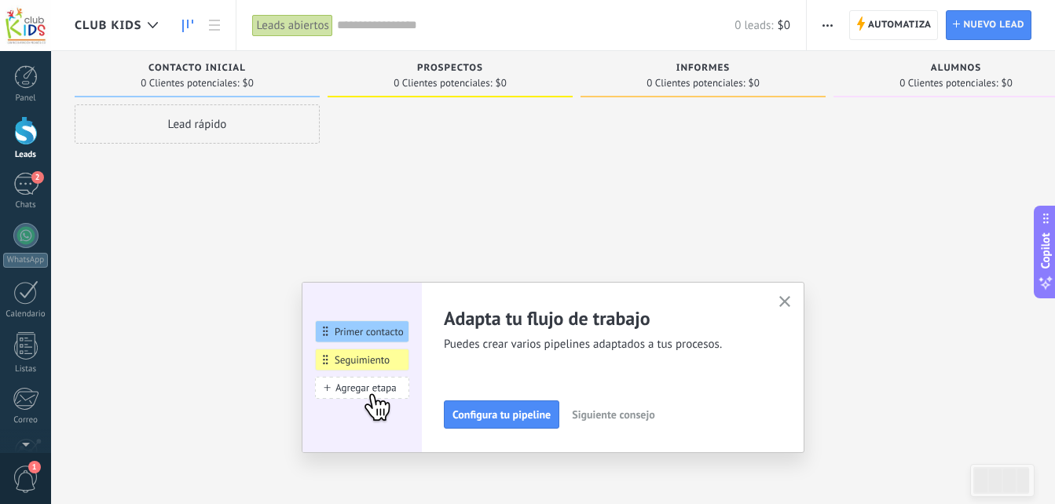
click at [462, 190] on div at bounding box center [449, 253] width 245 height 299
click at [737, 75] on div "Informes" at bounding box center [702, 69] width 229 height 13
click at [789, 300] on icon "button" at bounding box center [785, 302] width 12 height 12
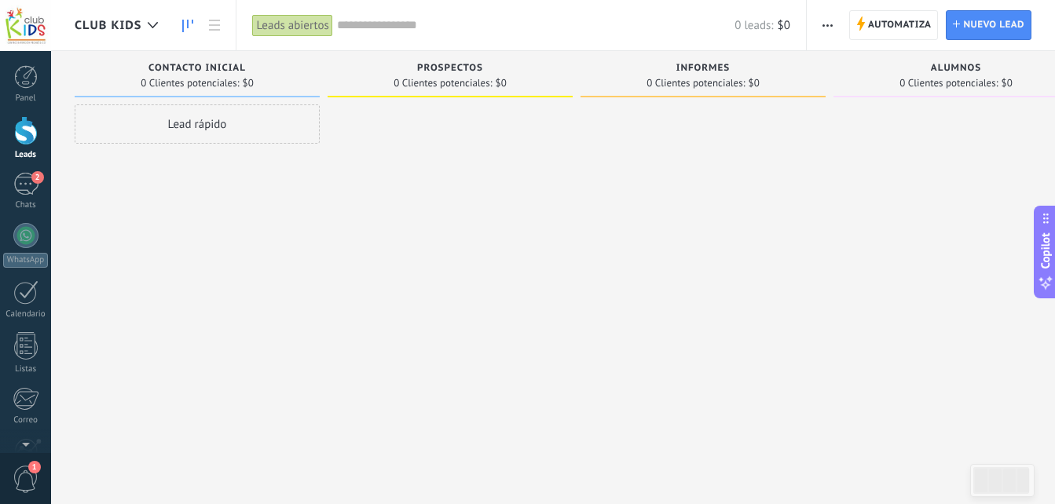
click at [218, 65] on span "Contacto inicial" at bounding box center [196, 68] width 97 height 11
click at [280, 22] on div "Leads abiertos" at bounding box center [292, 25] width 80 height 23
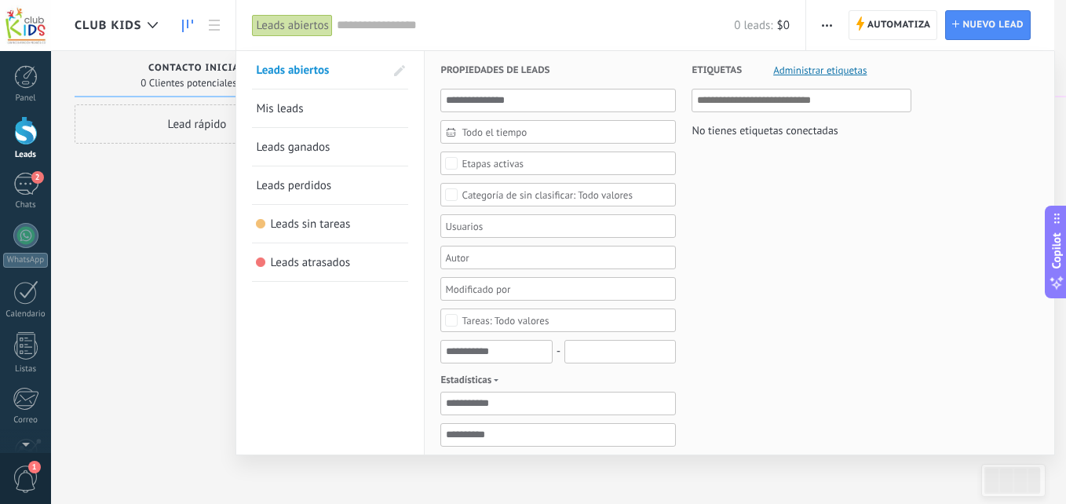
click at [130, 244] on div at bounding box center [533, 252] width 1066 height 504
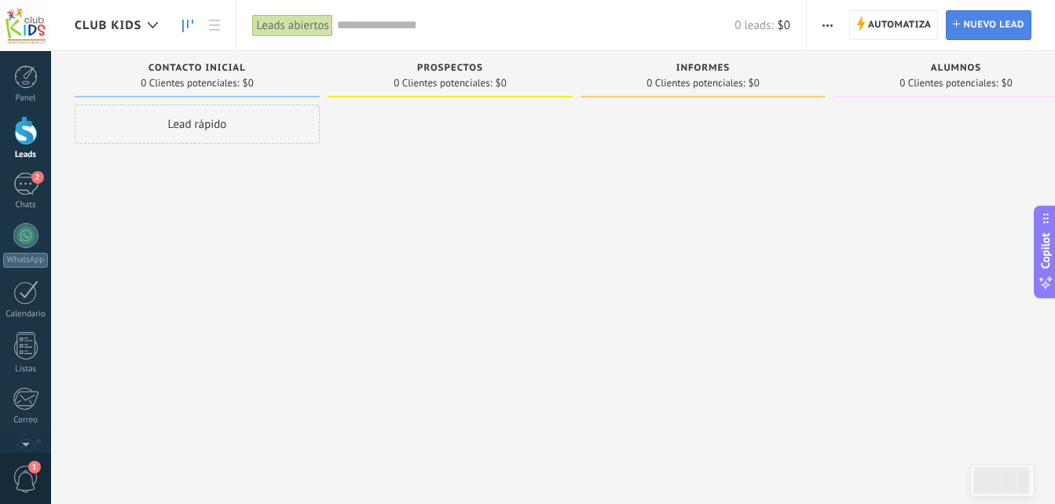
click at [995, 27] on span "Nuevo lead" at bounding box center [993, 25] width 61 height 28
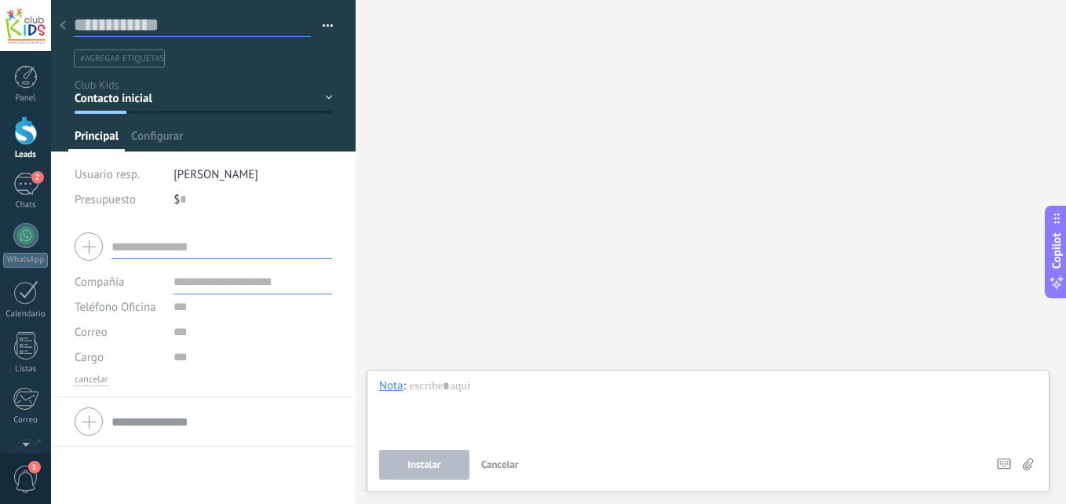
click at [147, 33] on input "text" at bounding box center [192, 25] width 237 height 24
type input "*"
type input "**********"
click at [90, 474] on span "Guardar" at bounding box center [101, 479] width 37 height 11
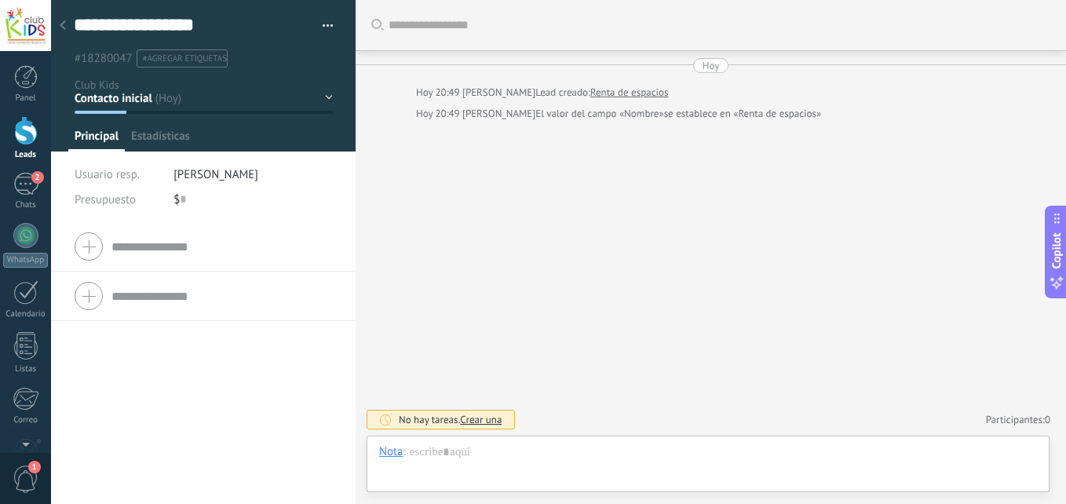
scroll to position [24, 0]
click at [68, 16] on div at bounding box center [63, 26] width 22 height 31
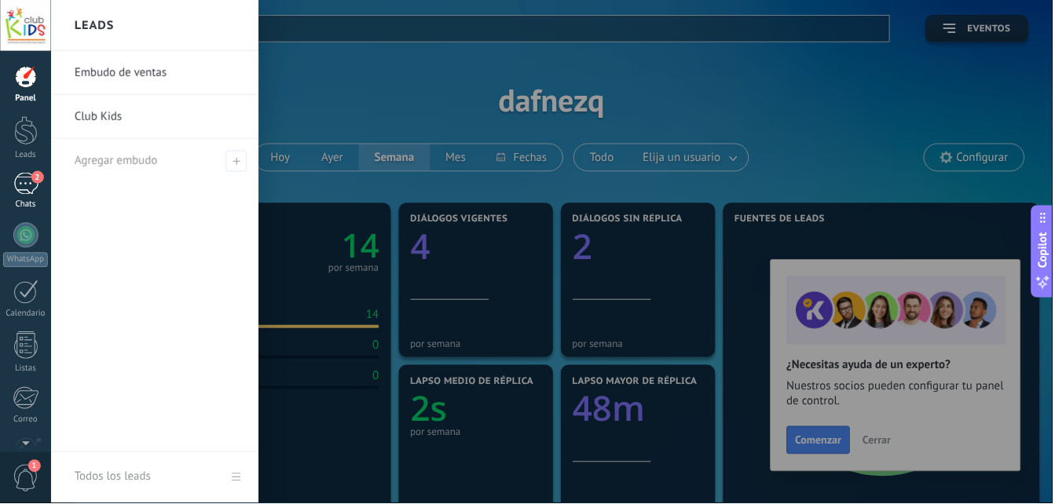
click at [31, 199] on link "2 Chats" at bounding box center [25, 192] width 51 height 38
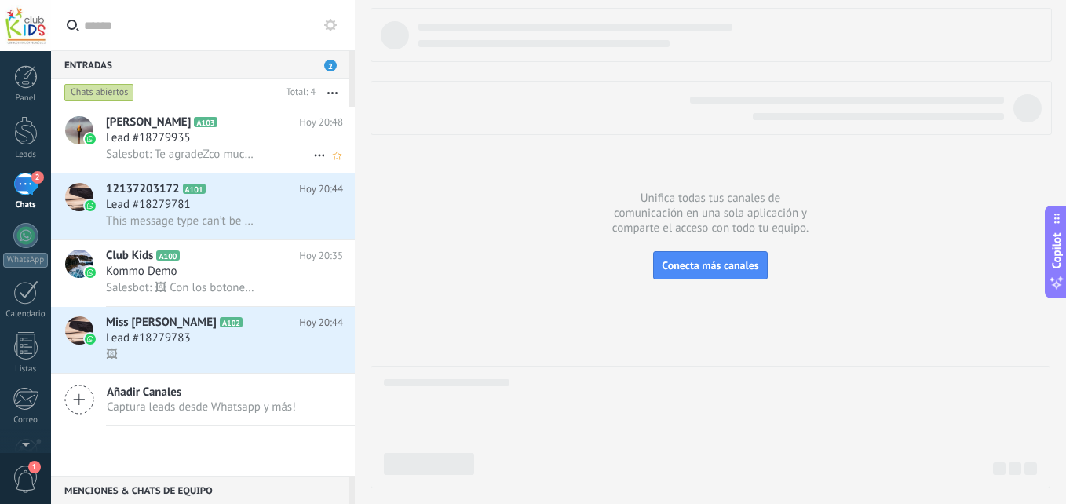
click at [210, 128] on h2 "Mae A103" at bounding box center [202, 123] width 193 height 16
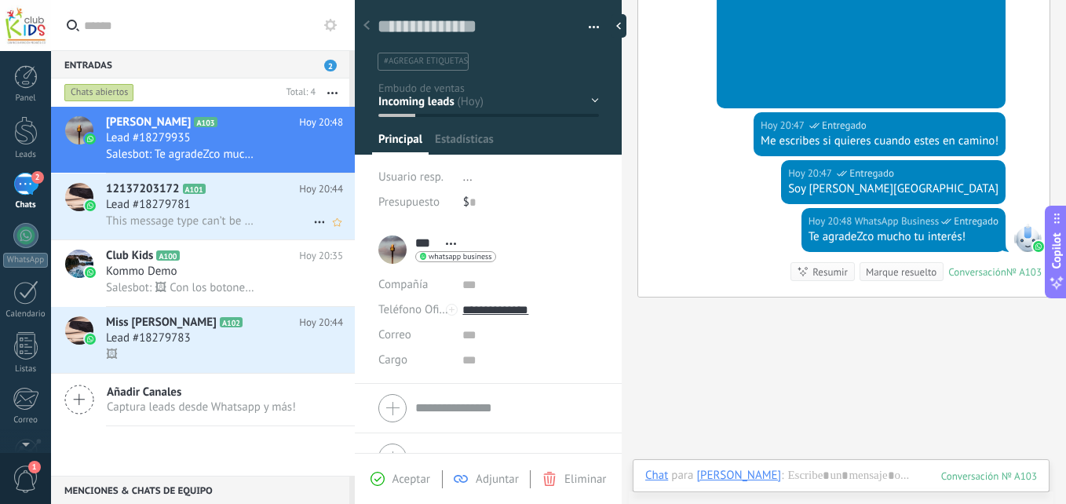
scroll to position [24, 0]
click at [623, 24] on div at bounding box center [623, 26] width 24 height 24
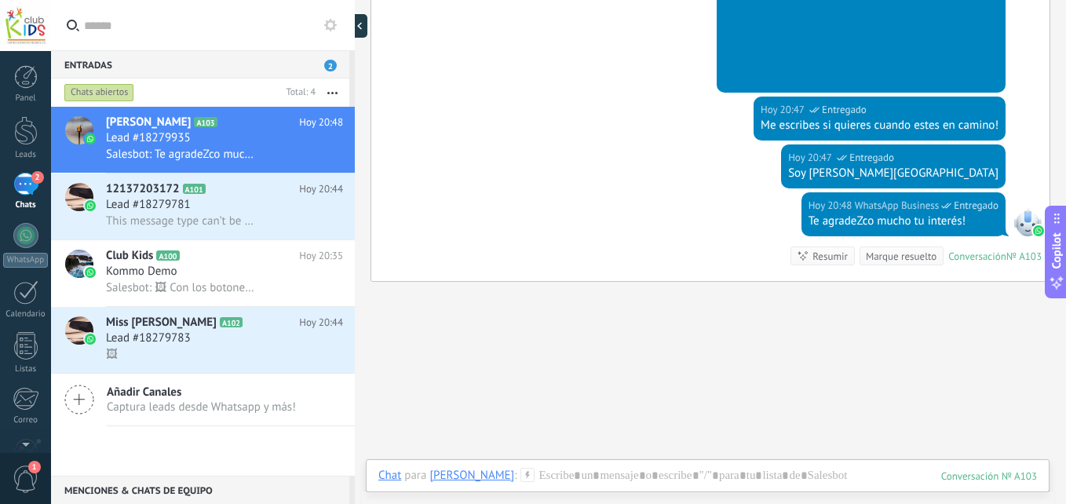
scroll to position [15, 0]
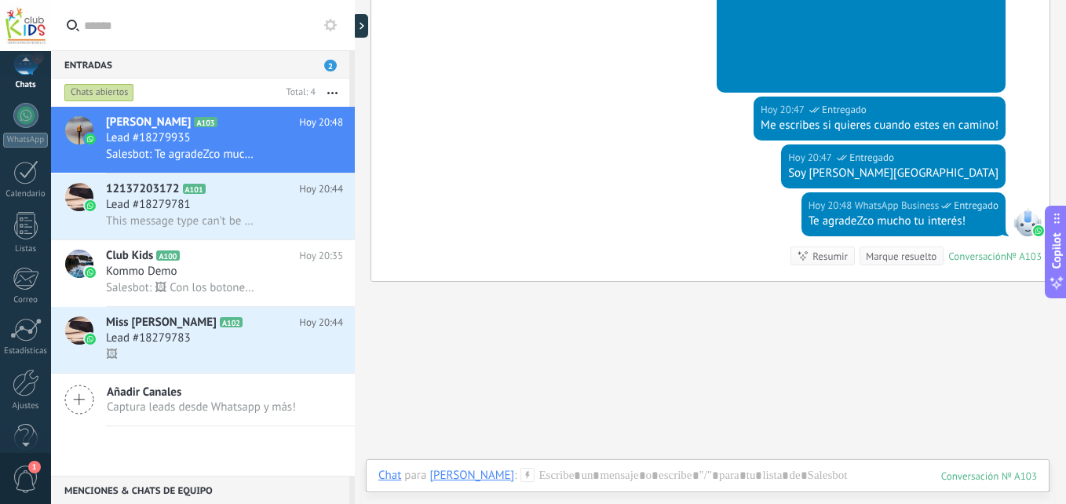
click at [24, 448] on div at bounding box center [25, 442] width 51 height 24
click at [30, 490] on span "1" at bounding box center [26, 479] width 27 height 27
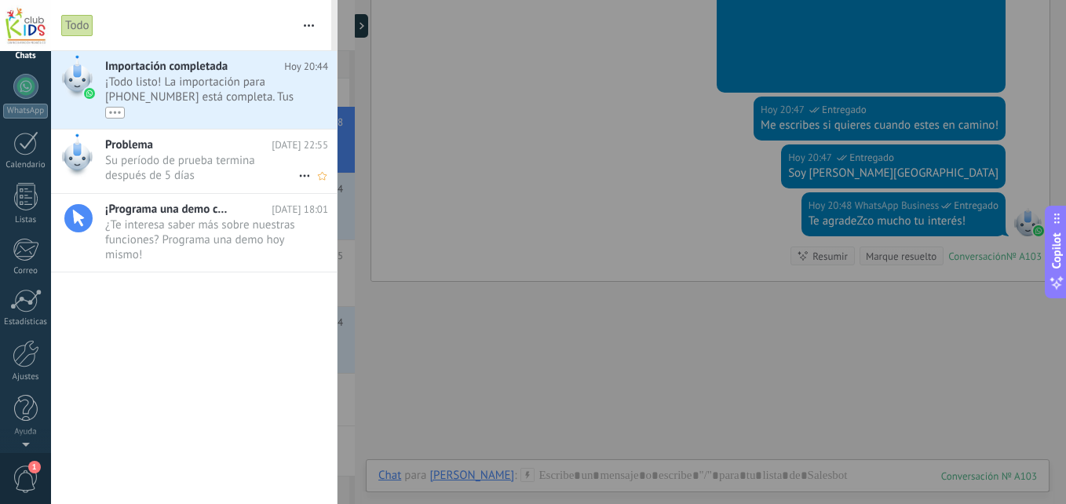
scroll to position [0, 0]
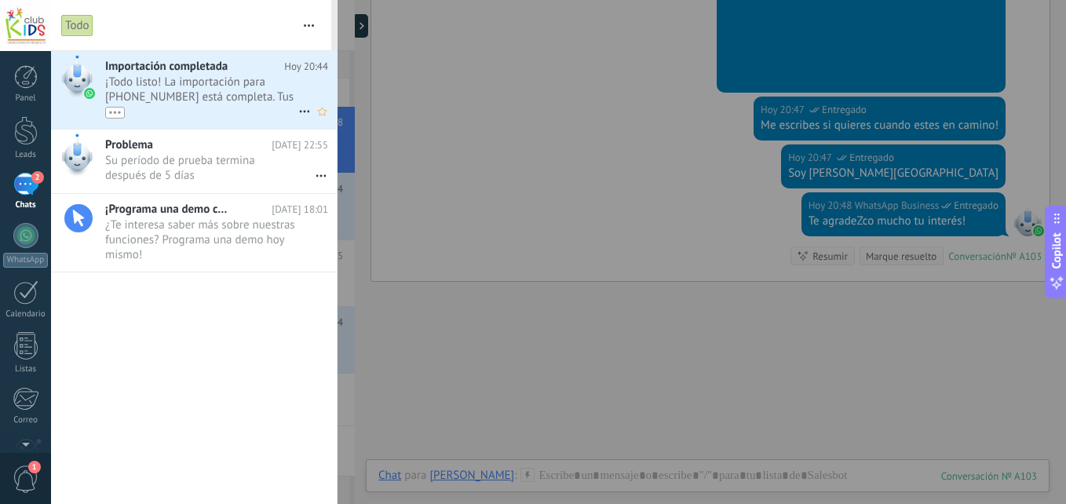
click at [190, 78] on span "¡Todo listo! La importación para [PHONE_NUMBER] está completa. Tus datos de Wha…" at bounding box center [201, 97] width 193 height 44
click at [481, 302] on div at bounding box center [533, 252] width 1066 height 504
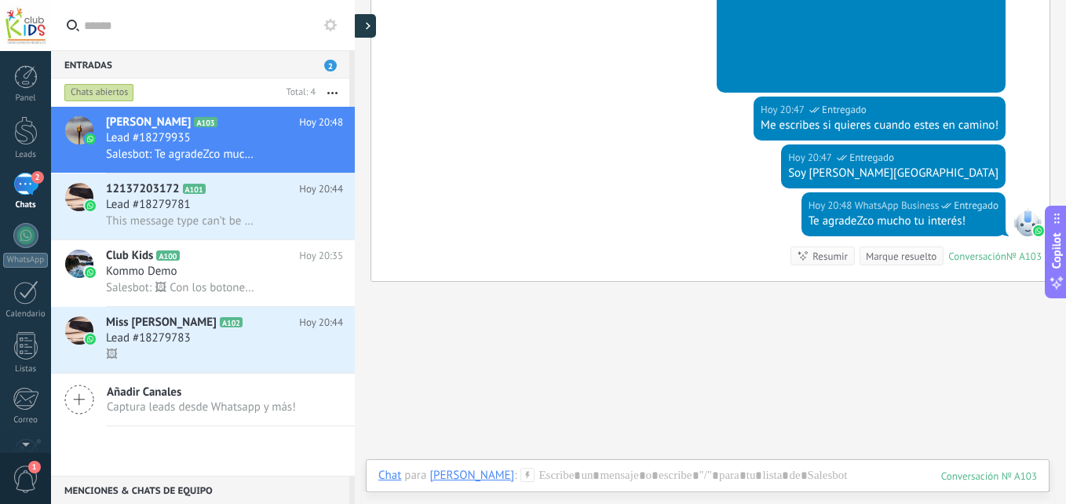
click at [364, 27] on div at bounding box center [365, 26] width 24 height 24
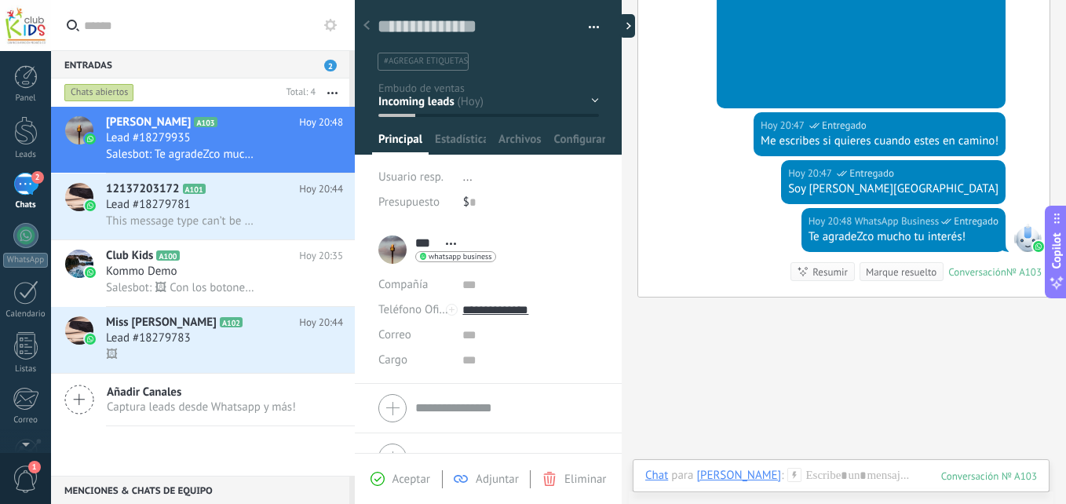
type textarea "**********"
